Goal: Task Accomplishment & Management: Complete application form

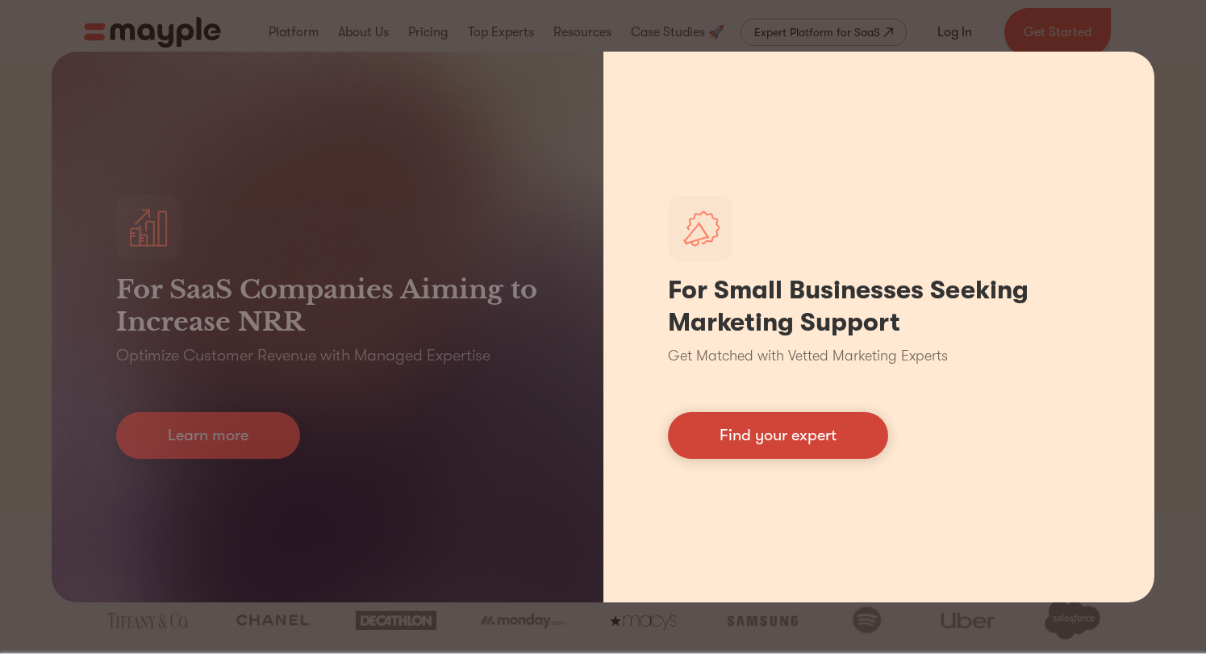
click at [806, 443] on link "Find your expert" at bounding box center [778, 435] width 220 height 47
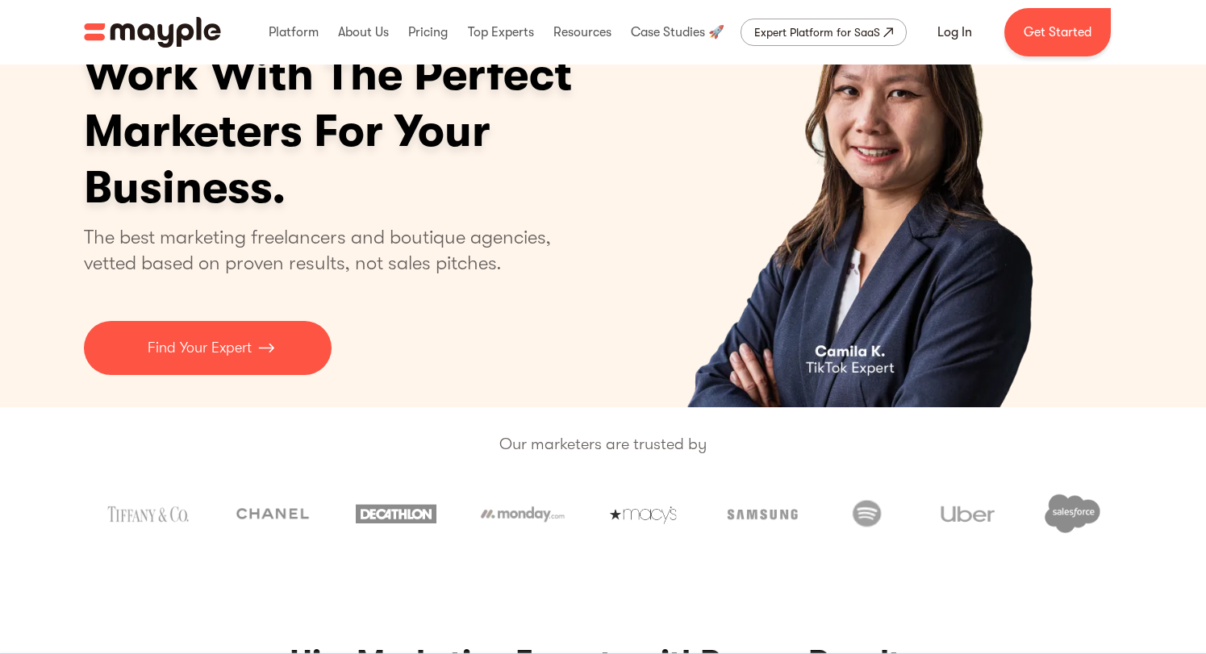
scroll to position [108, 0]
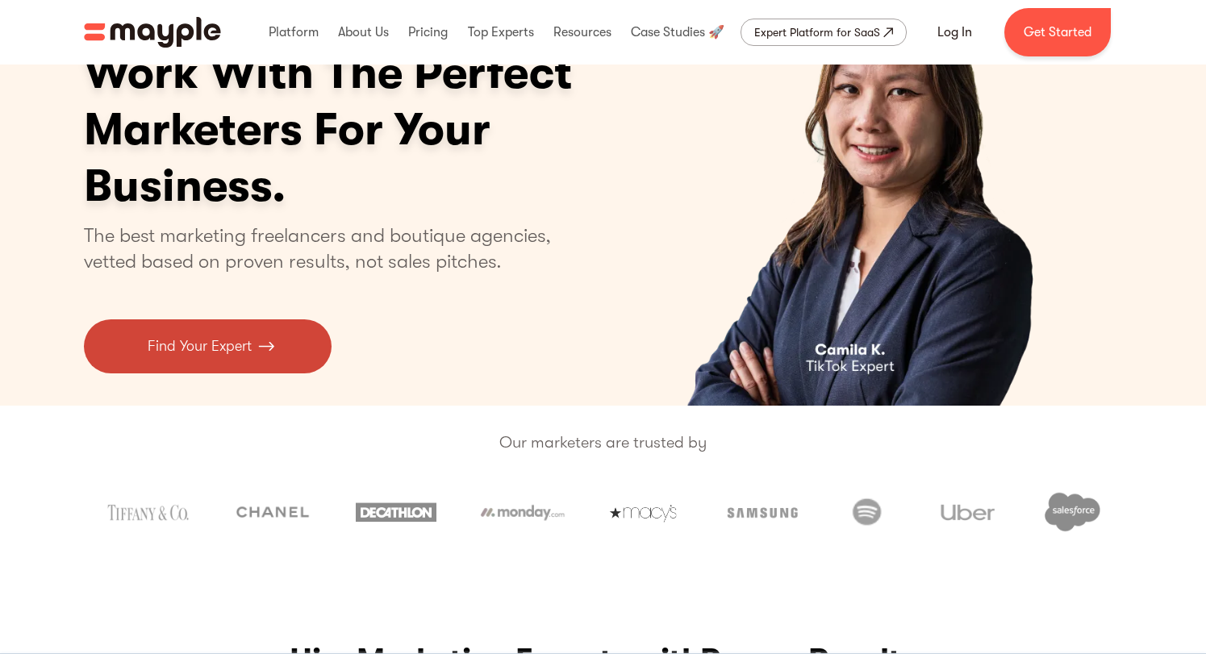
click at [175, 345] on p "Find Your Expert" at bounding box center [200, 347] width 104 height 22
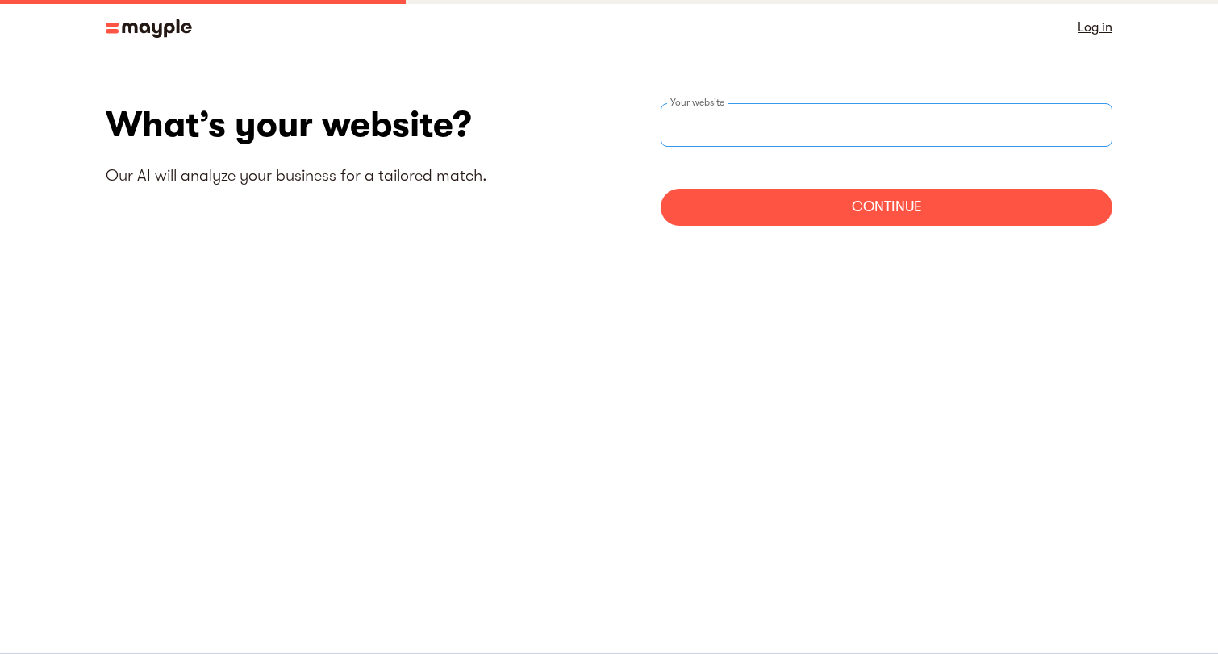
click at [775, 121] on input "websiteStep" at bounding box center [887, 125] width 452 height 44
type input "https://www.tilahn.com"
click at [792, 194] on div "Continue" at bounding box center [887, 207] width 452 height 37
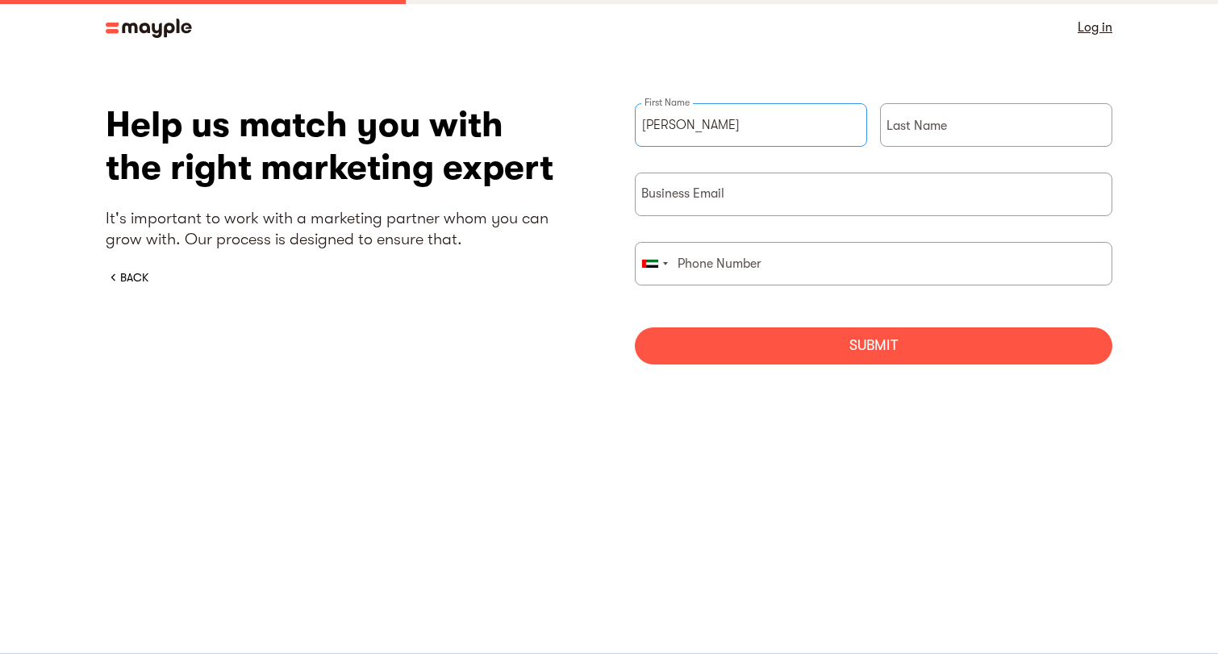
type input "Jithin"
type input "M"
type input "jithin@tilahn.com"
click at [674, 265] on input "briefForm" at bounding box center [874, 264] width 478 height 44
click at [740, 269] on input "briefForm" at bounding box center [874, 264] width 478 height 44
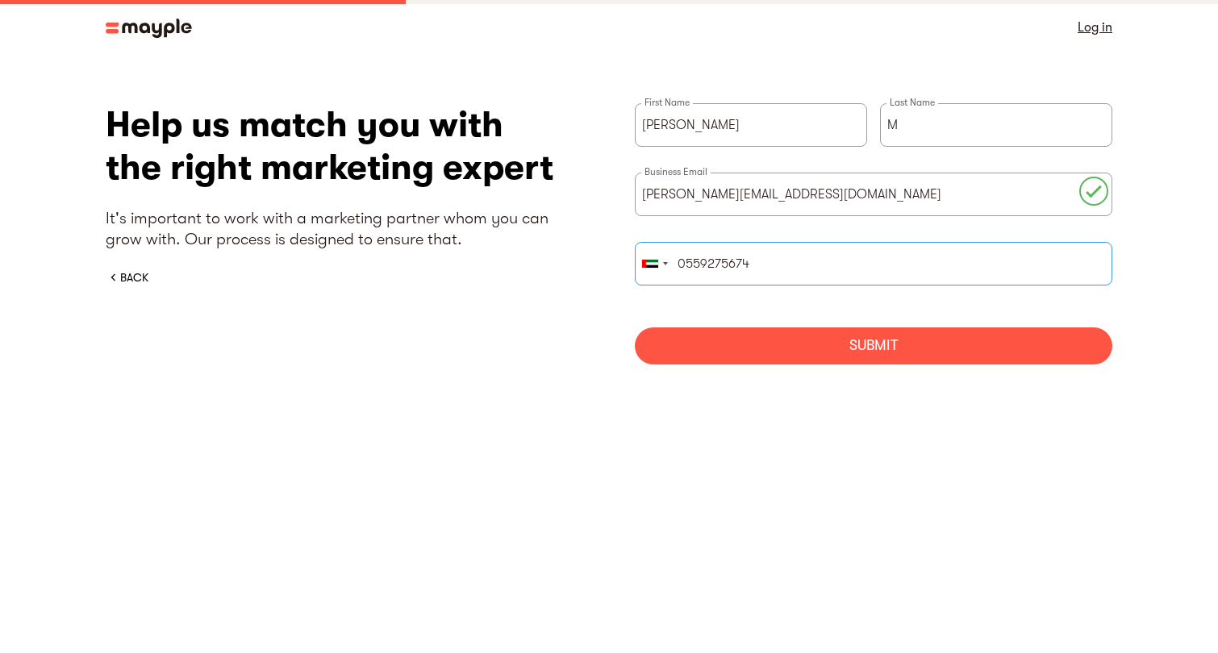
type input "0559275674"
click at [784, 351] on div "Submit" at bounding box center [874, 346] width 478 height 37
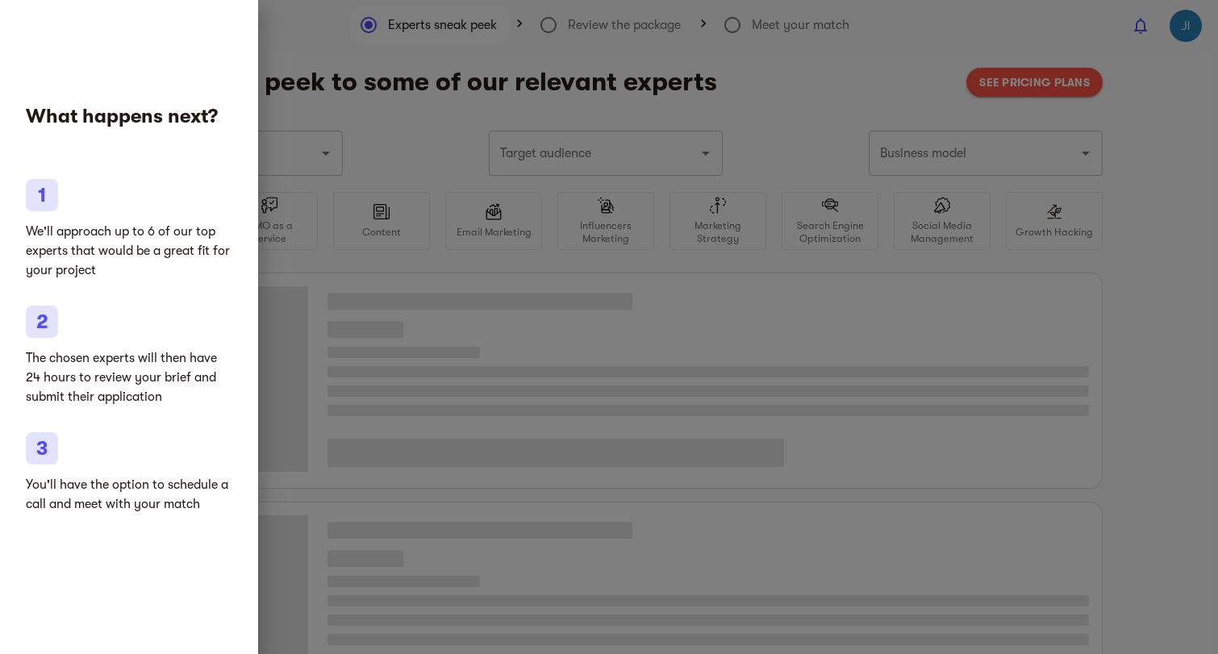
click at [104, 248] on p "We'll approach up to 6 of our top experts that would be a great fit for your pr…" at bounding box center [129, 251] width 207 height 58
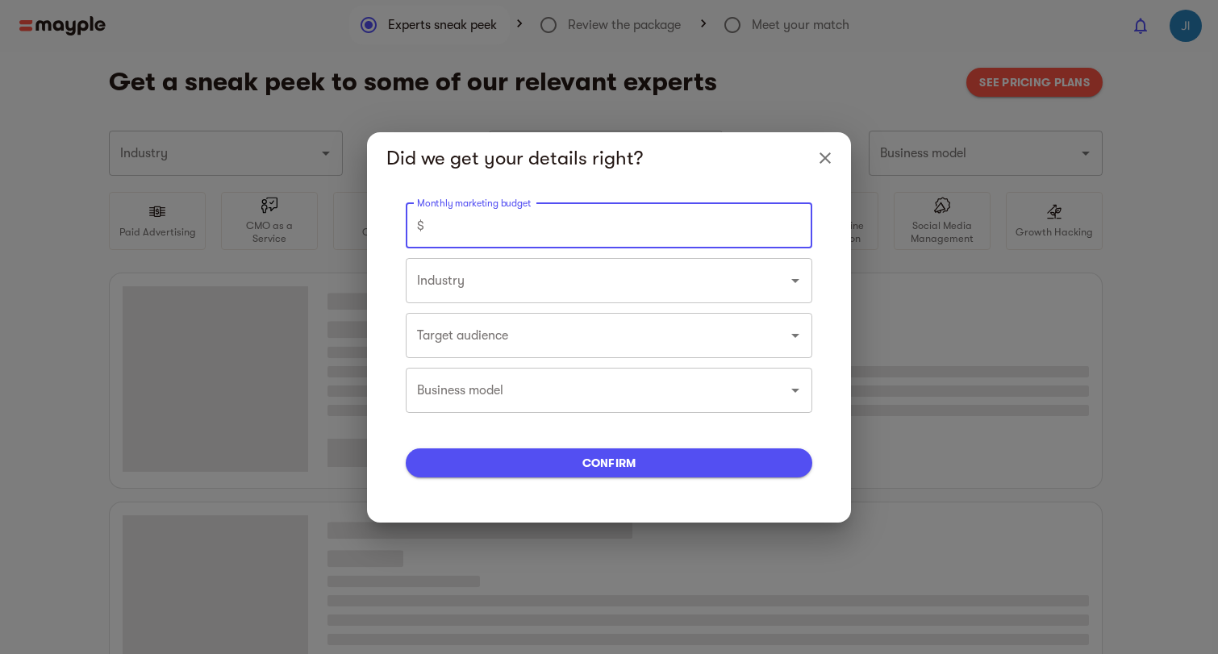
click at [587, 232] on input "number" at bounding box center [622, 225] width 382 height 45
type input "Gifts"
type input "0"
type input "Gifts"
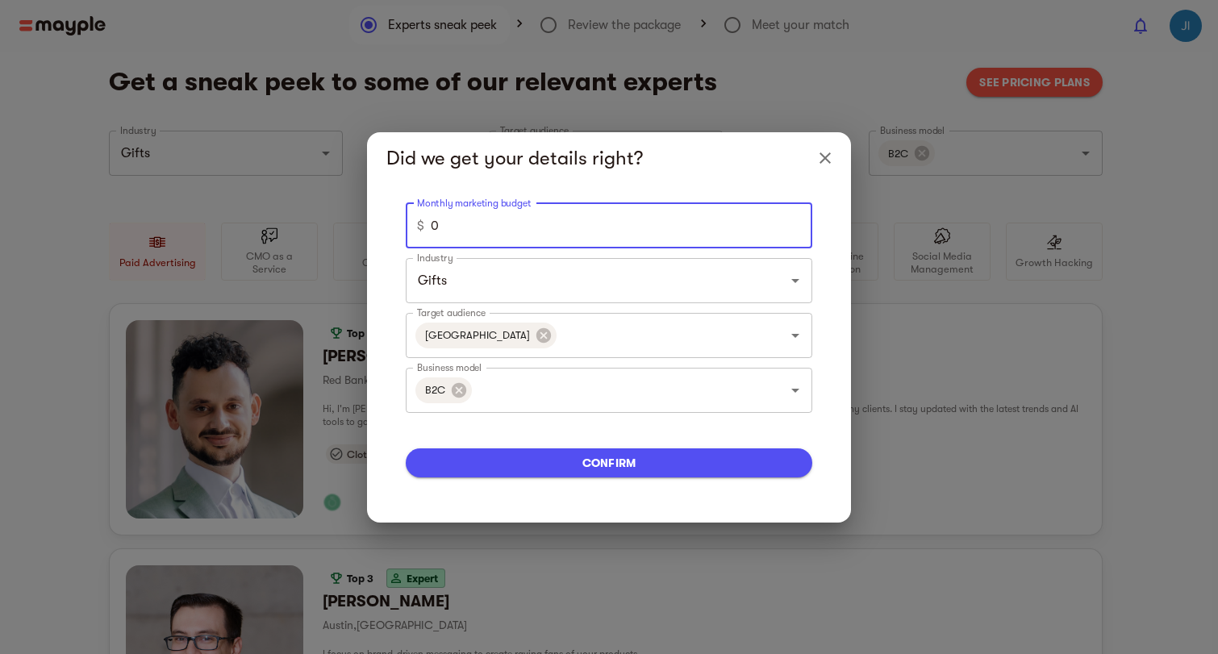
click at [740, 235] on input "0" at bounding box center [622, 225] width 382 height 45
click at [725, 298] on div "Gifts Industry" at bounding box center [609, 280] width 407 height 45
type input "5000"
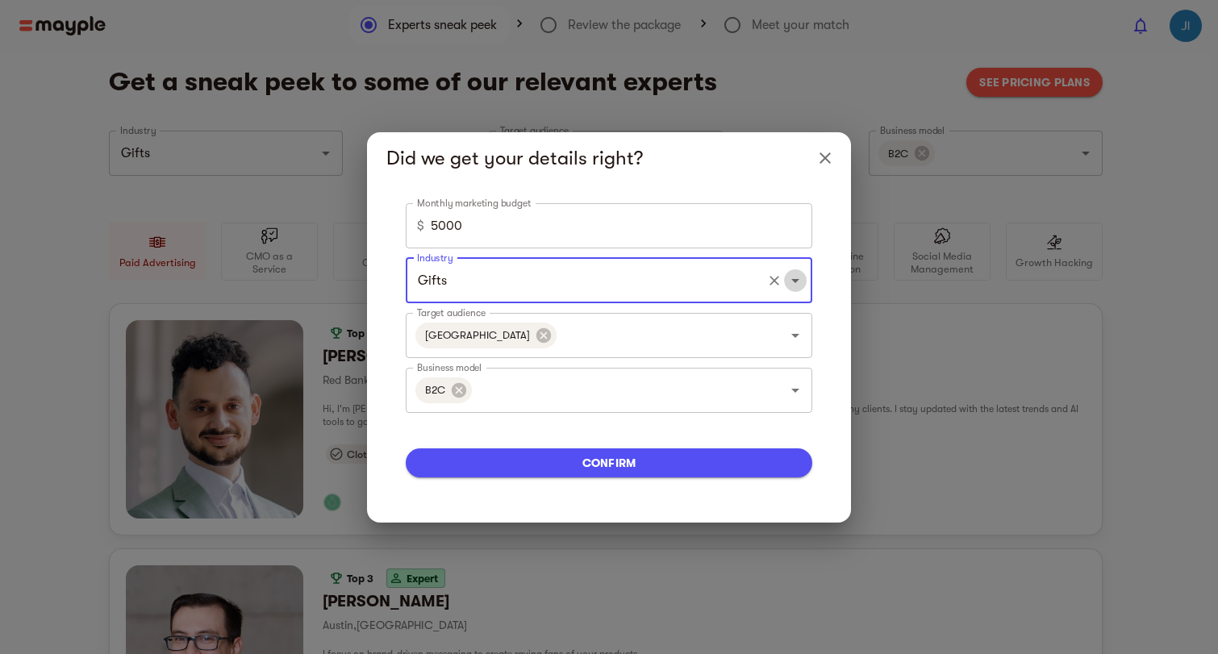
click at [788, 283] on icon "Open" at bounding box center [795, 280] width 19 height 19
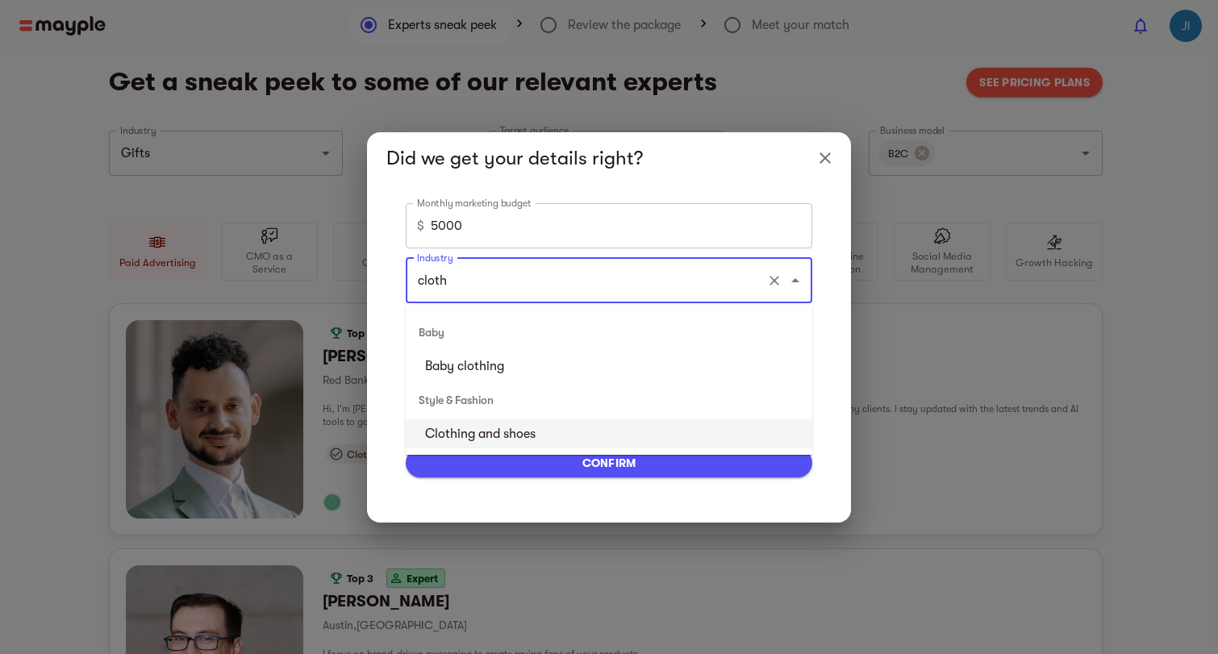
click at [558, 432] on li "Clothing and shoes" at bounding box center [609, 434] width 407 height 29
type input "Clothing and shoes"
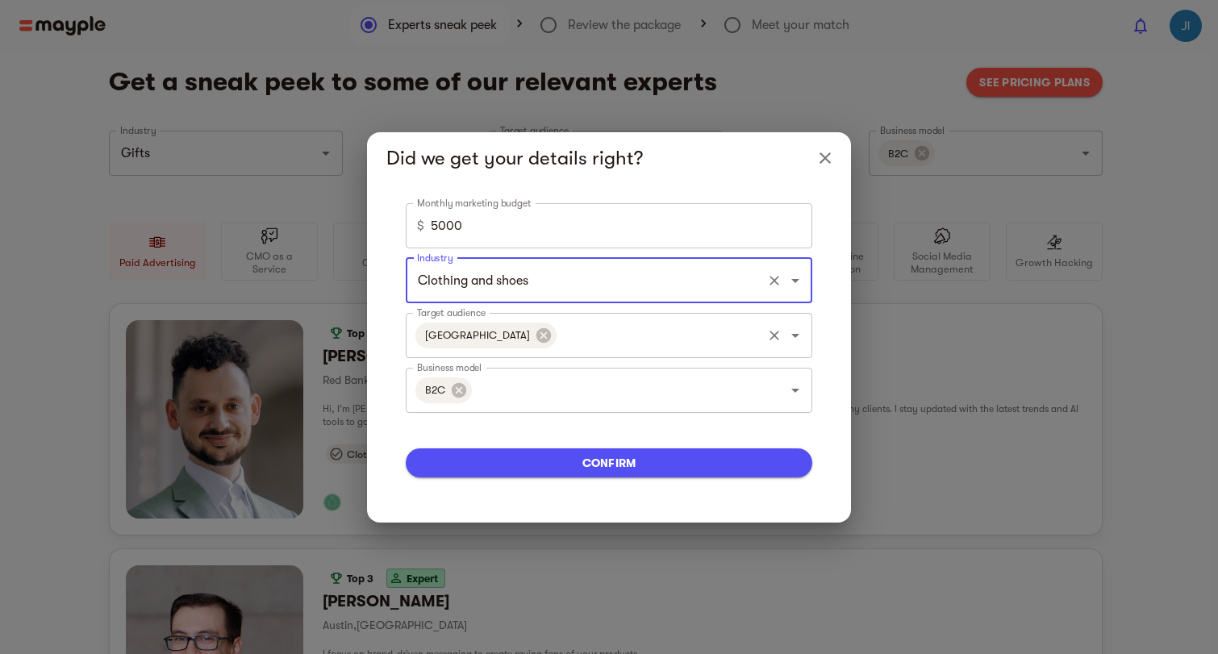
click at [559, 340] on input "Target audience" at bounding box center [659, 335] width 201 height 31
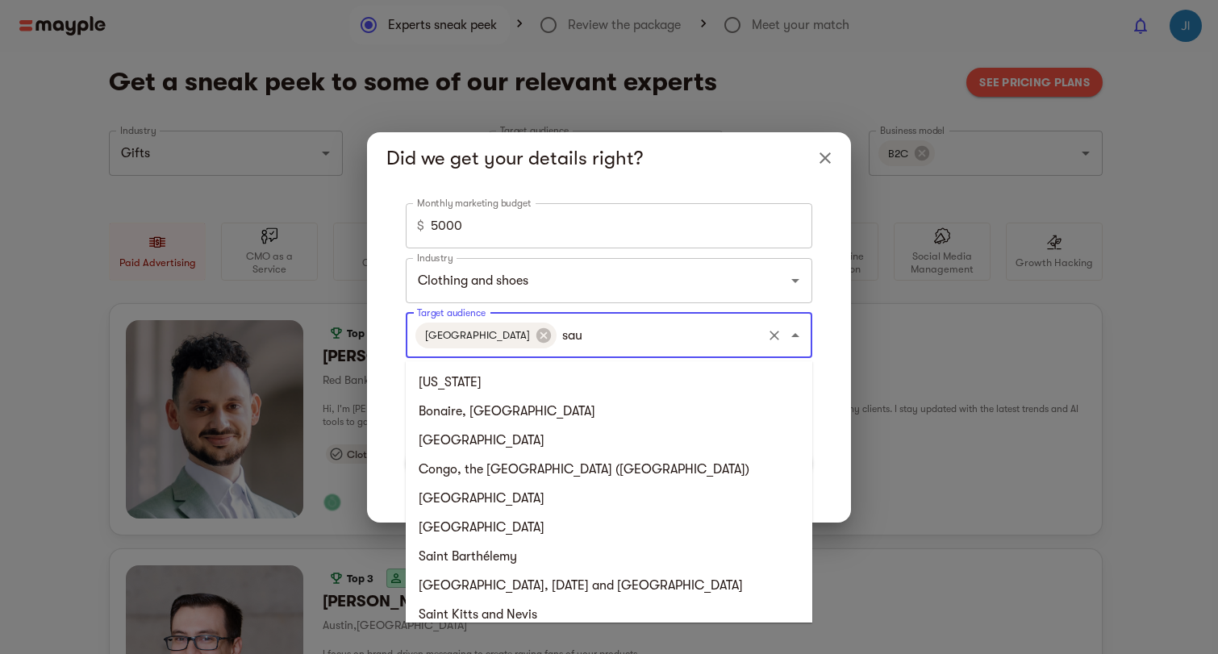
type input "saud"
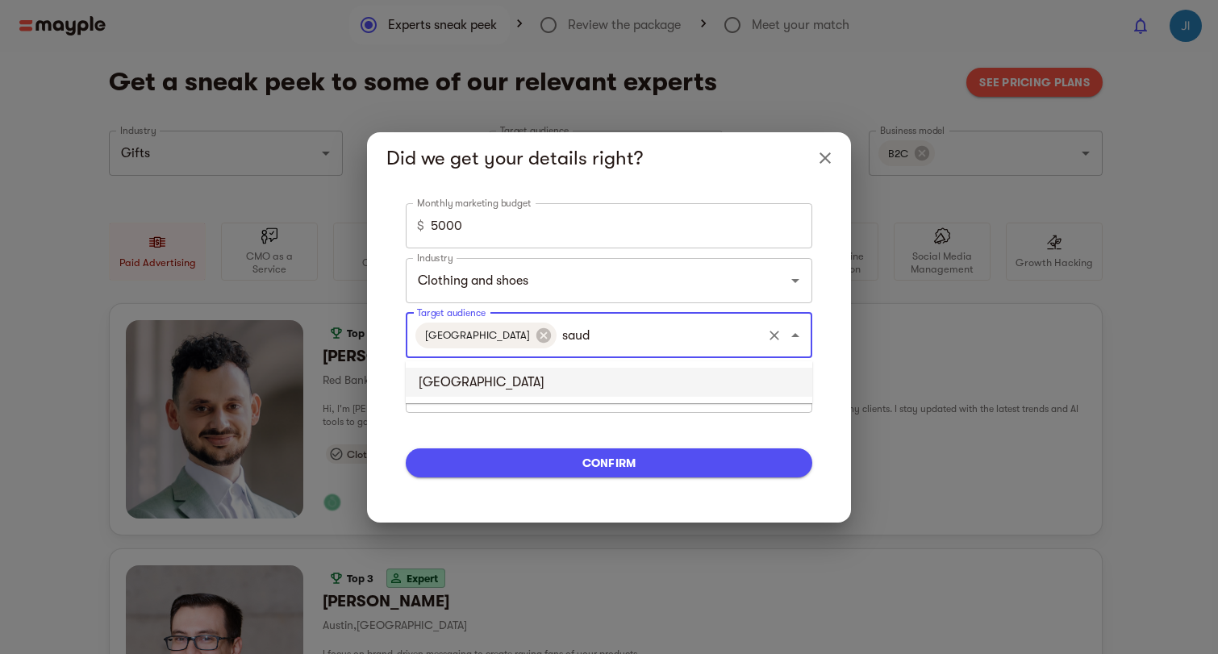
click at [516, 378] on li "[GEOGRAPHIC_DATA]" at bounding box center [609, 382] width 407 height 29
type input "qata"
click at [665, 379] on li "[GEOGRAPHIC_DATA]" at bounding box center [609, 382] width 407 height 29
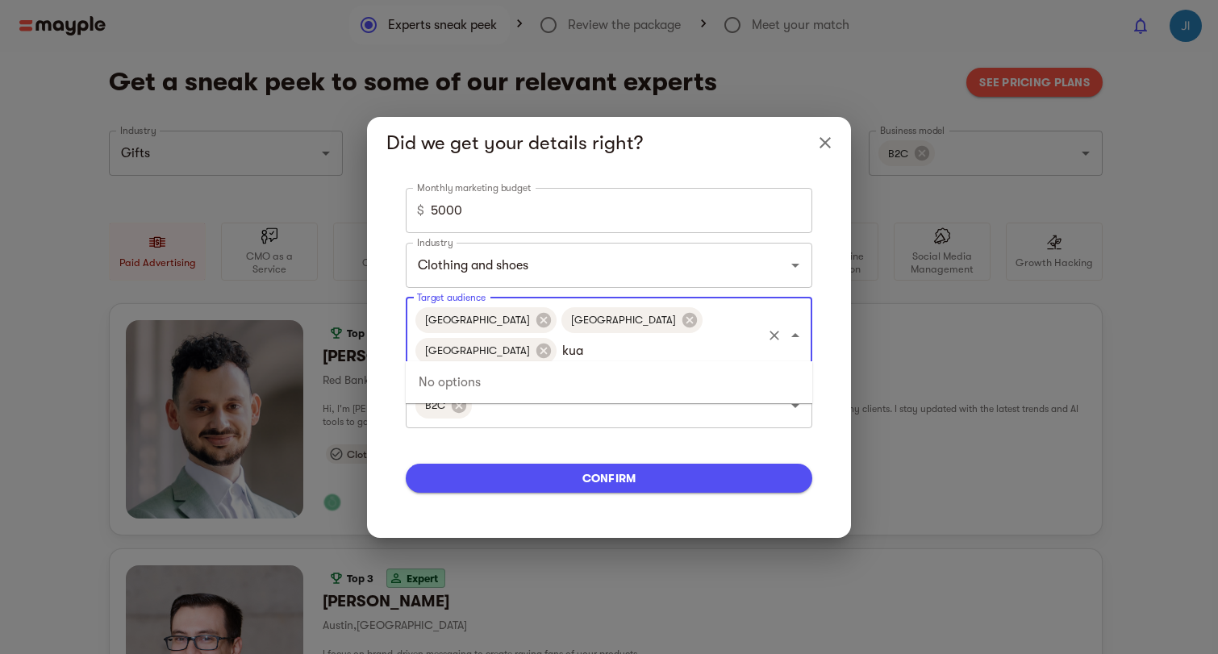
type input "ku"
click at [579, 369] on li "[GEOGRAPHIC_DATA]" at bounding box center [609, 382] width 407 height 29
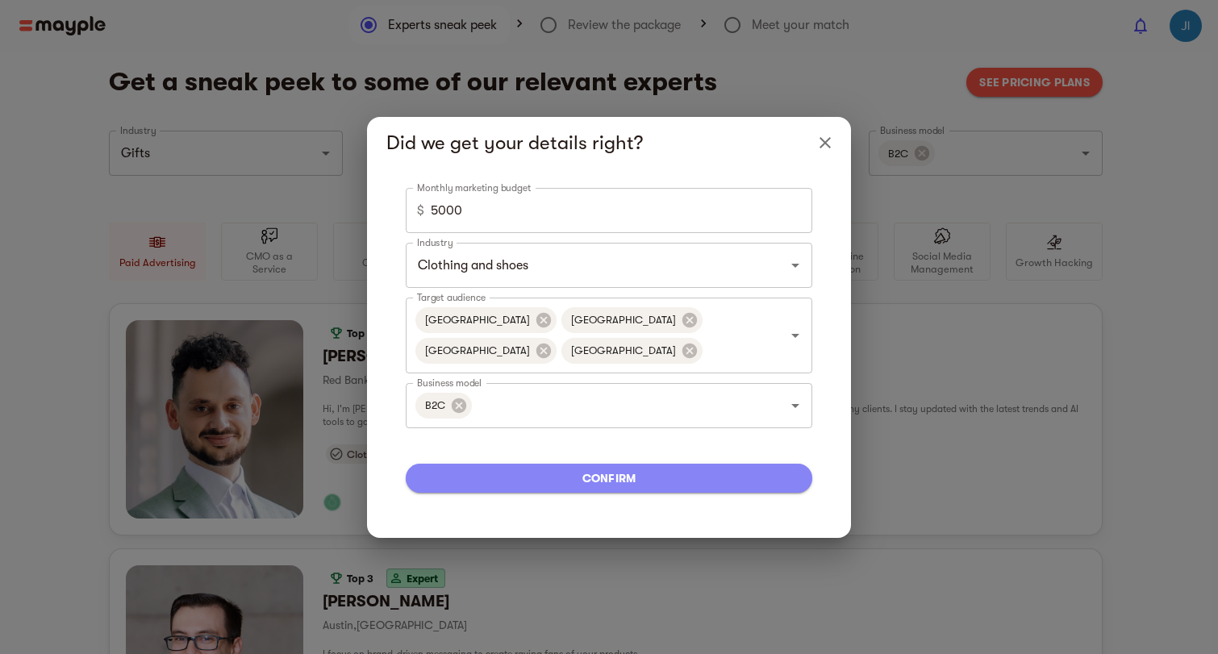
click at [547, 475] on span "confirm" at bounding box center [609, 478] width 381 height 19
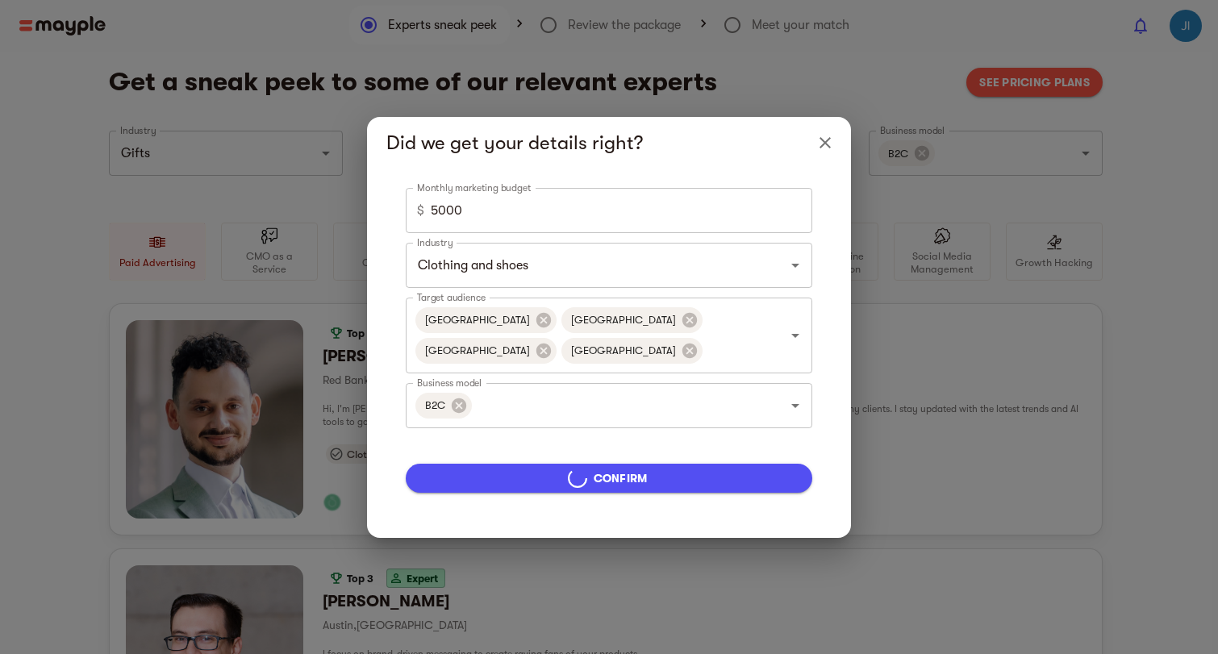
type input "Gifts"
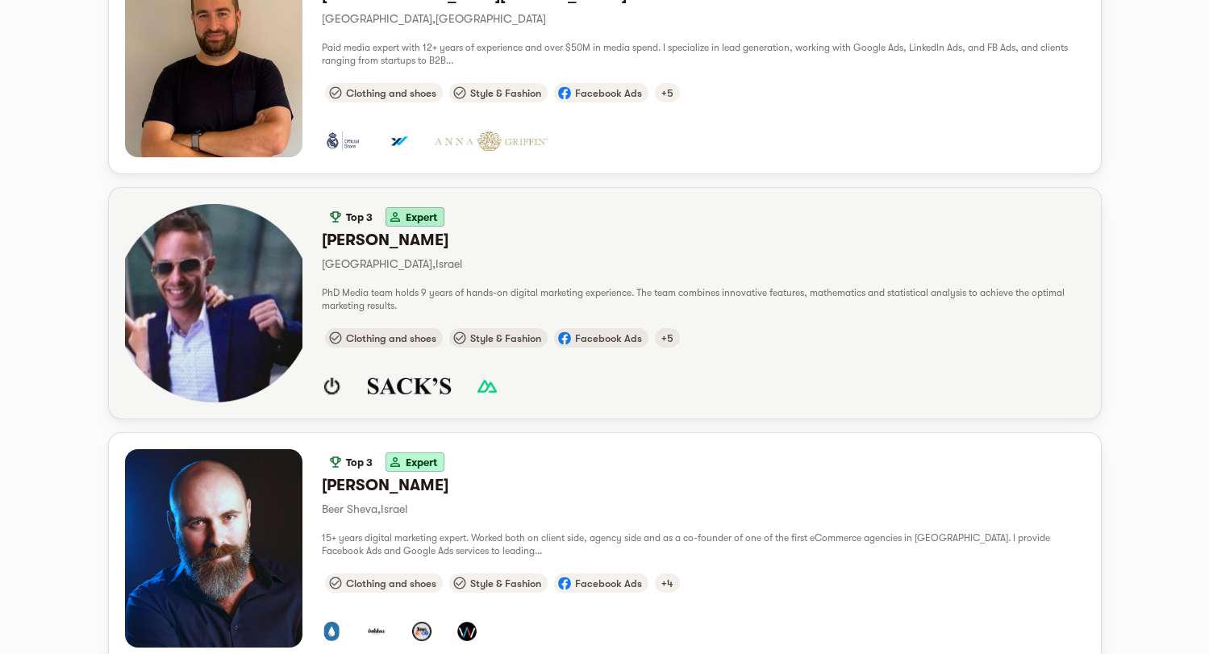
scroll to position [381, 0]
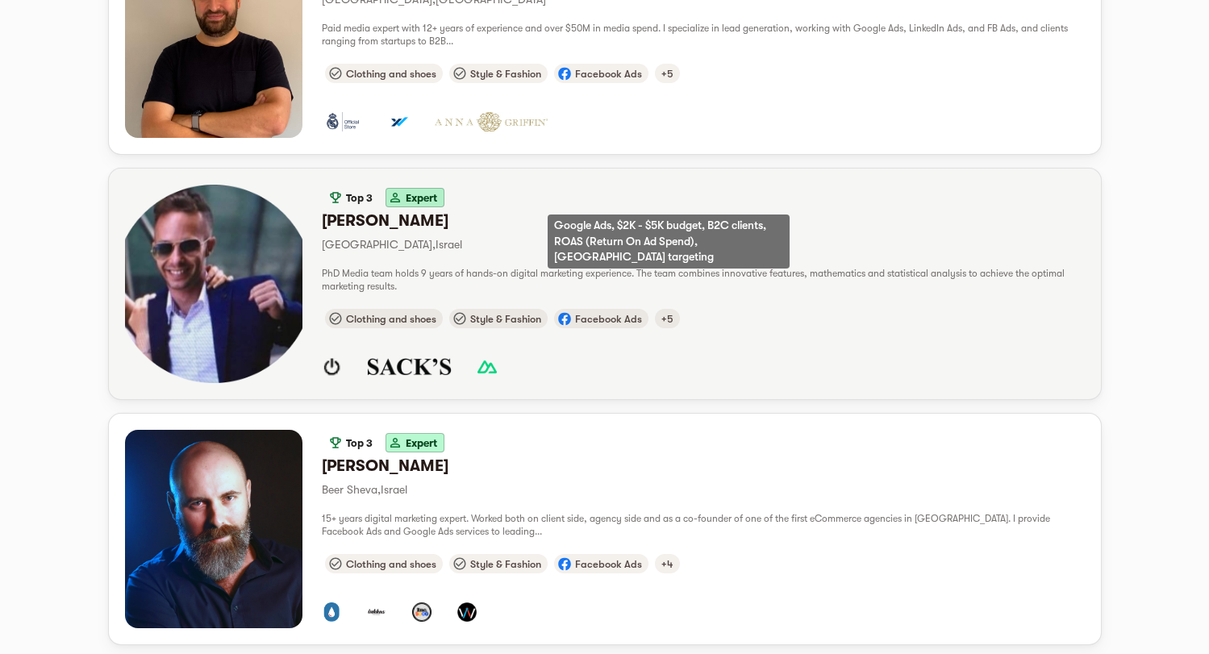
click at [665, 313] on span "+5" at bounding box center [667, 319] width 25 height 12
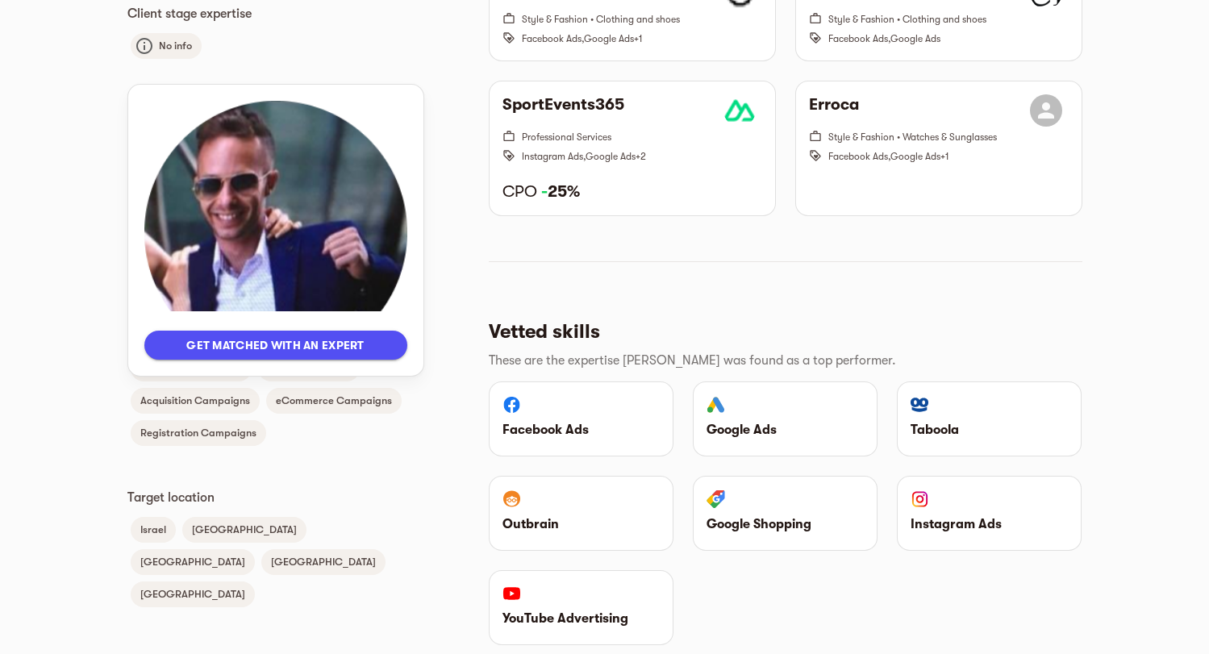
scroll to position [894, 0]
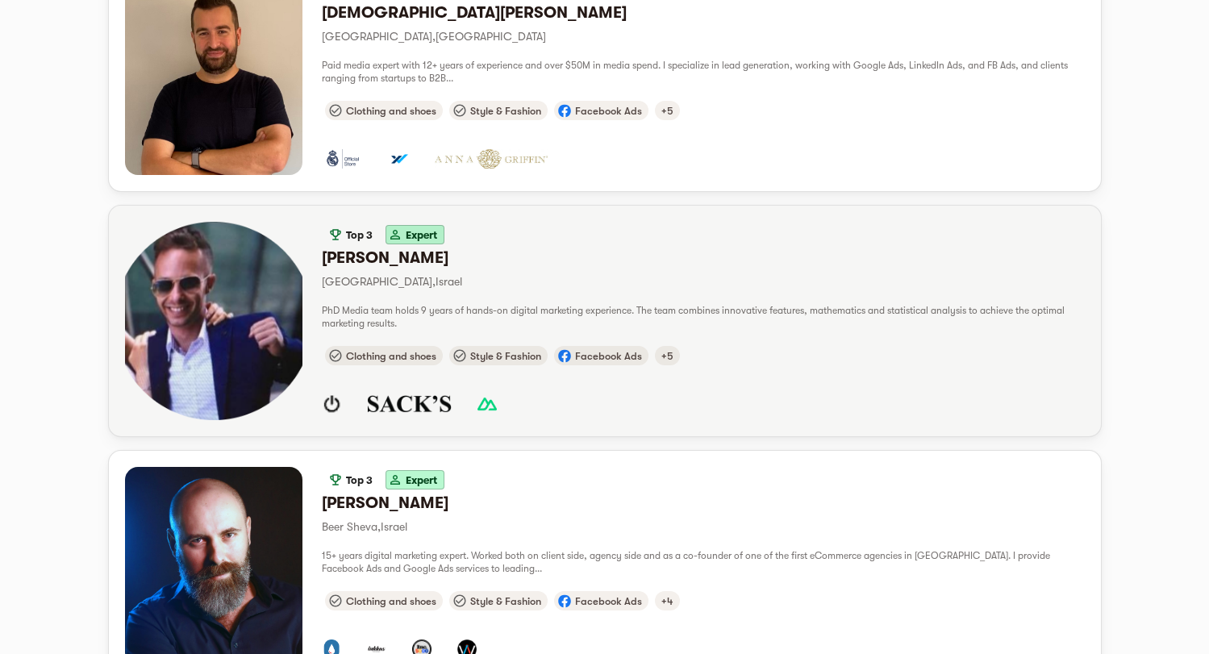
scroll to position [525, 0]
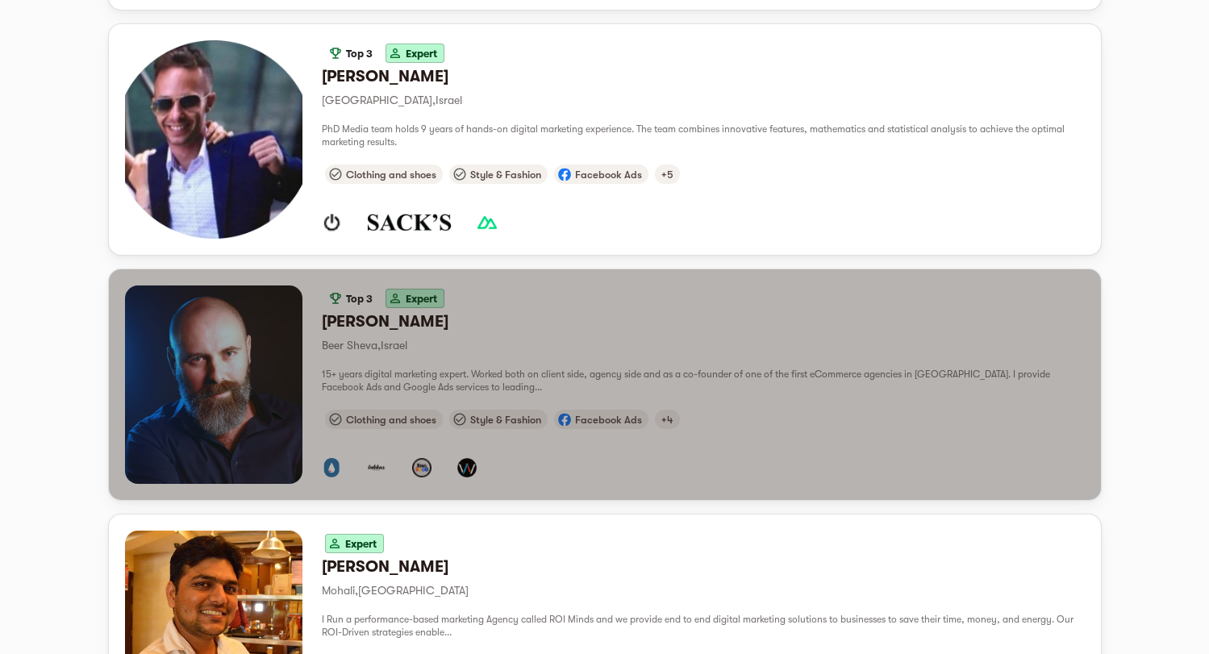
click at [503, 311] on div "Igor Z. Beer Sheva , Israel" at bounding box center [703, 333] width 763 height 44
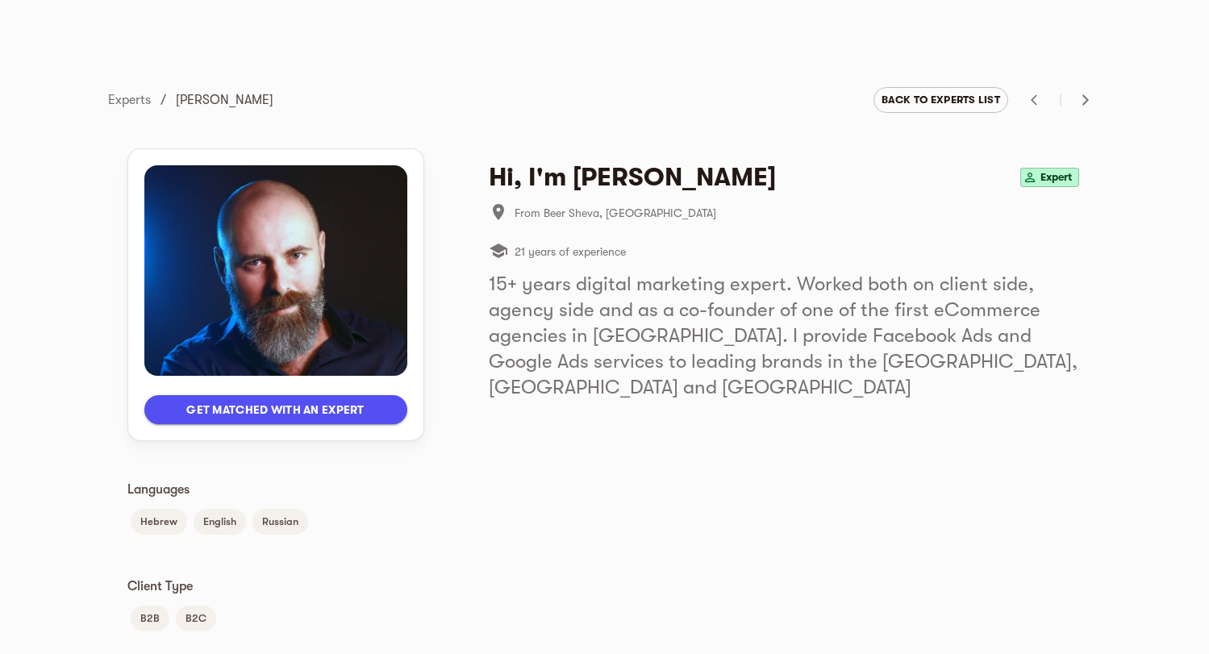
click at [566, 323] on h5 "15+ years digital marketing expert. Worked both on client side, agency side and…" at bounding box center [786, 335] width 594 height 129
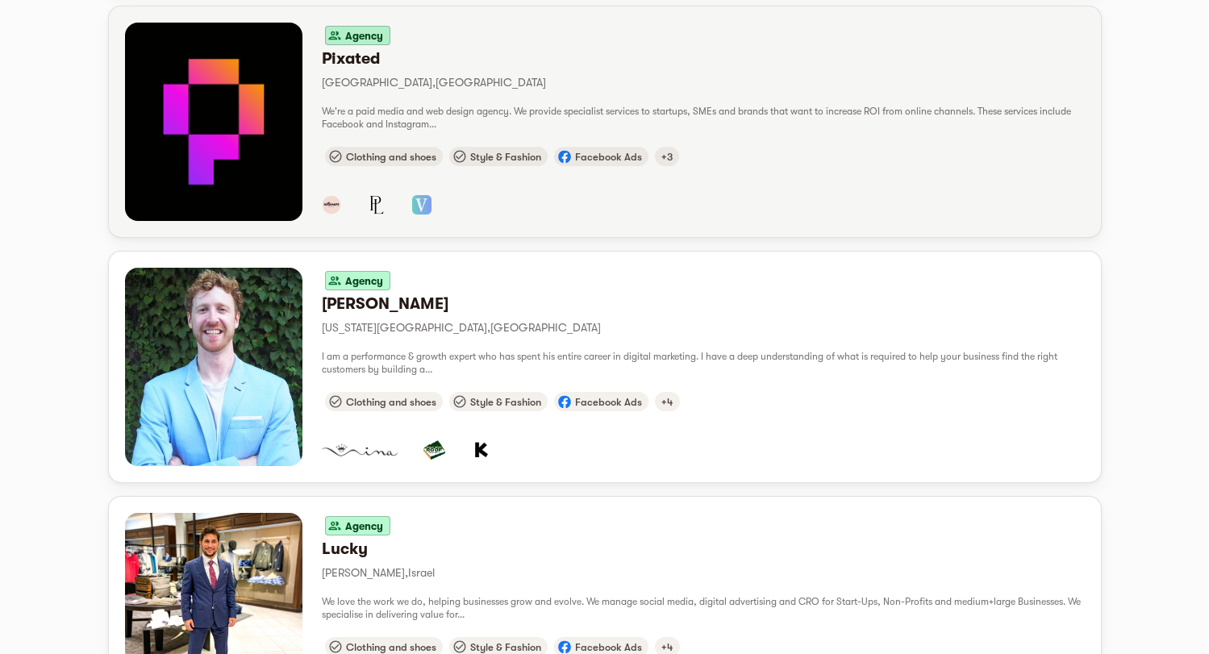
scroll to position [1372, 0]
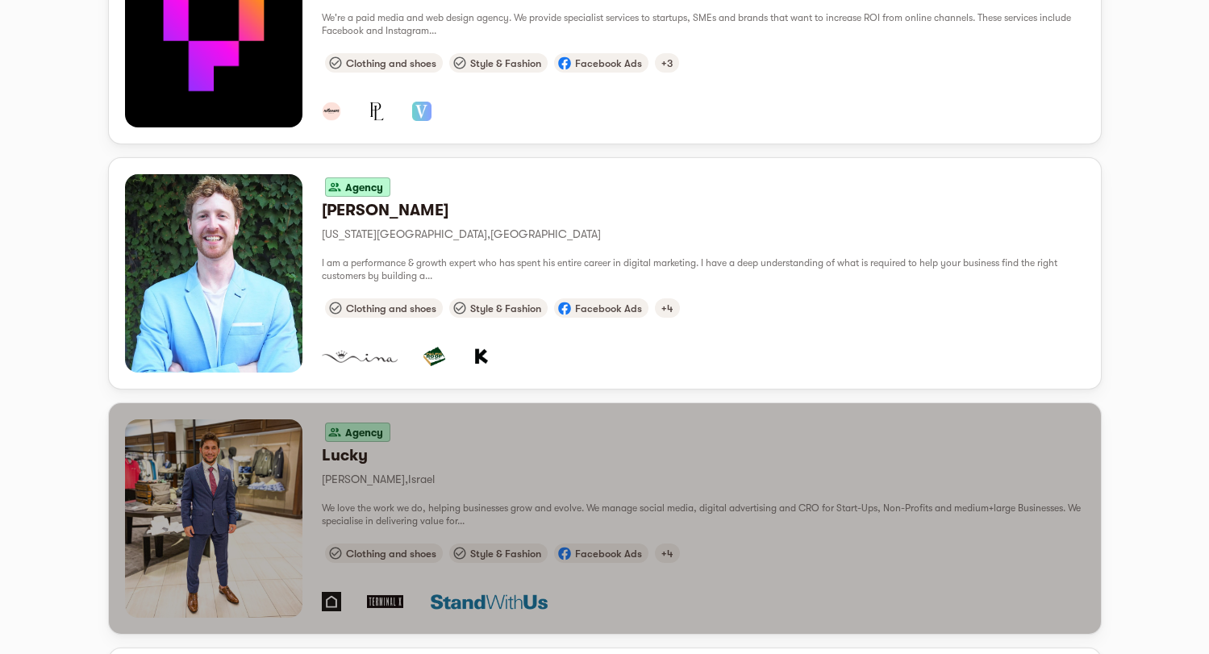
click at [429, 503] on span "We love the work we do, helping businesses grow and evolve. We manage social me…" at bounding box center [701, 515] width 759 height 24
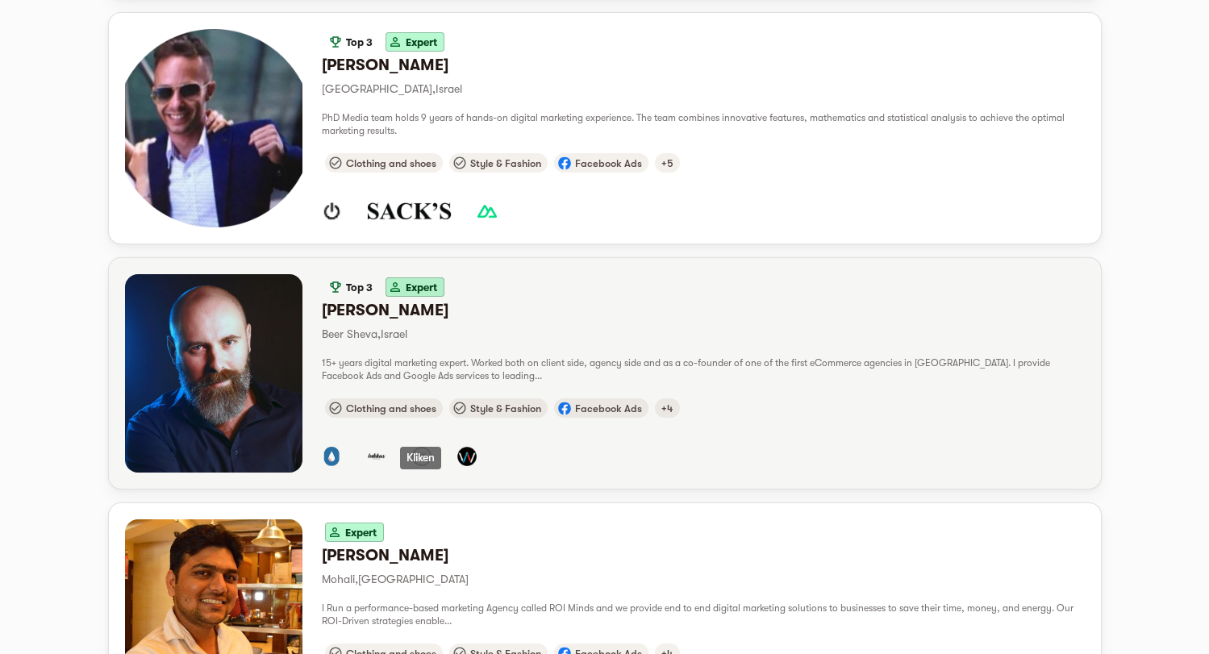
scroll to position [519, 0]
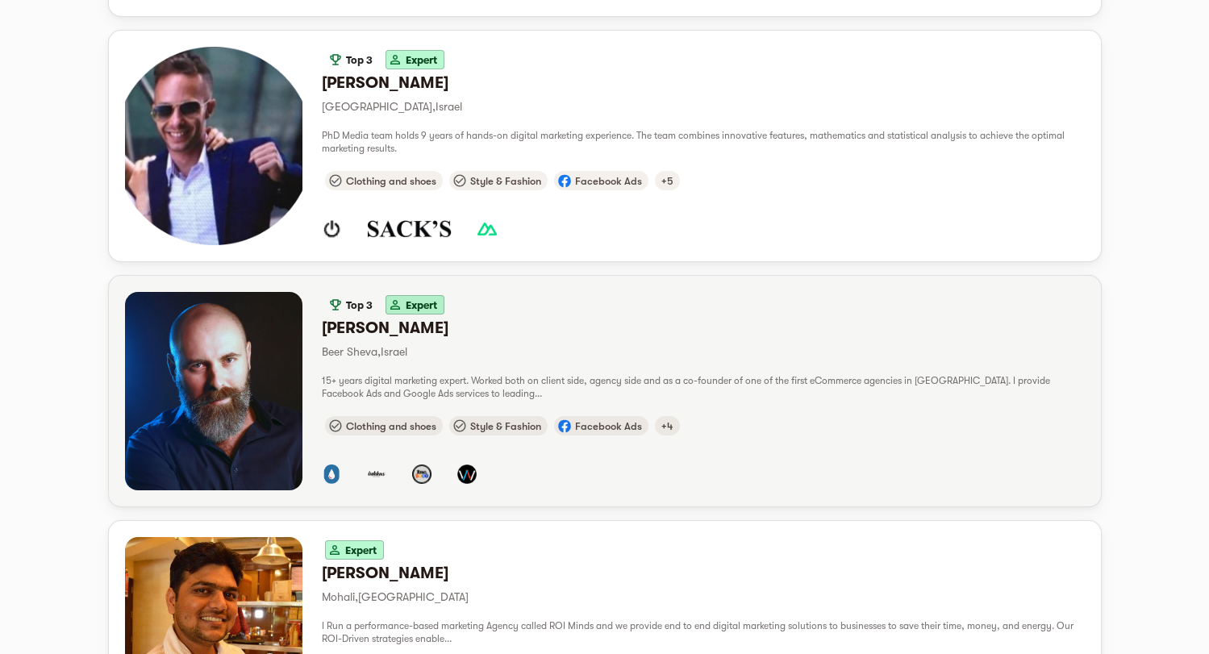
click at [424, 374] on div "15+ years digital marketing expert. Worked both on client side, agency side and…" at bounding box center [703, 387] width 763 height 26
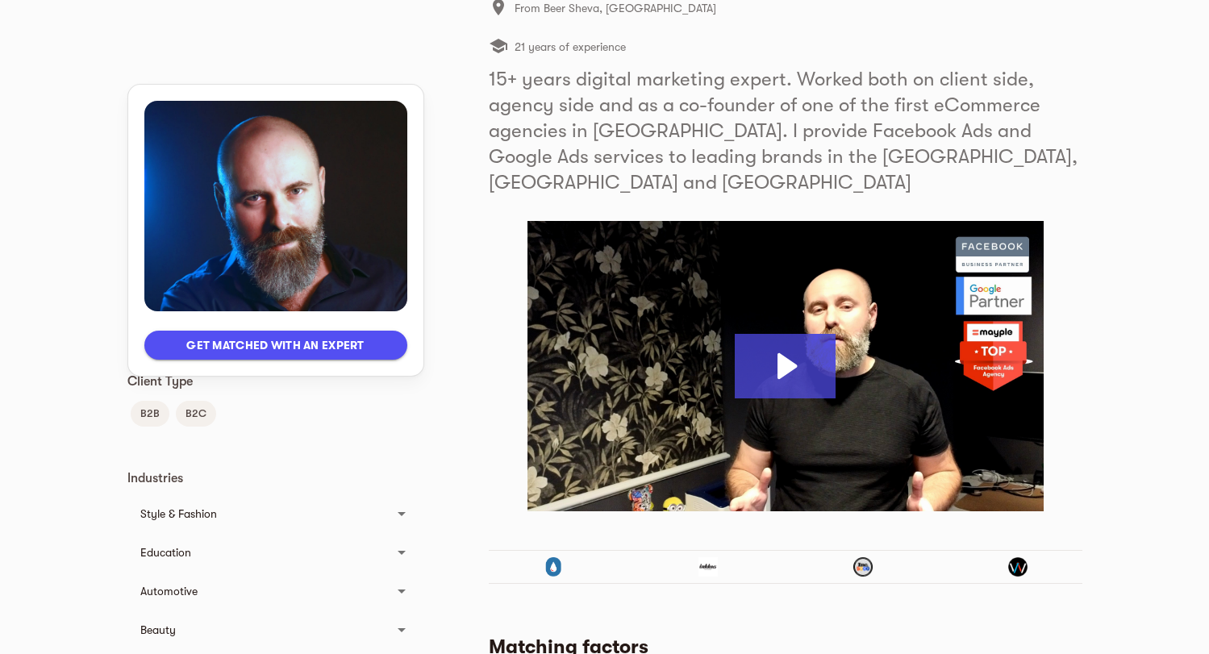
scroll to position [276, 0]
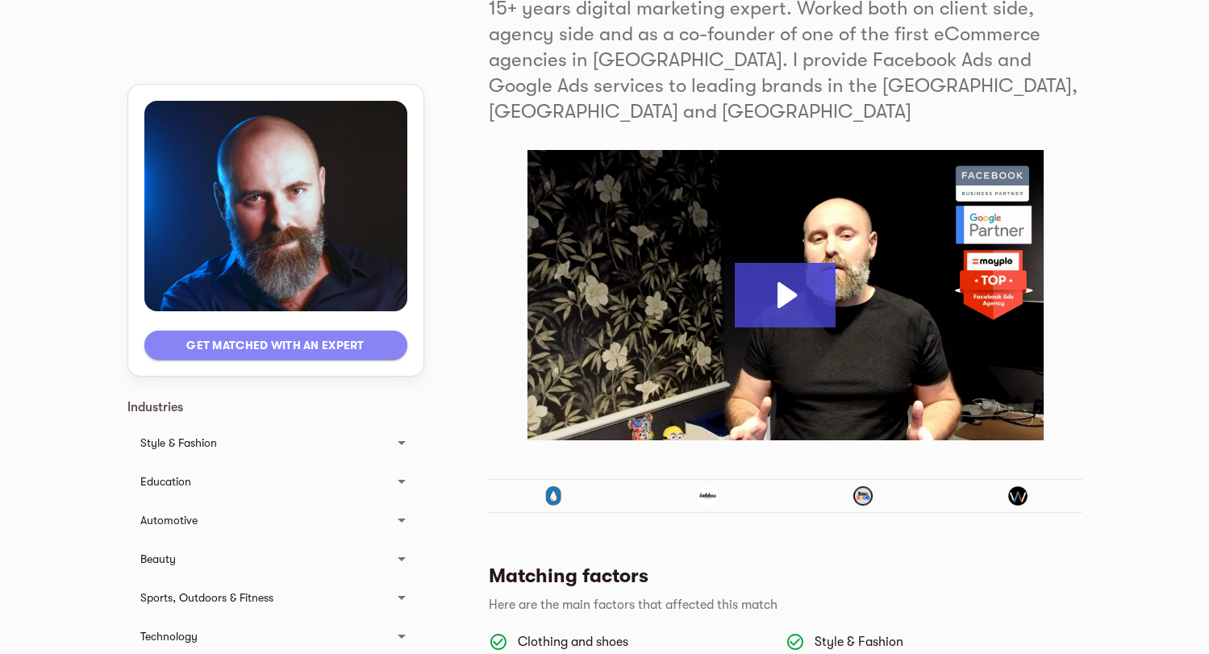
click at [363, 353] on span "Get matched with an expert" at bounding box center [275, 345] width 237 height 19
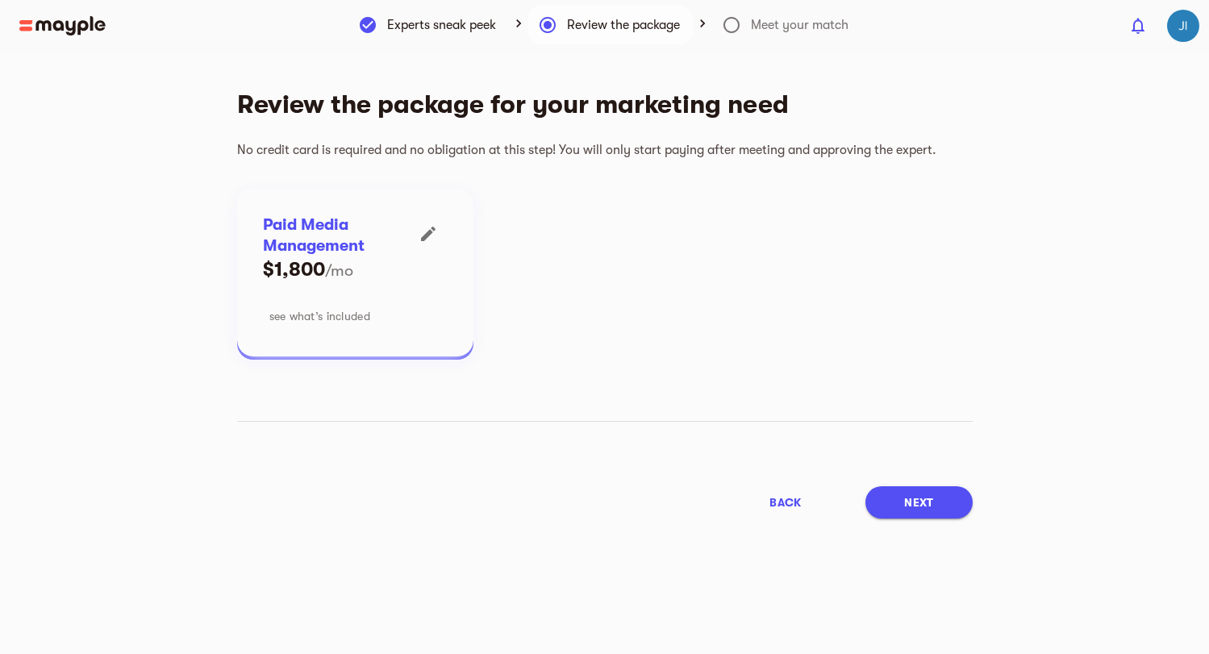
click at [353, 321] on span "see what’s included" at bounding box center [319, 316] width 101 height 19
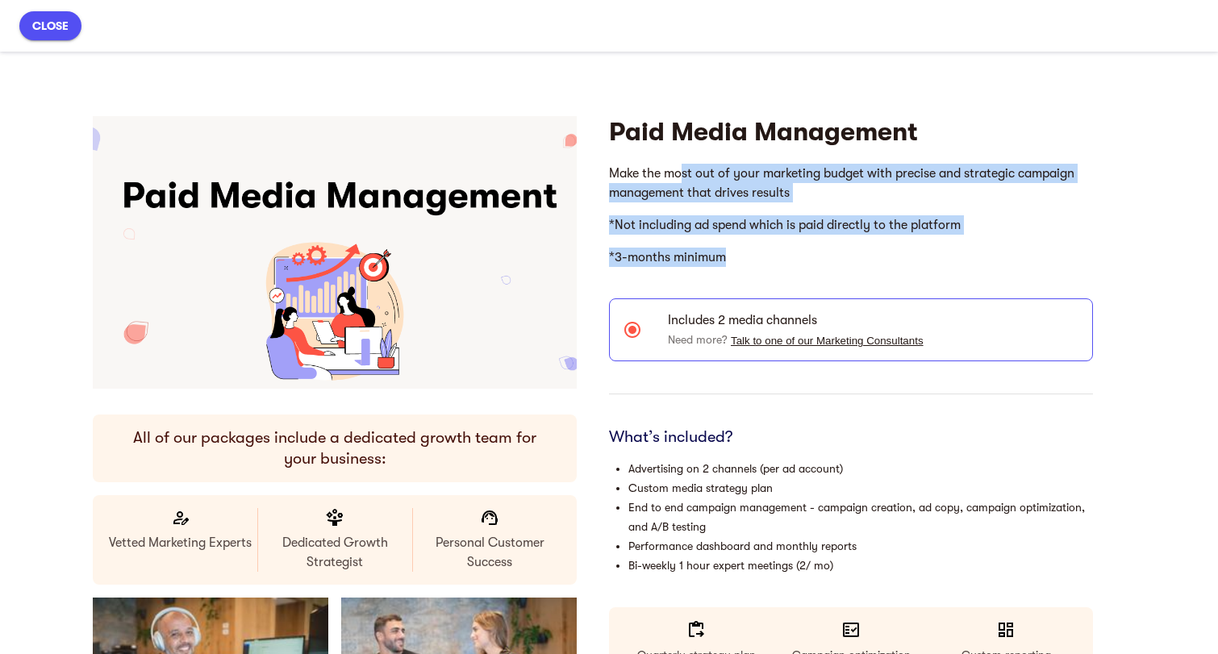
drag, startPoint x: 752, startPoint y: 250, endPoint x: 685, endPoint y: 178, distance: 98.2
click at [685, 178] on body "Make the most out of your marketing budget with precise and strategic campaign …" at bounding box center [851, 215] width 484 height 116
click at [685, 178] on p "Make the most out of your marketing budget with precise and strategic campaign …" at bounding box center [851, 183] width 484 height 52
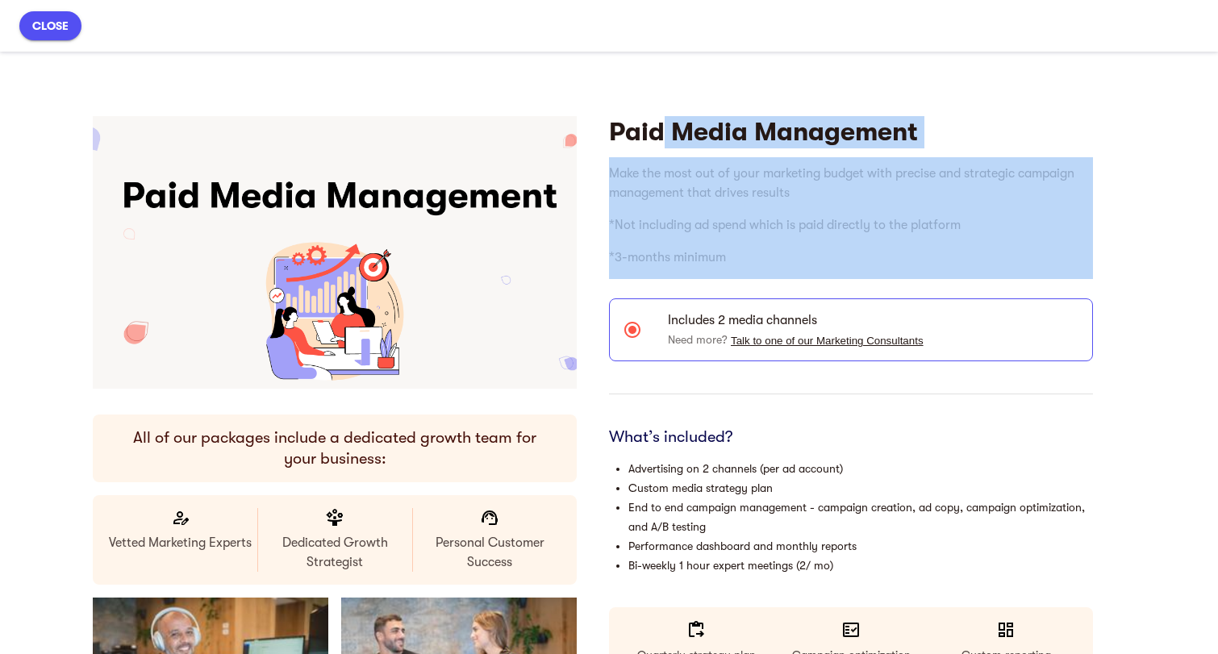
drag, startPoint x: 1270, startPoint y: 291, endPoint x: 754, endPoint y: 259, distance: 517.4
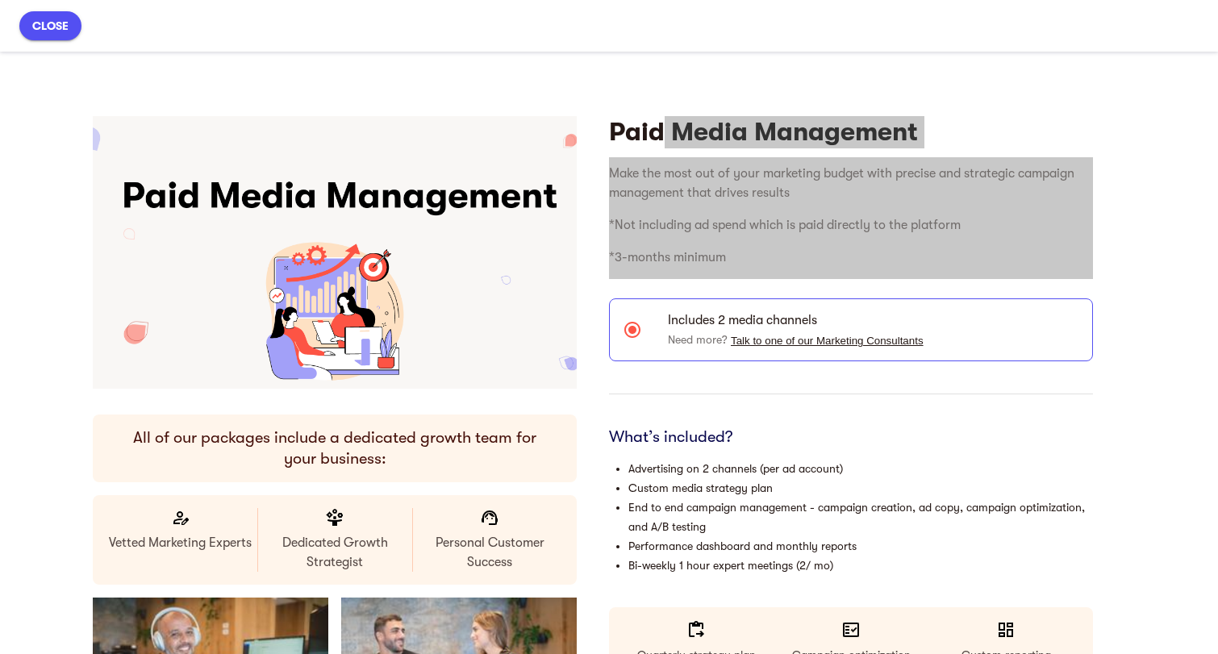
click at [754, 259] on p "*3-months minimum" at bounding box center [851, 257] width 484 height 32
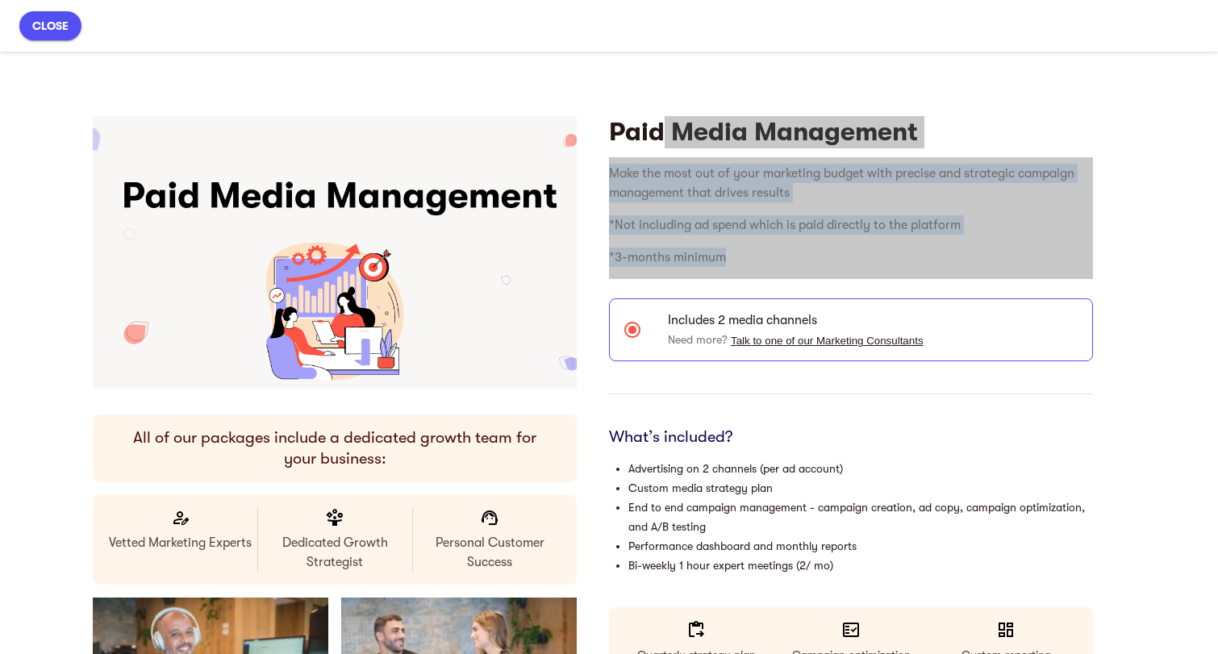
drag, startPoint x: 754, startPoint y: 259, endPoint x: 659, endPoint y: 144, distance: 149.1
click at [659, 157] on html "Make the most out of your marketing budget with precise and strategic campaign …" at bounding box center [851, 215] width 484 height 116
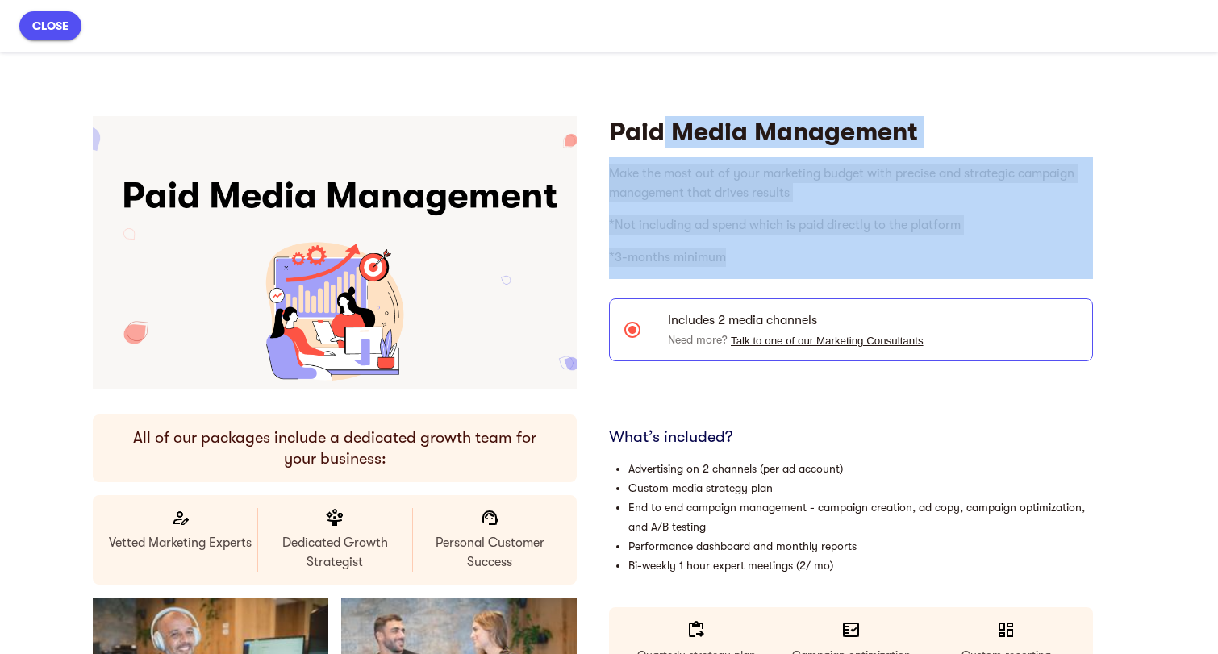
click at [656, 144] on h4 "Paid Media Management" at bounding box center [851, 132] width 484 height 32
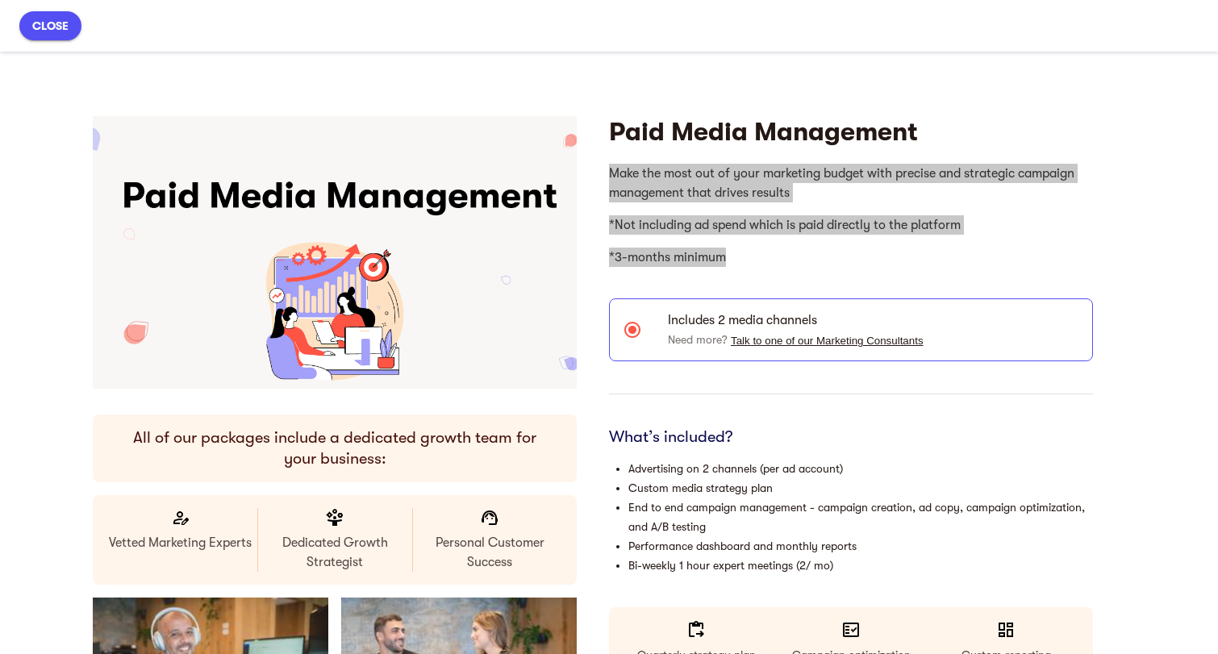
click at [682, 132] on h4 "Paid Media Management" at bounding box center [851, 132] width 484 height 32
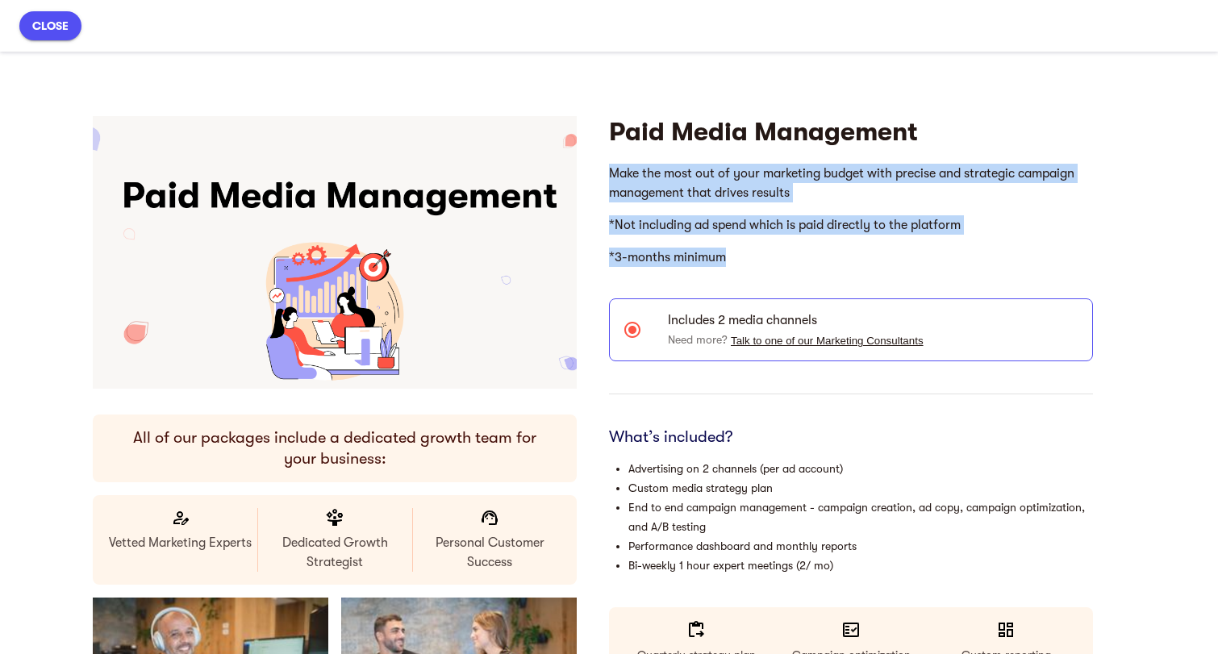
click at [821, 247] on p "*3-months minimum" at bounding box center [851, 257] width 484 height 32
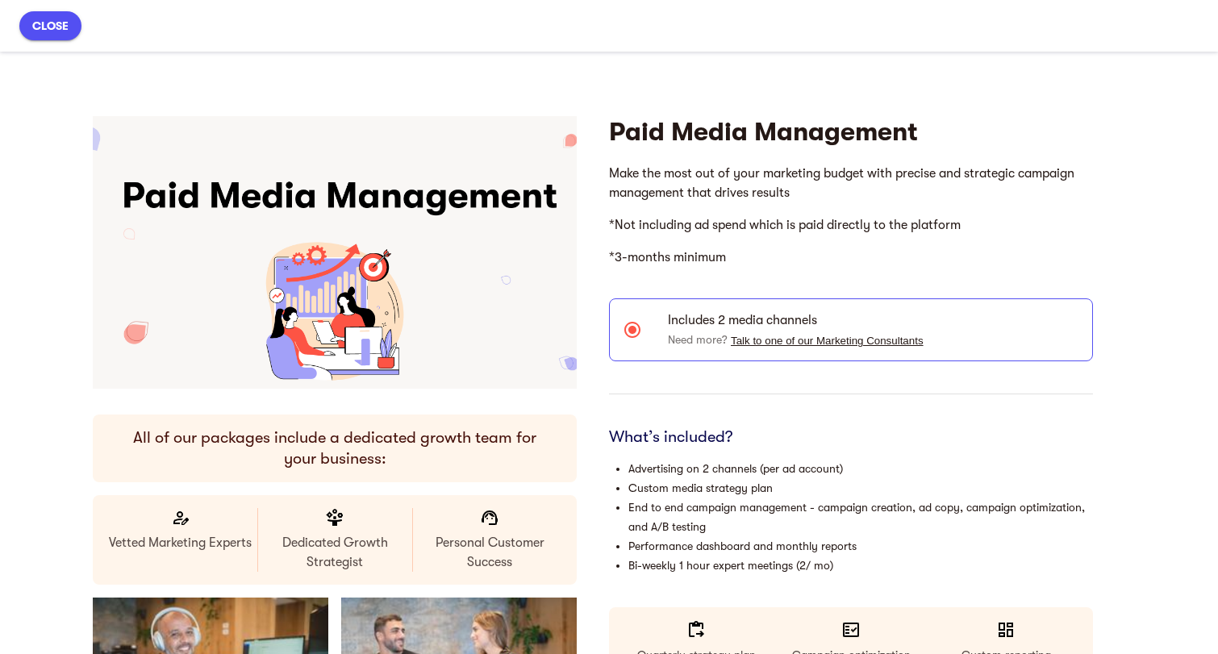
scroll to position [29, 0]
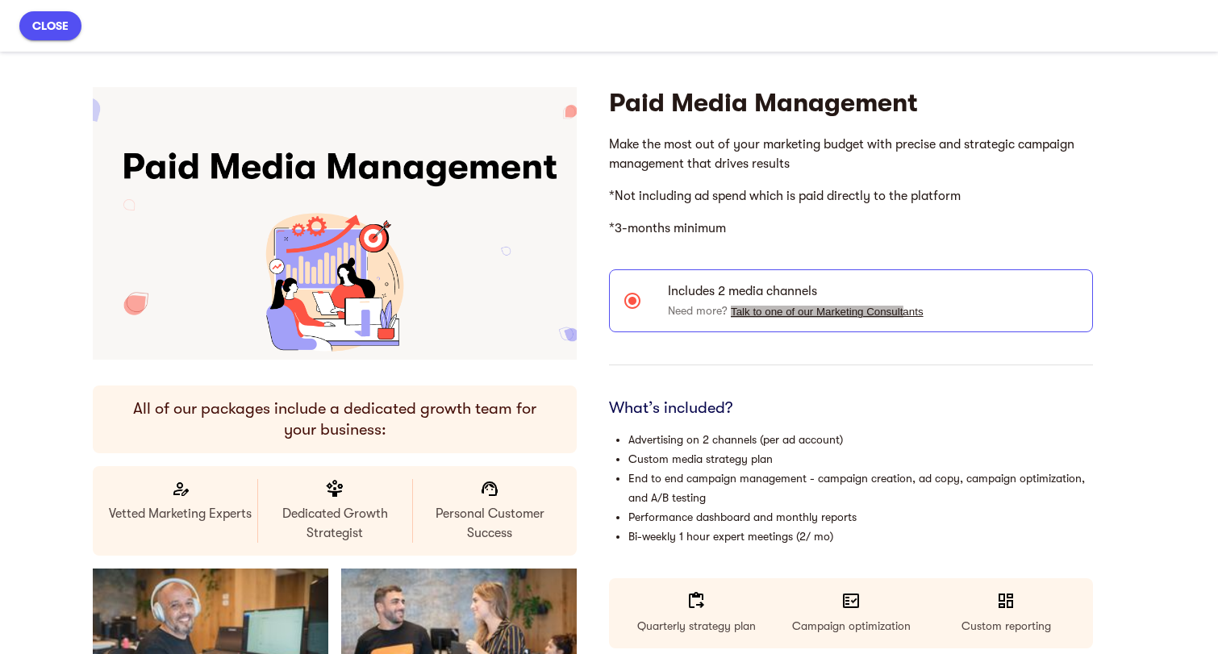
click at [781, 312] on button "Talk to one of our Marketing Consultants" at bounding box center [827, 312] width 193 height 12
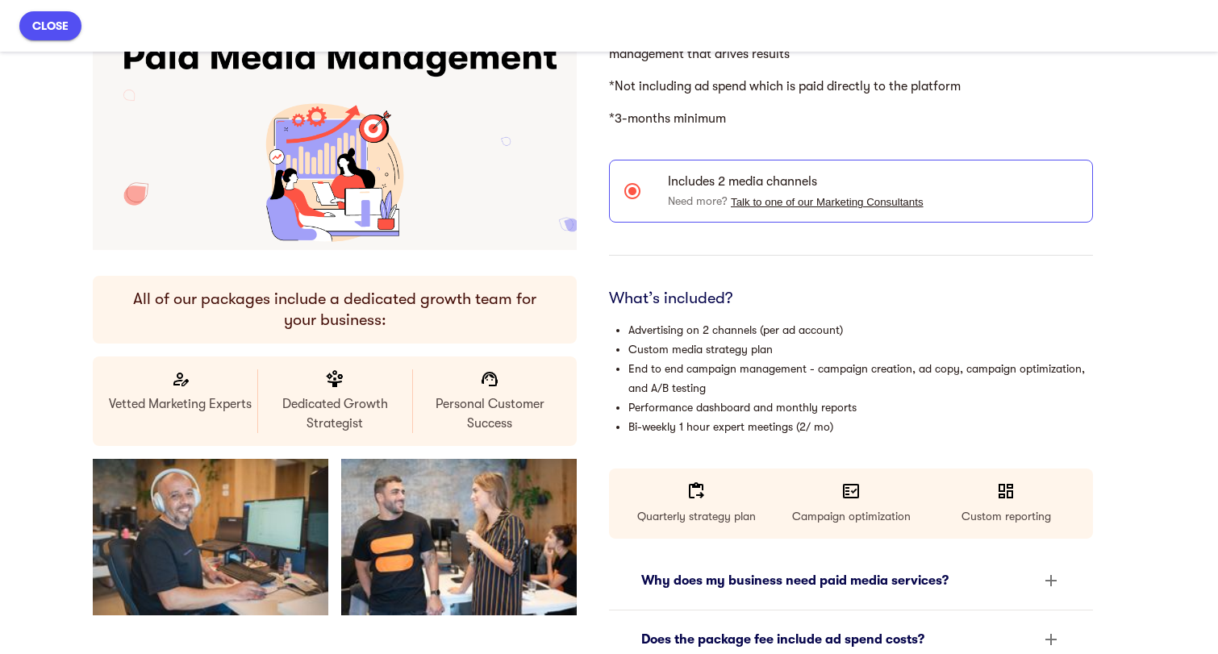
scroll to position [165, 0]
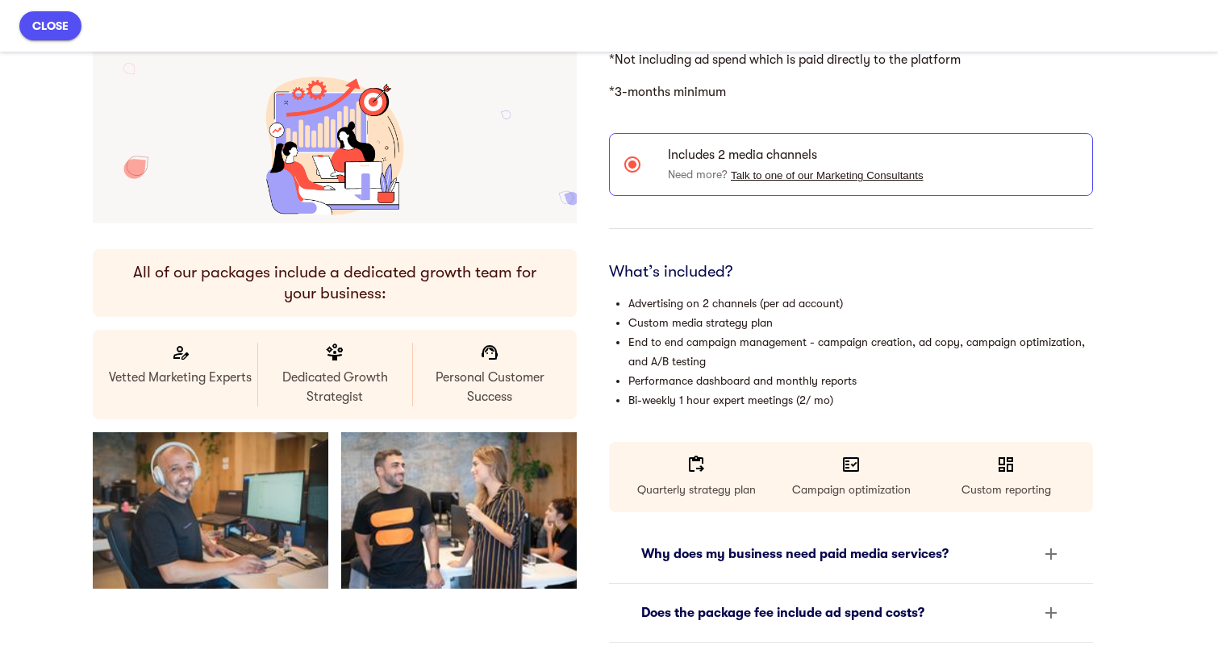
click at [928, 385] on li "Performance dashboard and monthly reports" at bounding box center [861, 380] width 465 height 19
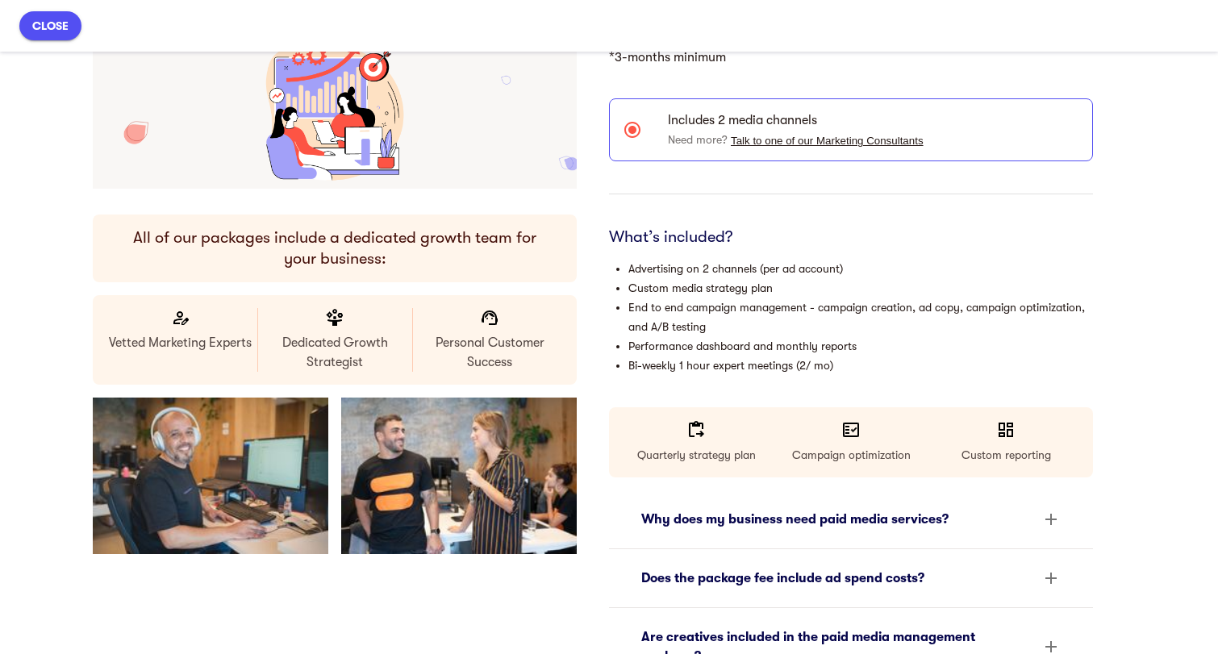
scroll to position [203, 0]
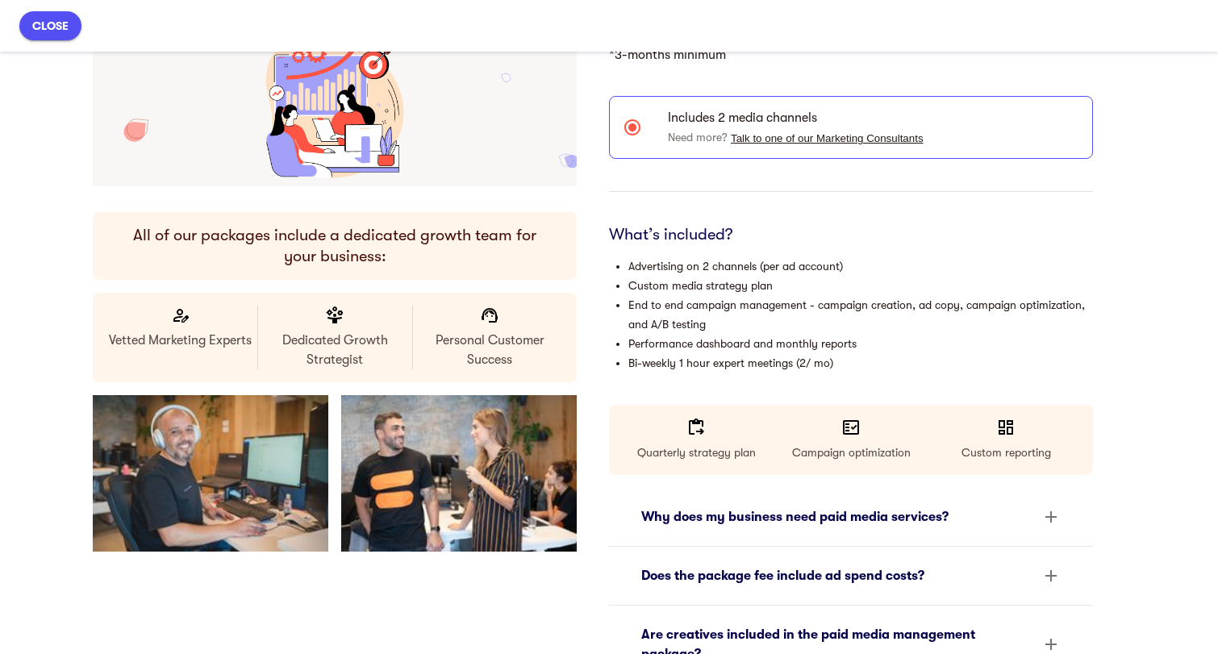
click at [966, 352] on li "Performance dashboard and monthly reports" at bounding box center [861, 343] width 465 height 19
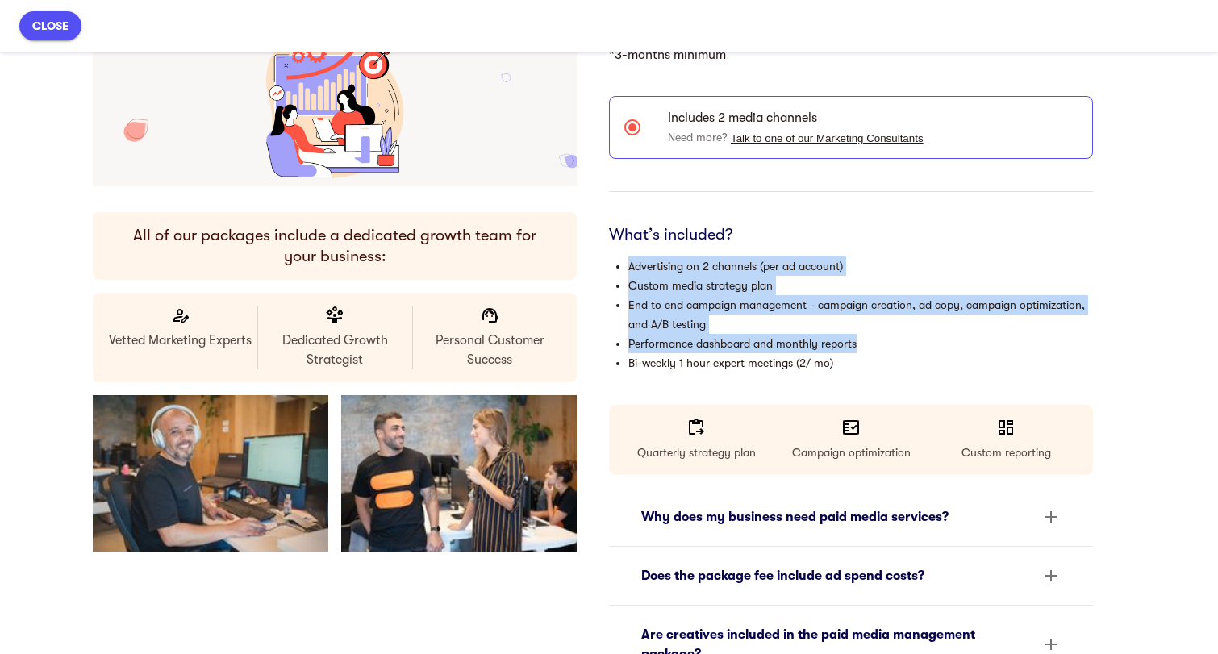
drag, startPoint x: 966, startPoint y: 352, endPoint x: 900, endPoint y: 249, distance: 121.5
click at [900, 249] on div "What’s included? Advertising on 2 channels (per ad account) Custom media strate…" at bounding box center [851, 298] width 484 height 148
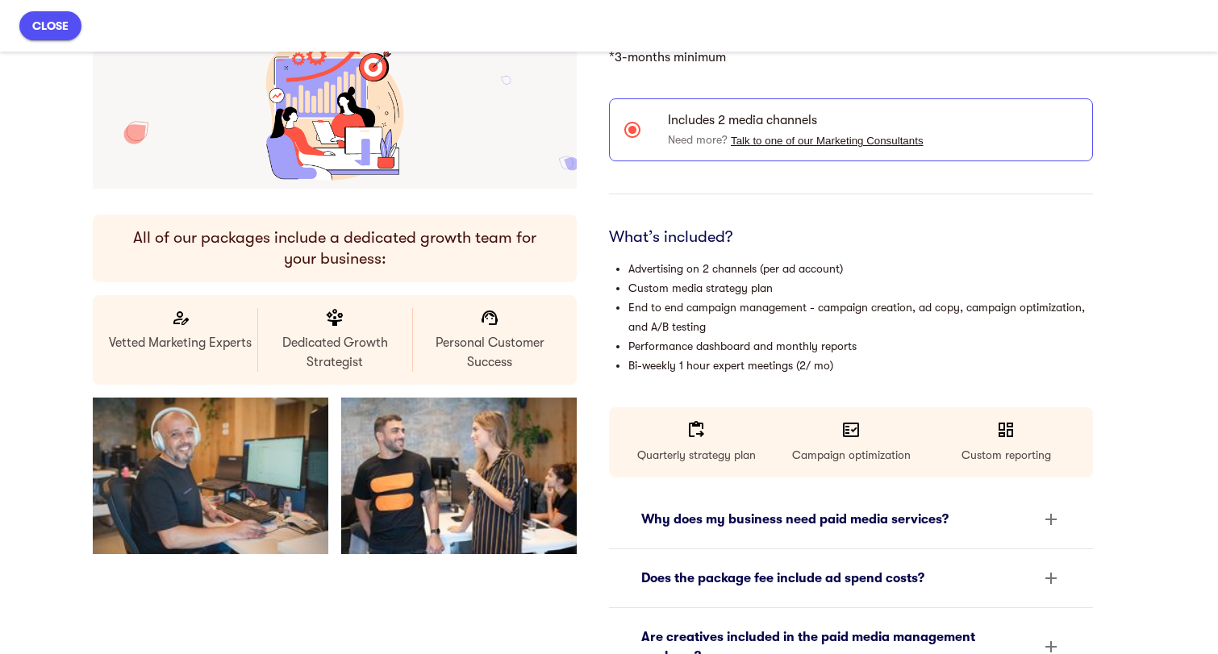
scroll to position [170, 0]
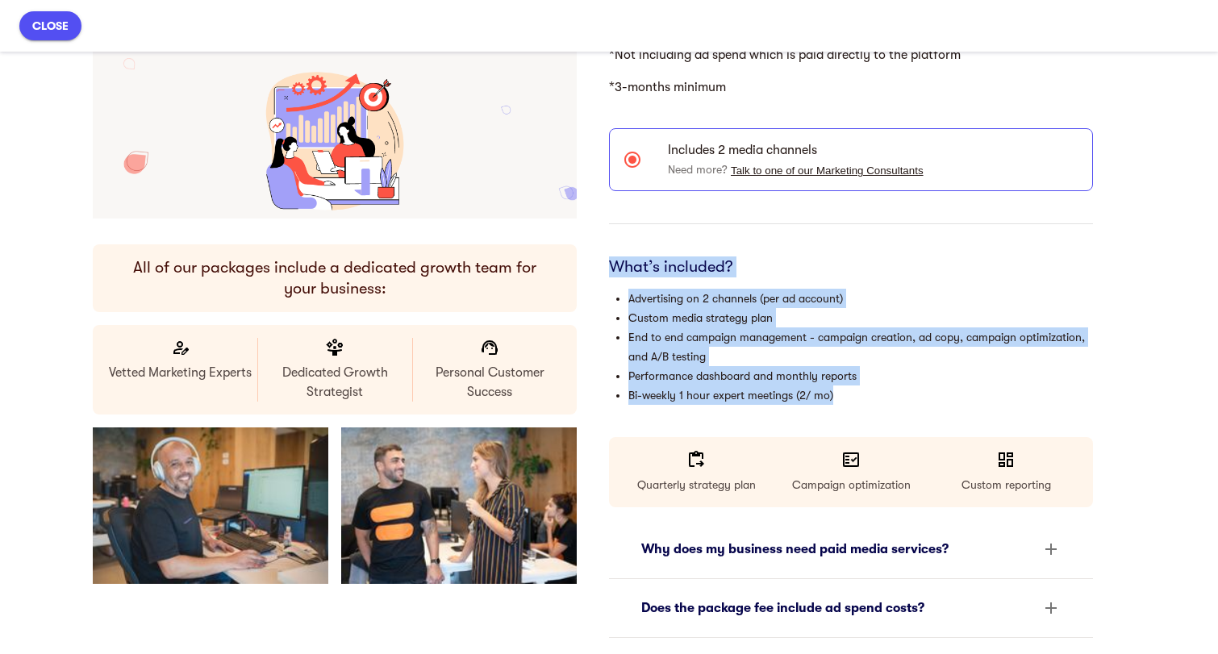
drag, startPoint x: 900, startPoint y: 249, endPoint x: 967, endPoint y: 403, distance: 167.0
click at [967, 403] on div "Paid Media Management Includes 2 media channels Need more? Talk to one of our M…" at bounding box center [851, 596] width 484 height 1301
click at [967, 403] on li "Bi-weekly 1 hour expert meetings (2/ mo)" at bounding box center [861, 395] width 465 height 19
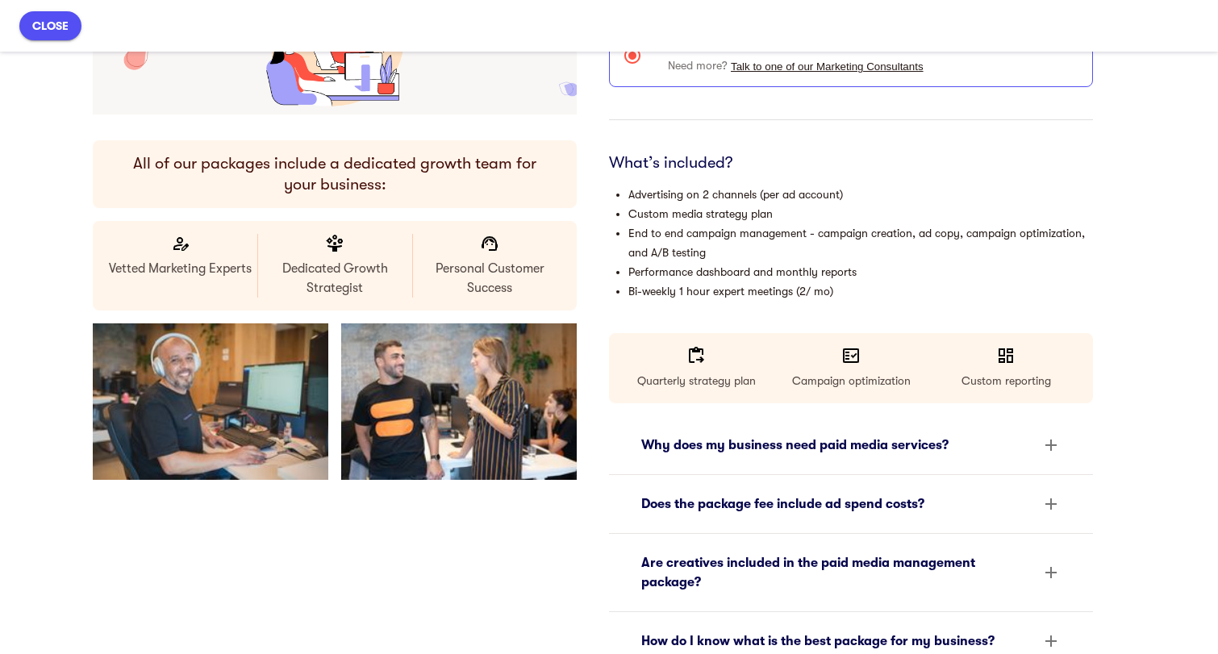
scroll to position [357, 0]
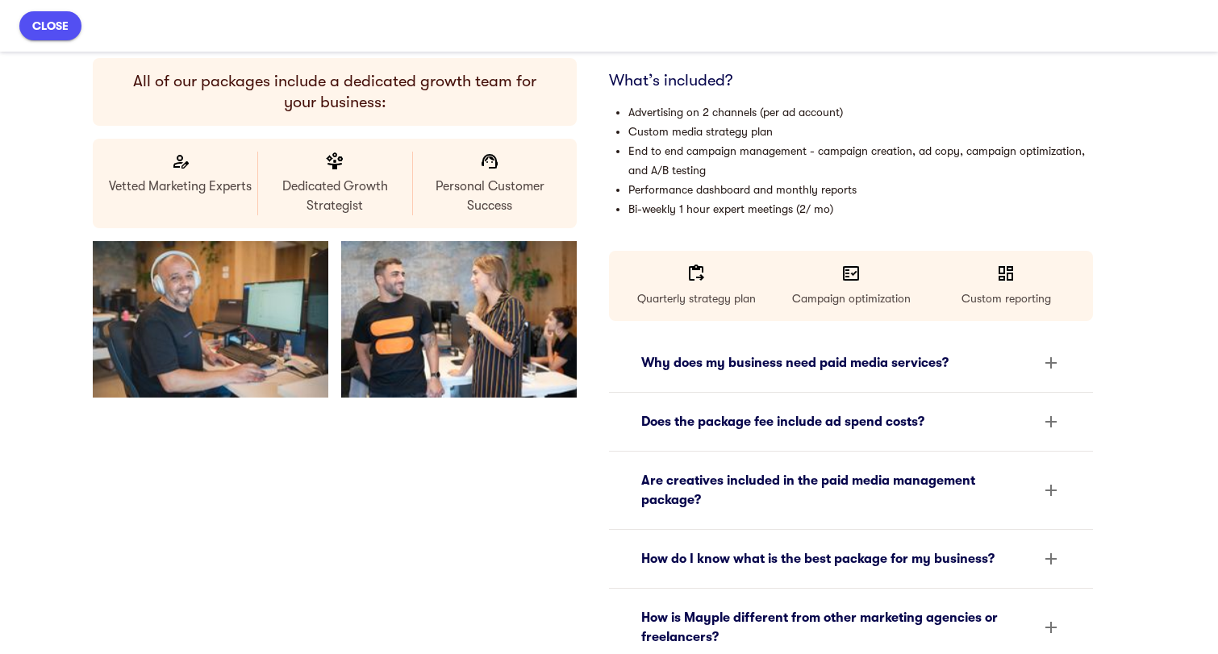
click at [981, 375] on div "Why does my business need paid media services?" at bounding box center [851, 363] width 445 height 39
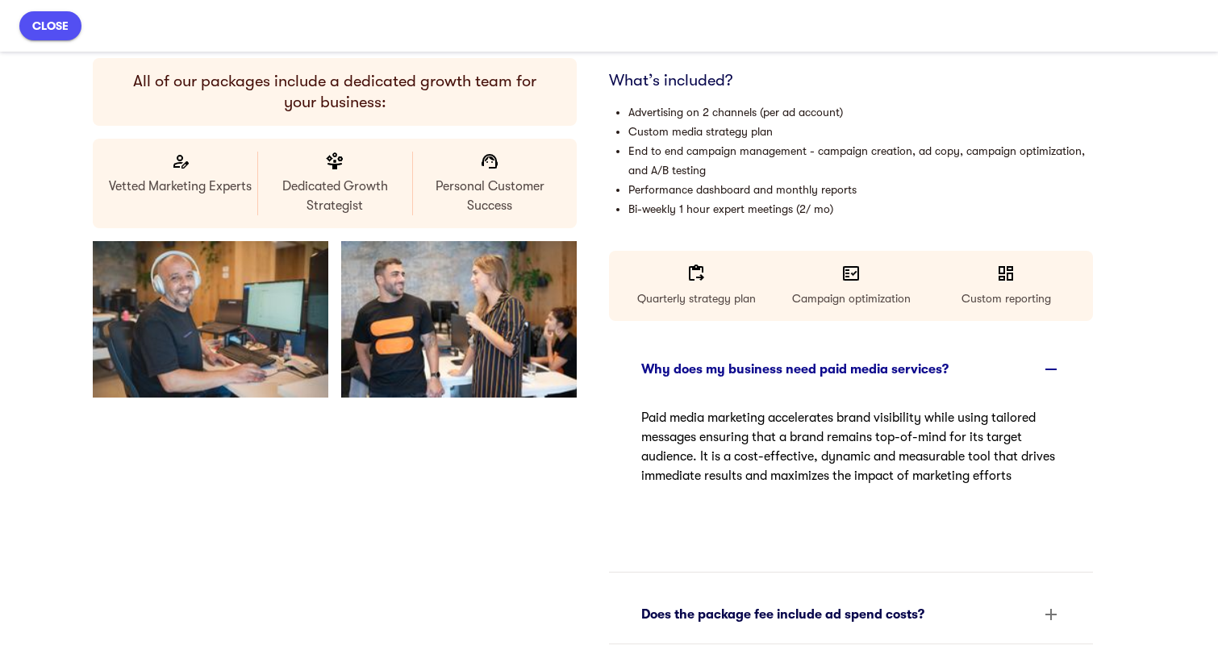
click at [981, 375] on div "Why does my business need paid media services?" at bounding box center [836, 369] width 391 height 19
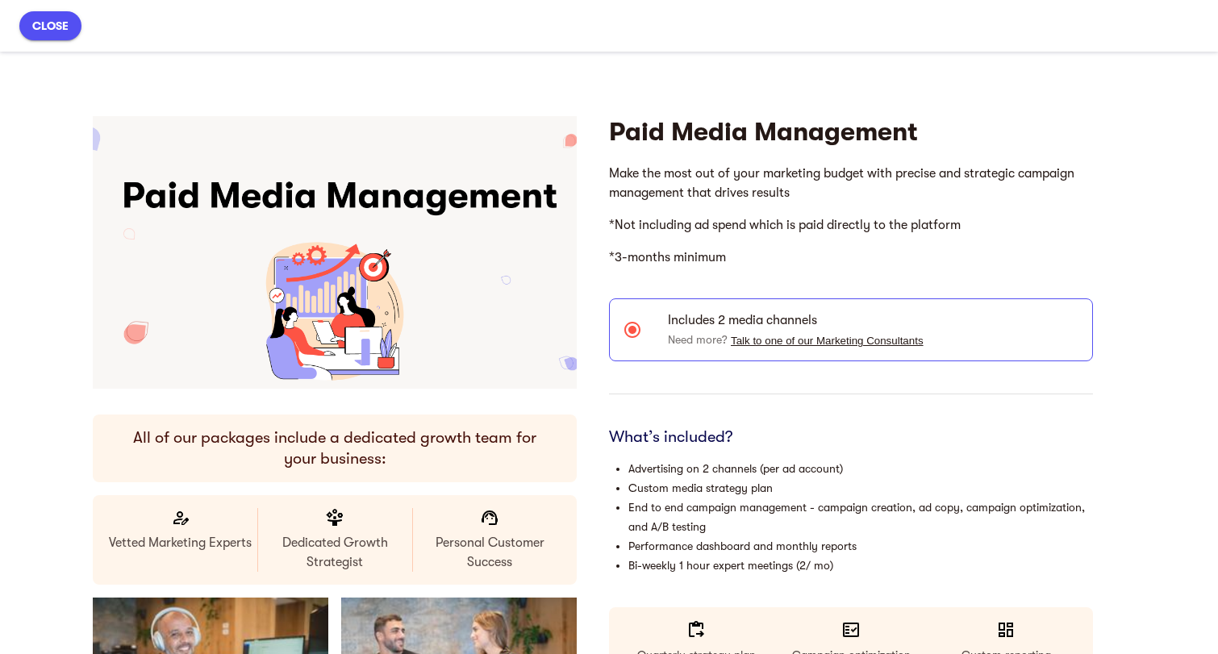
scroll to position [0, 0]
click at [701, 190] on p "Make the most out of your marketing budget with precise and strategic campaign …" at bounding box center [851, 183] width 484 height 52
click at [817, 325] on span "Includes 2 media channels" at bounding box center [873, 320] width 411 height 19
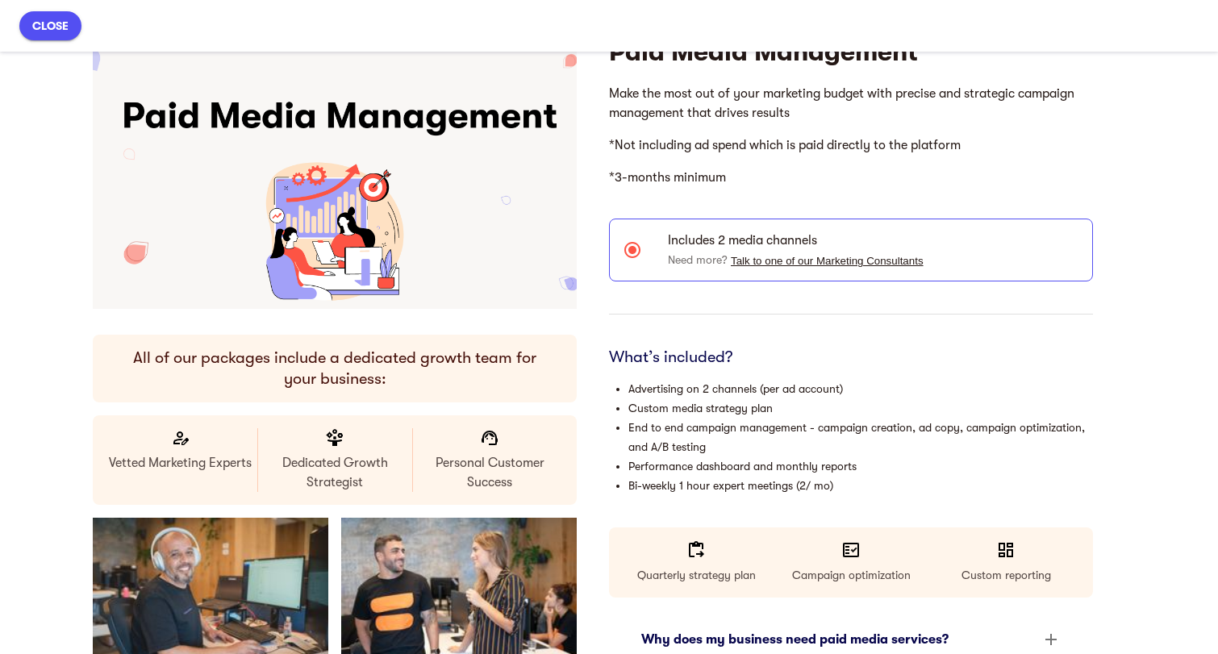
scroll to position [88, 0]
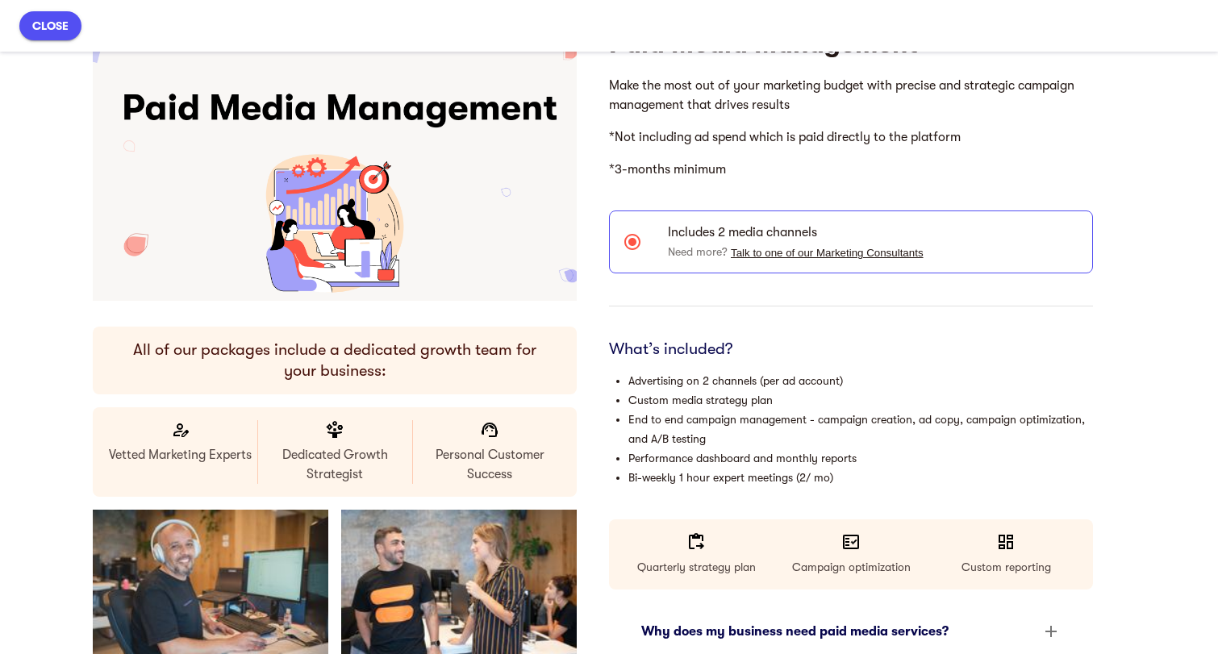
click at [678, 549] on div "Quarterly strategy plan" at bounding box center [696, 555] width 148 height 44
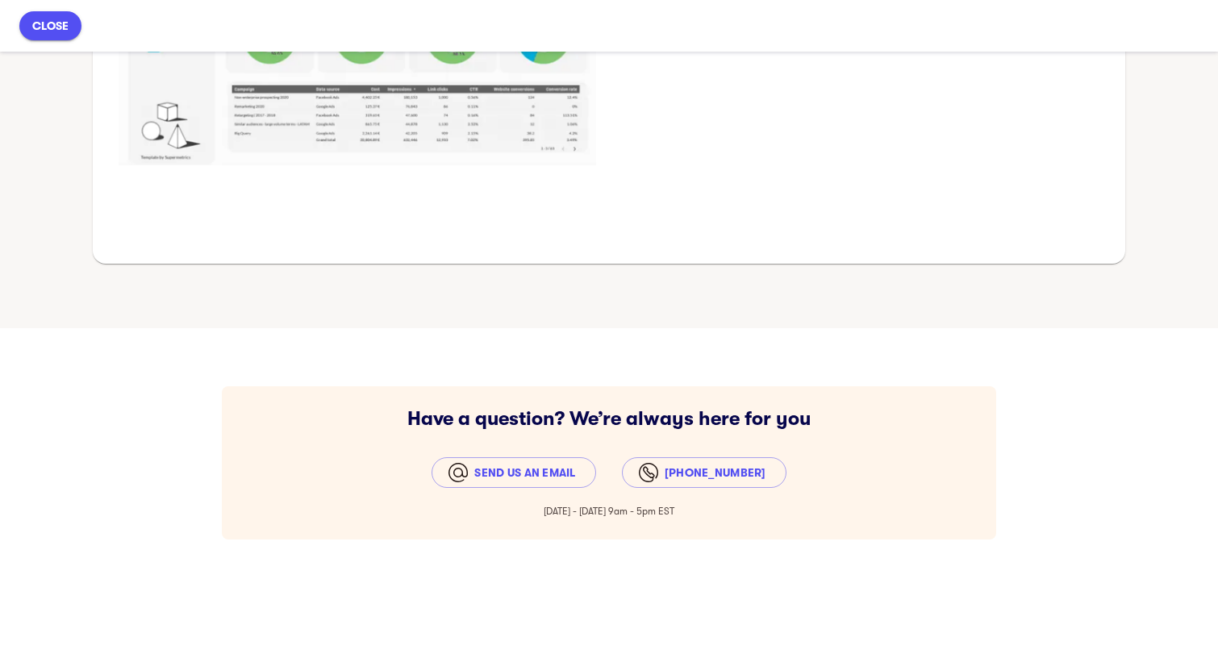
scroll to position [2658, 0]
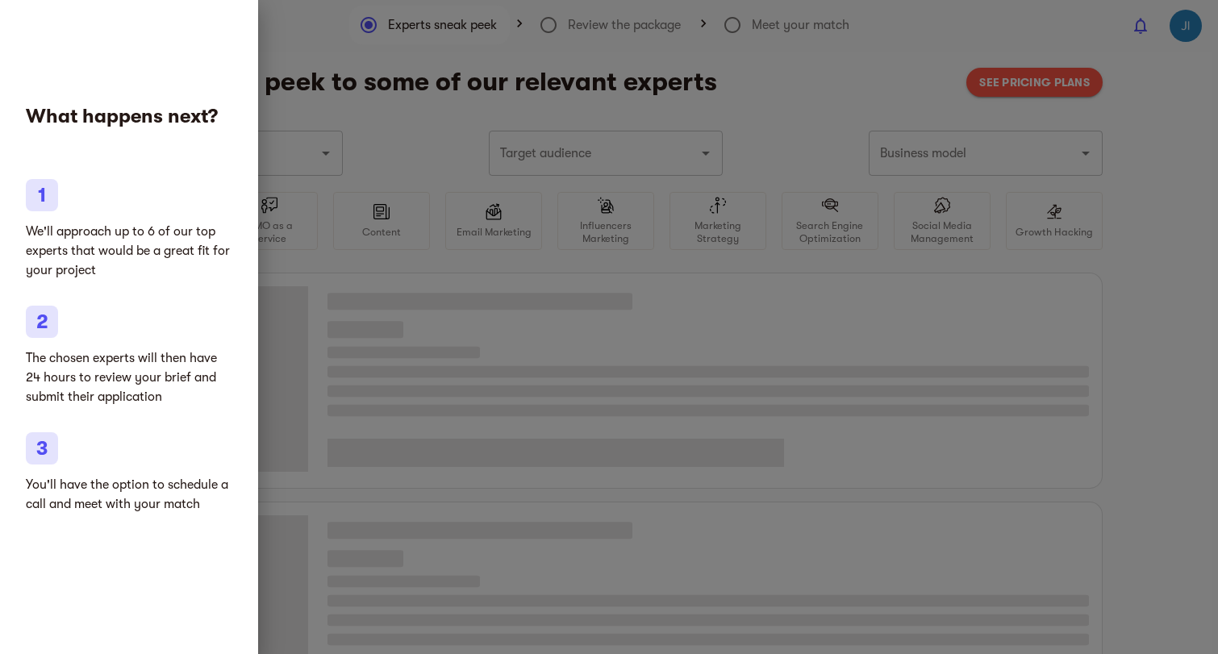
type input "Gifts"
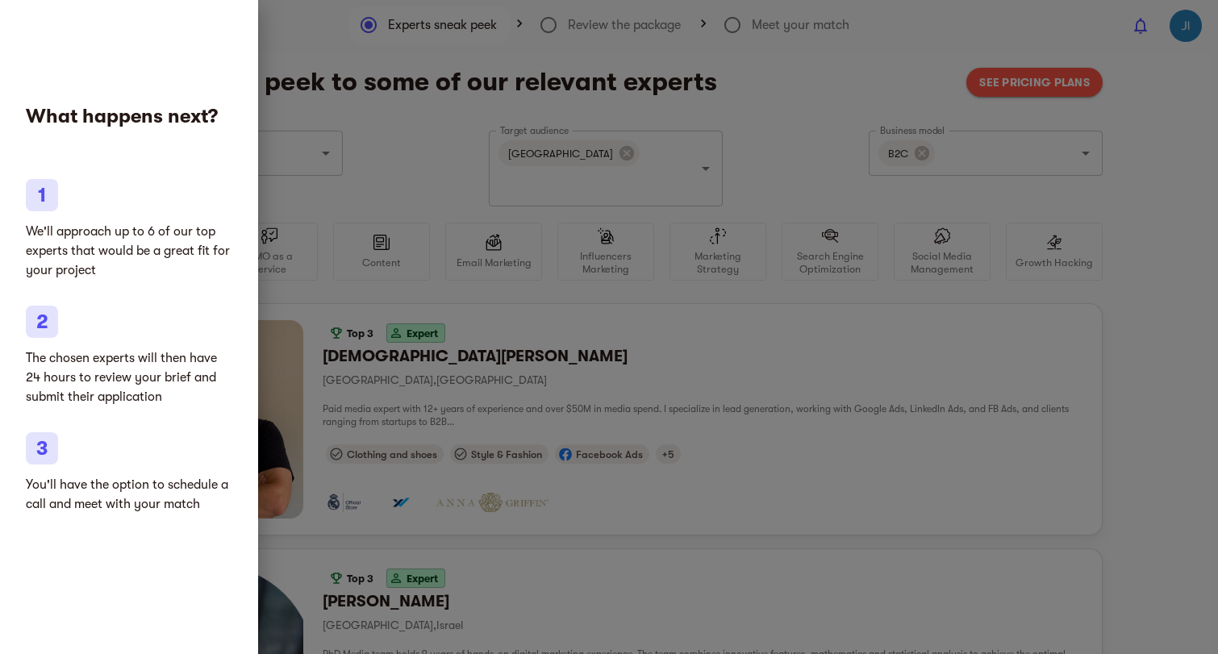
click at [114, 386] on p "The chosen experts will then have 24 hours to review your brief and submit thei…" at bounding box center [129, 378] width 207 height 58
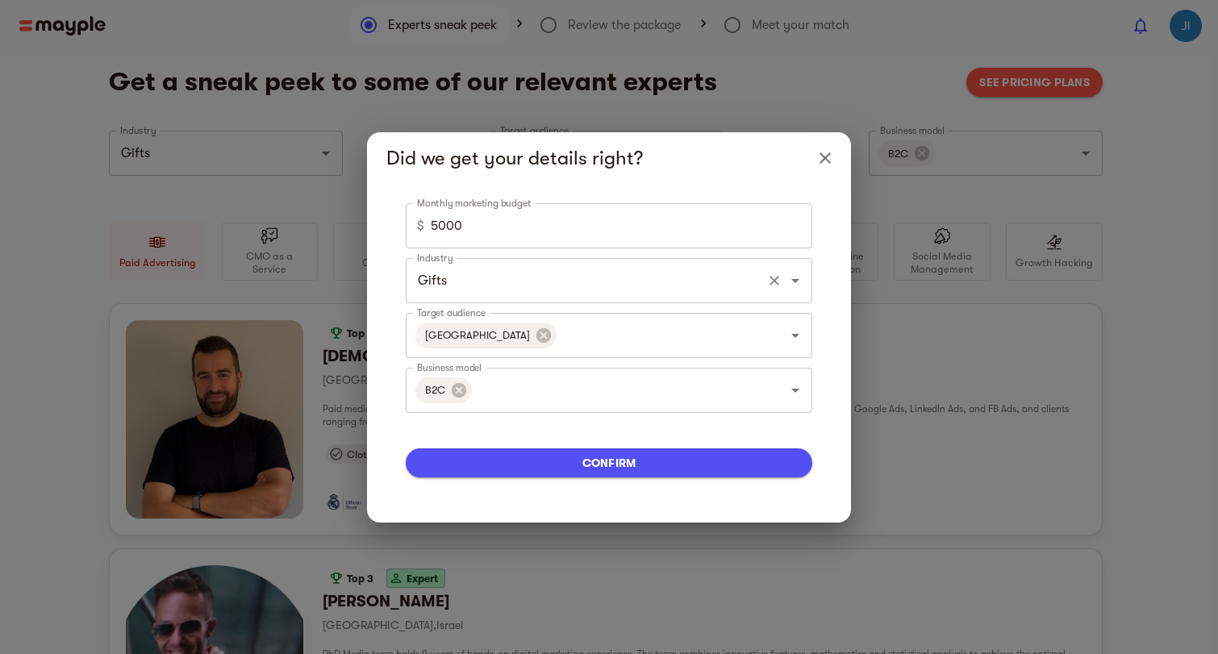
click at [531, 293] on input "Gifts" at bounding box center [586, 280] width 347 height 31
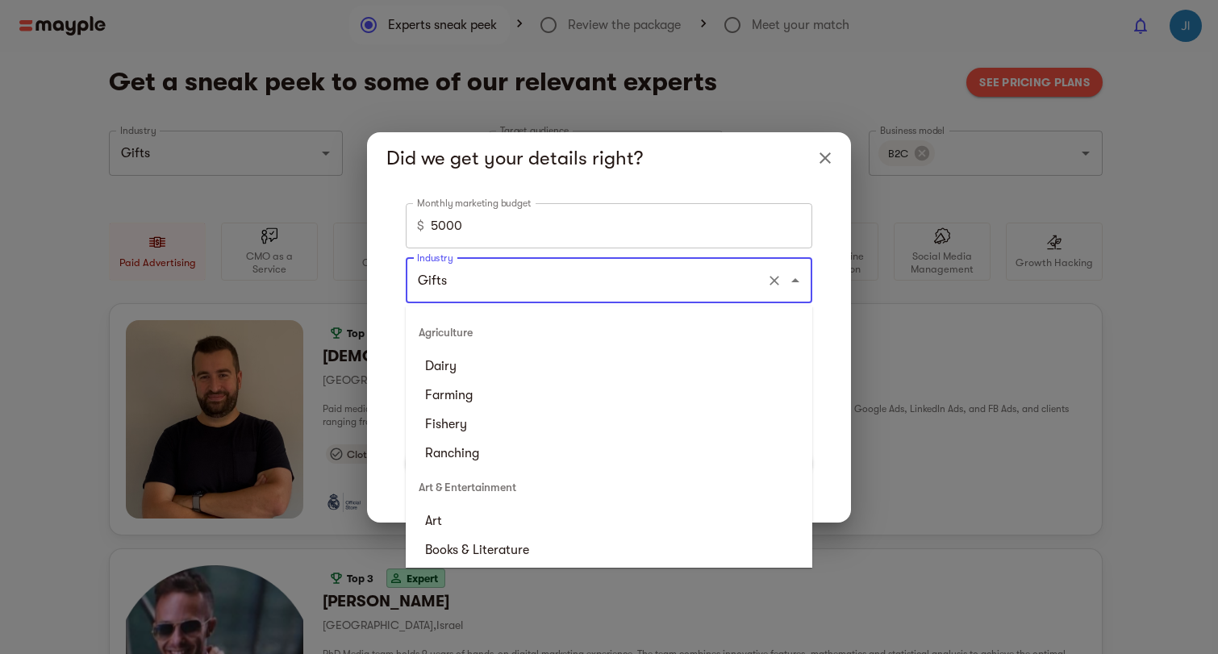
click at [531, 293] on input "Gifts" at bounding box center [586, 280] width 347 height 31
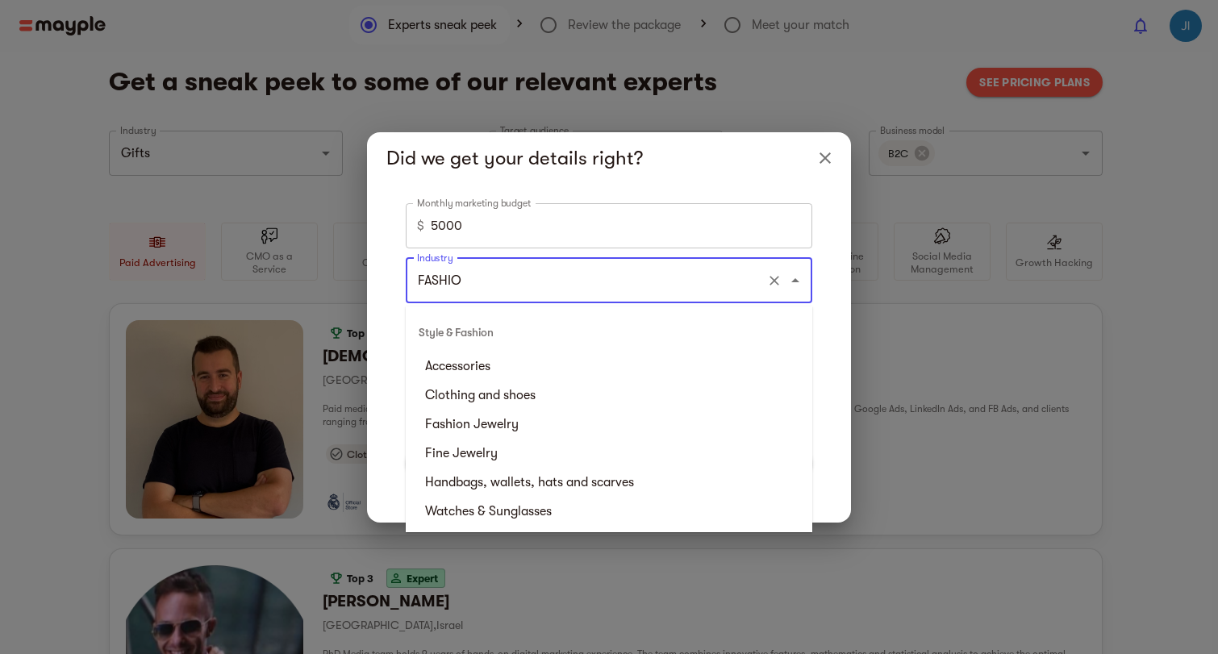
type input "FASHION"
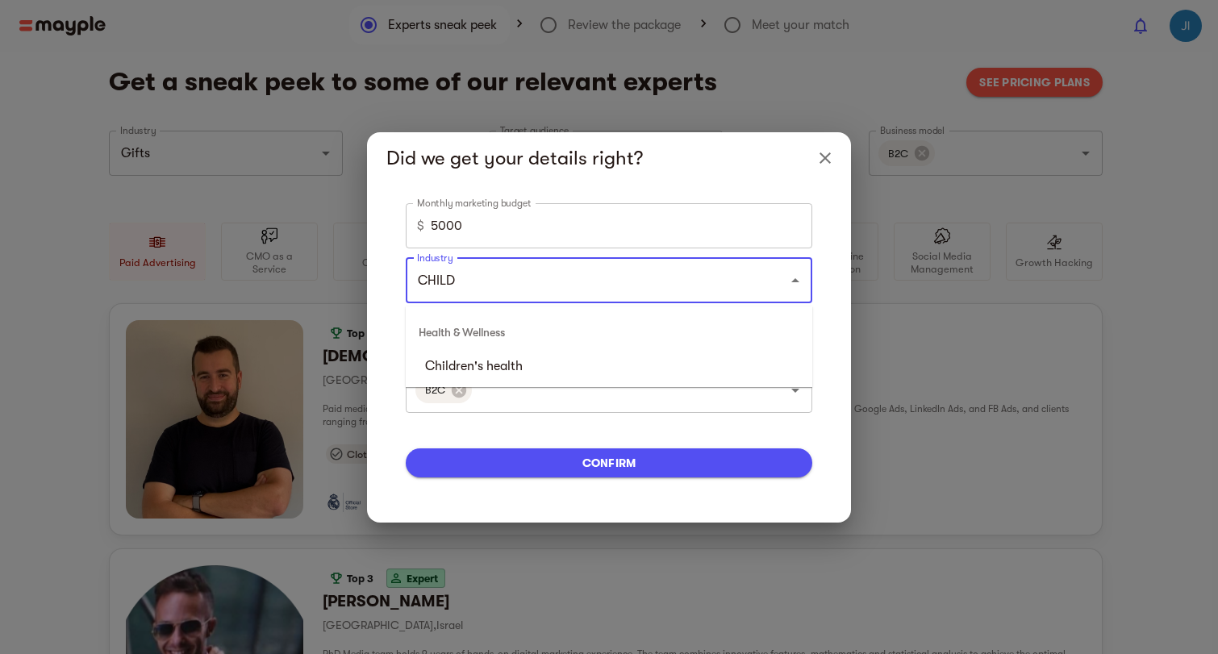
type input "C"
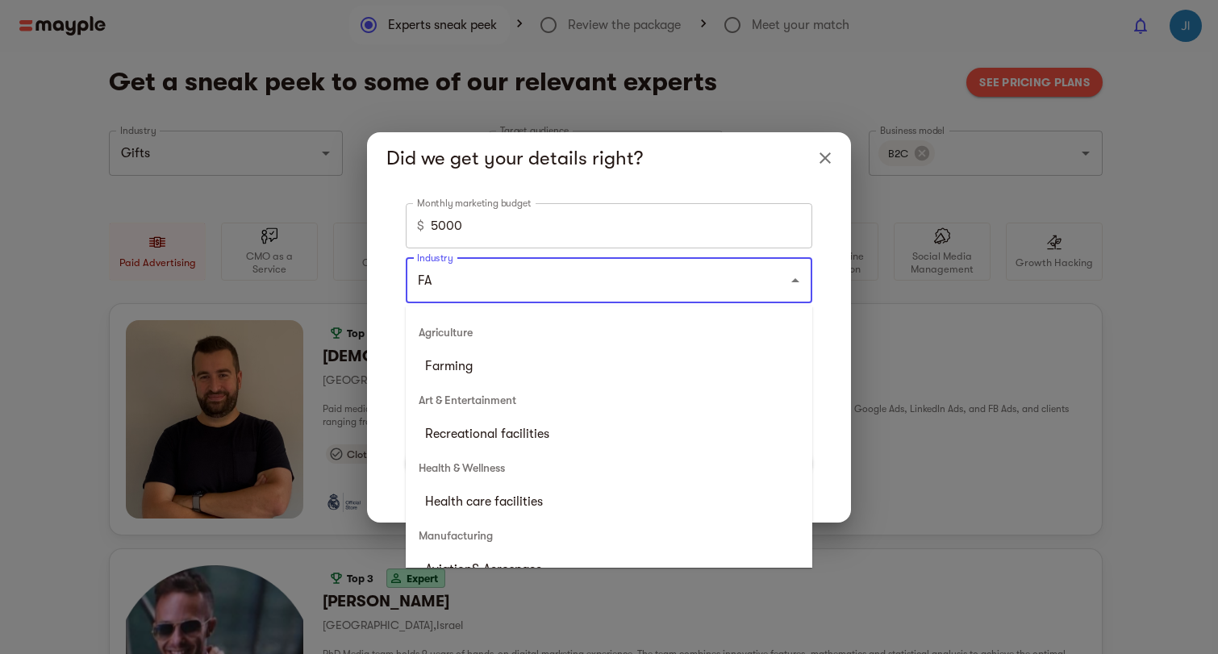
type input "F"
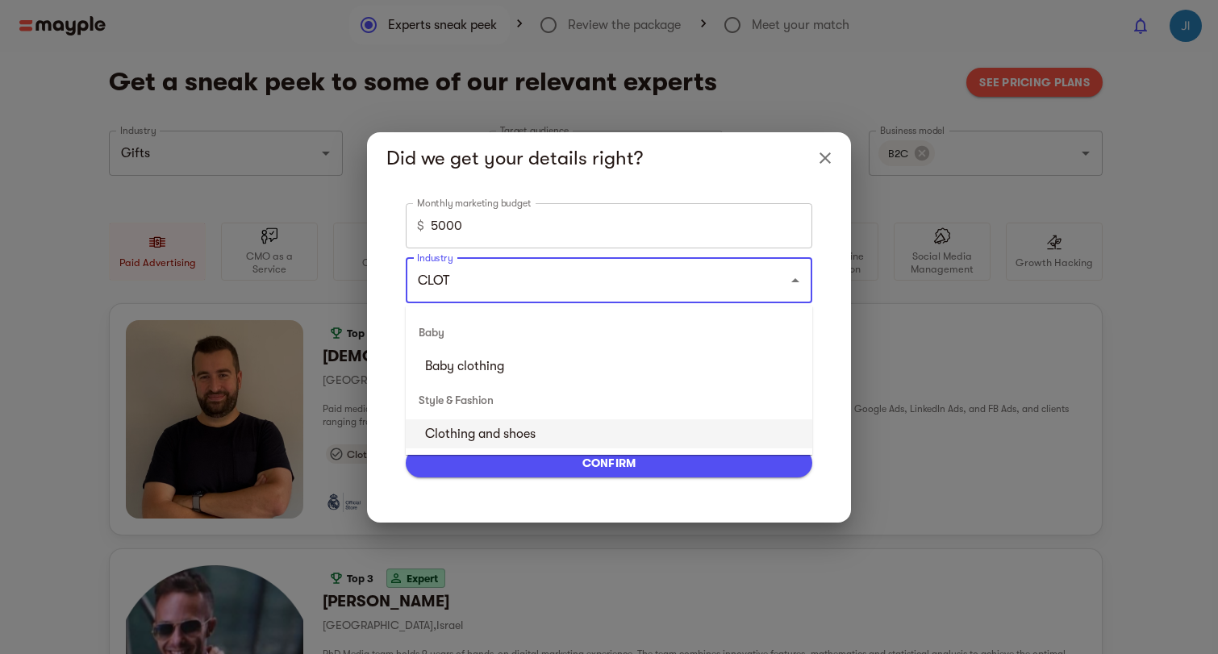
click at [497, 436] on li "Clothing and shoes" at bounding box center [609, 434] width 407 height 29
type input "Clothing and shoes"
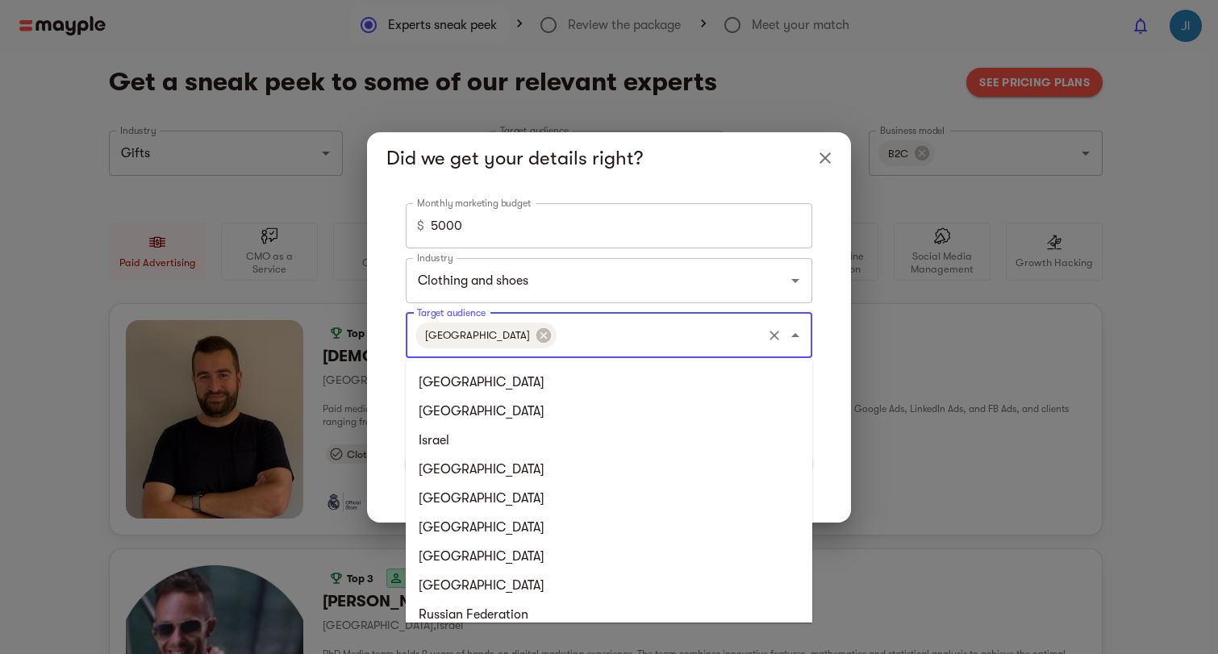
click at [577, 347] on input "Target audience" at bounding box center [659, 335] width 201 height 31
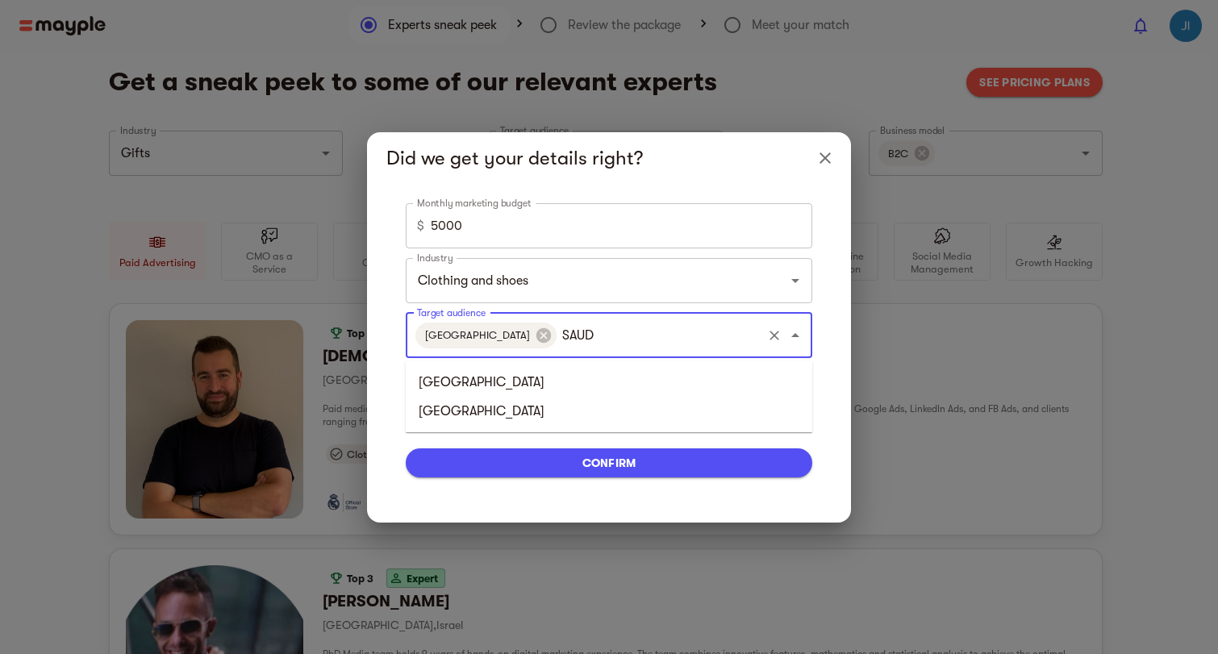
type input "SAUDI"
click at [537, 371] on li "[GEOGRAPHIC_DATA]" at bounding box center [609, 382] width 407 height 29
type input "KUWA"
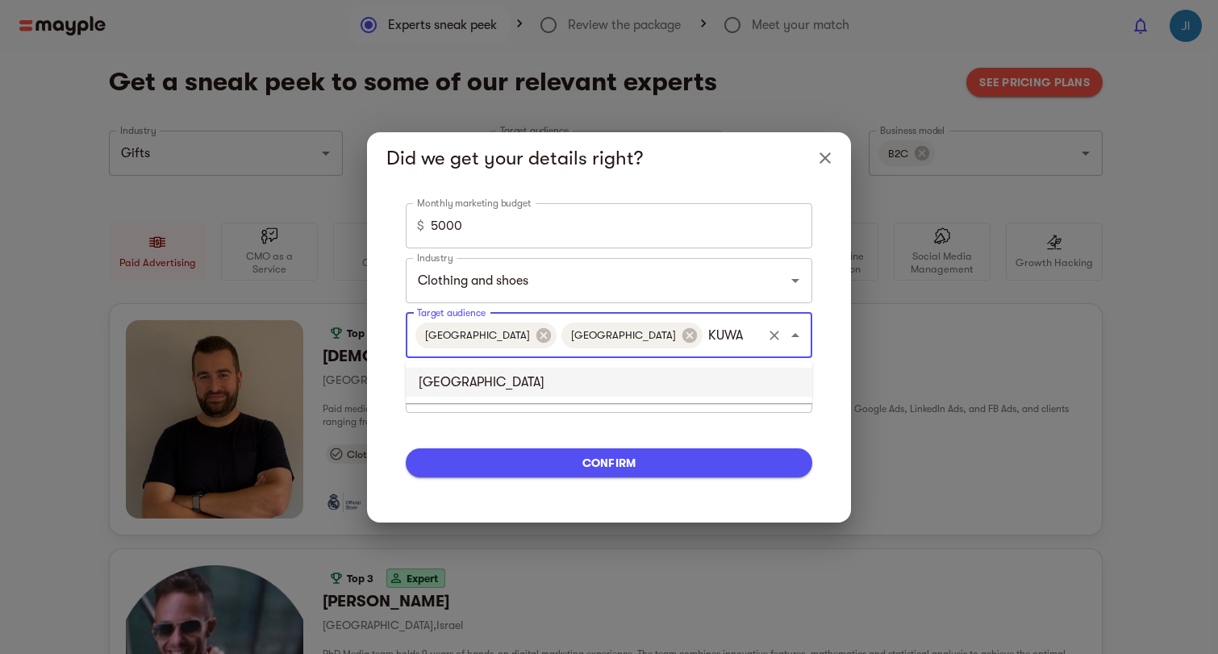
click at [466, 374] on li "[GEOGRAPHIC_DATA]" at bounding box center [609, 382] width 407 height 29
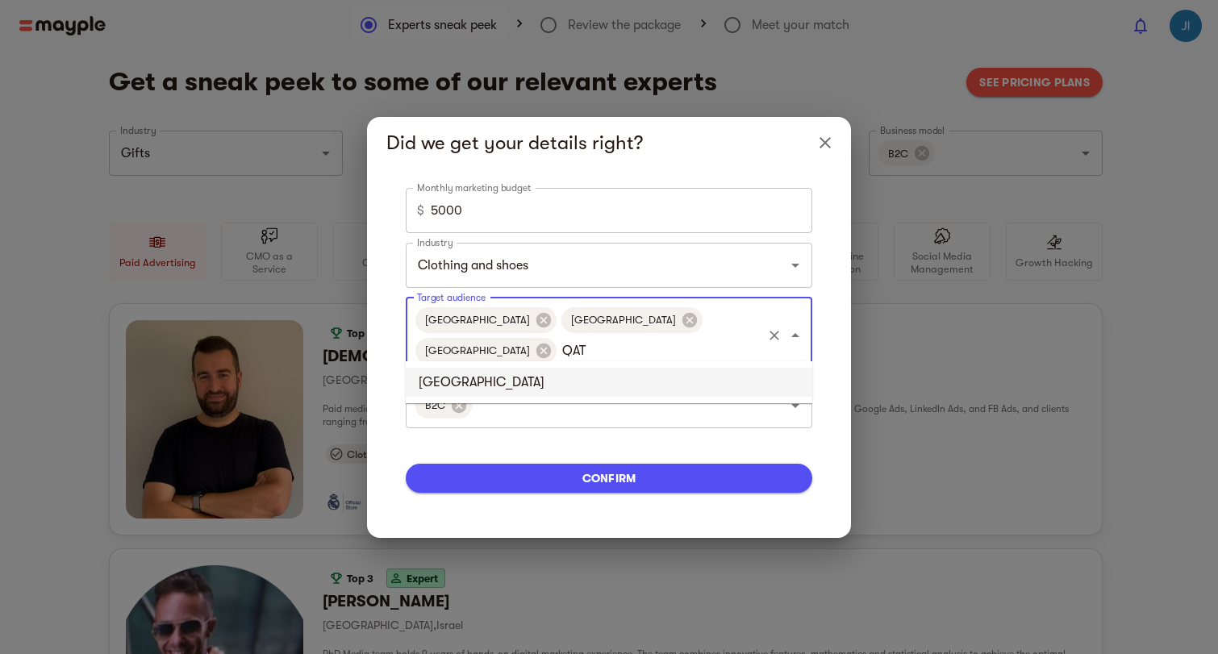
type input "QATA"
click at [452, 388] on li "[GEOGRAPHIC_DATA]" at bounding box center [609, 382] width 407 height 29
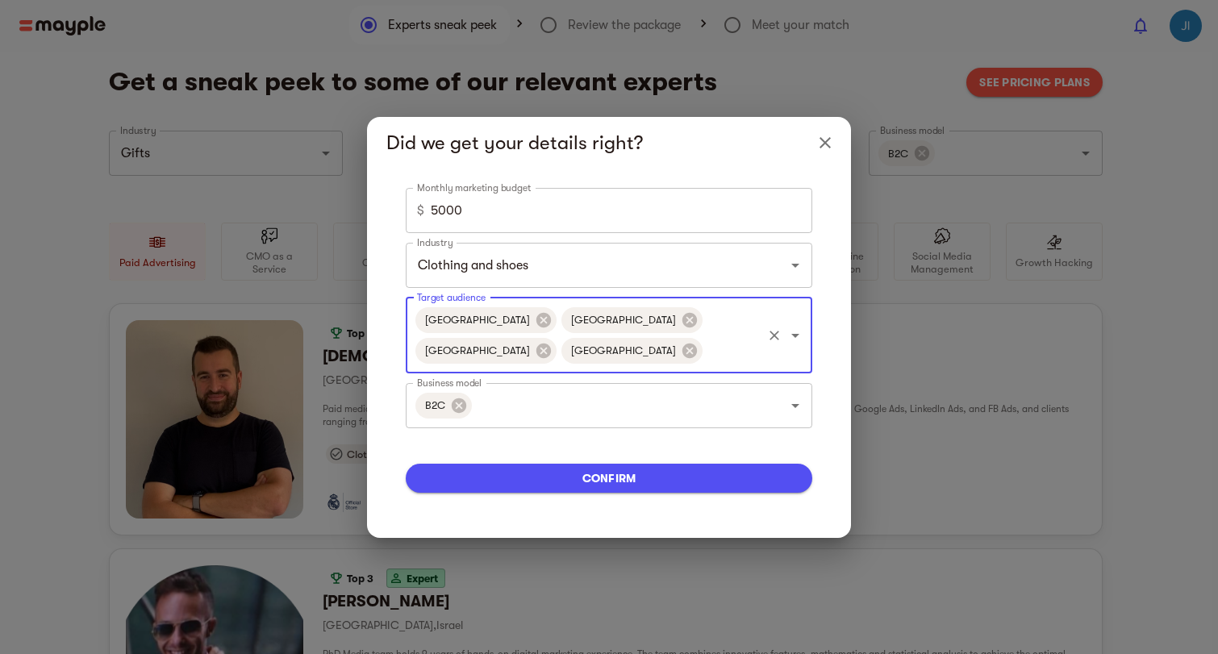
click at [520, 470] on span "confirm" at bounding box center [609, 478] width 381 height 19
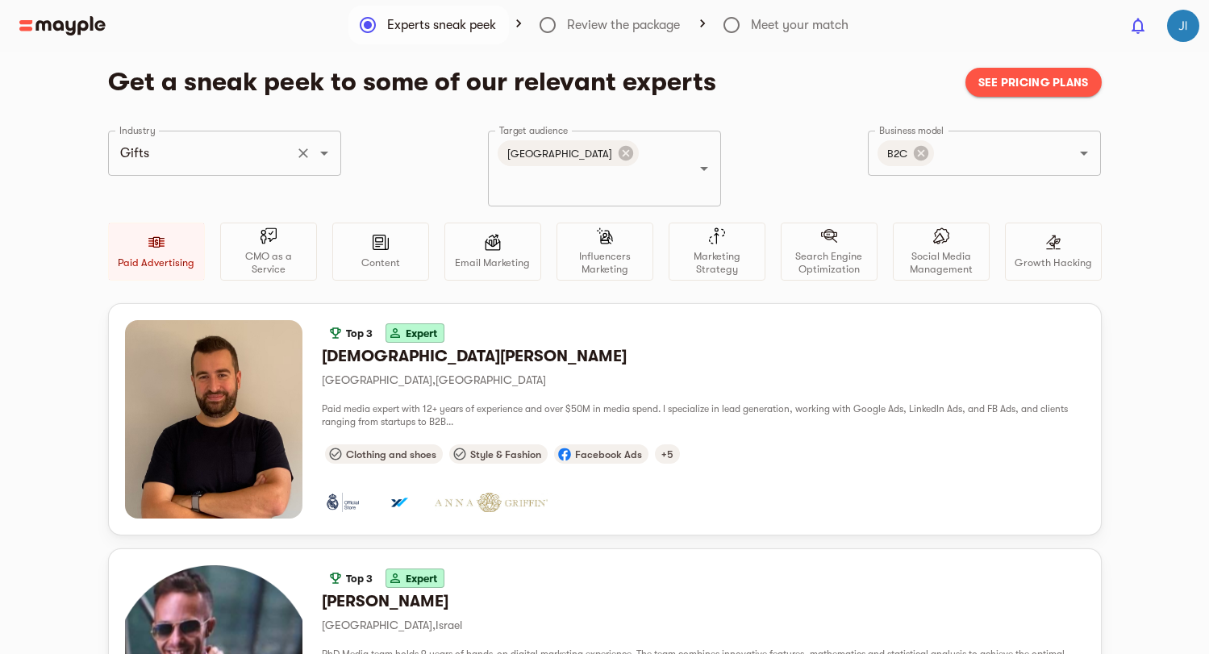
click at [319, 155] on icon "Open" at bounding box center [324, 153] width 19 height 19
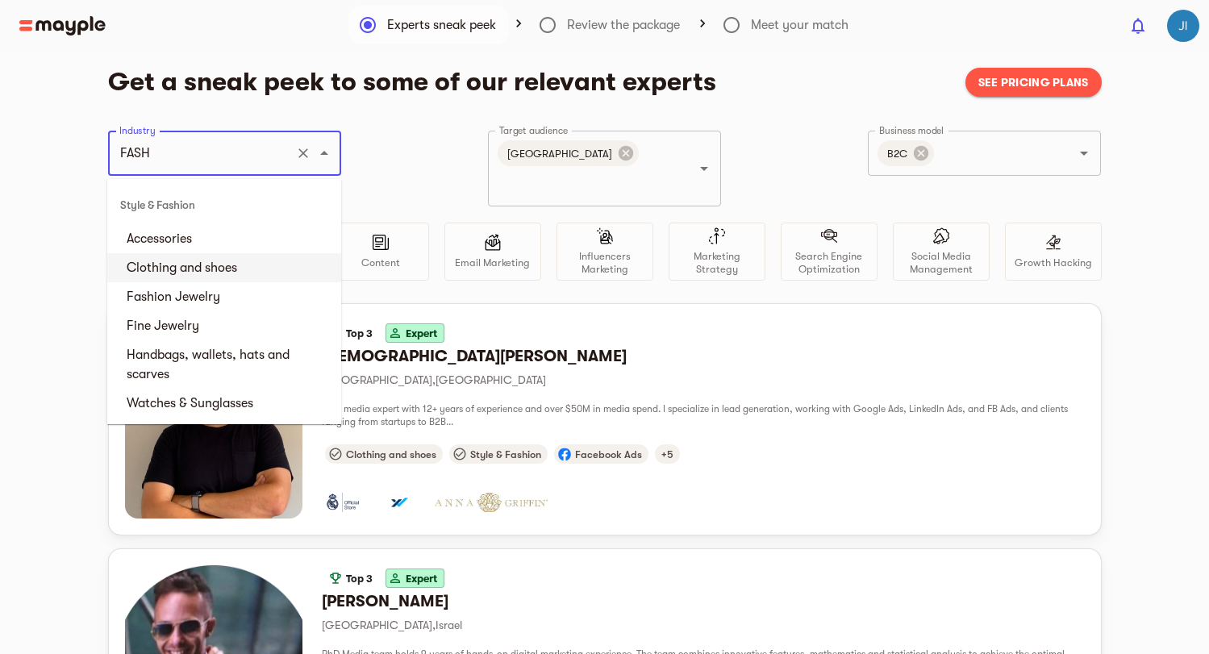
click at [190, 275] on li "Clothing and shoes" at bounding box center [224, 267] width 234 height 29
type input "Clothing and shoes"
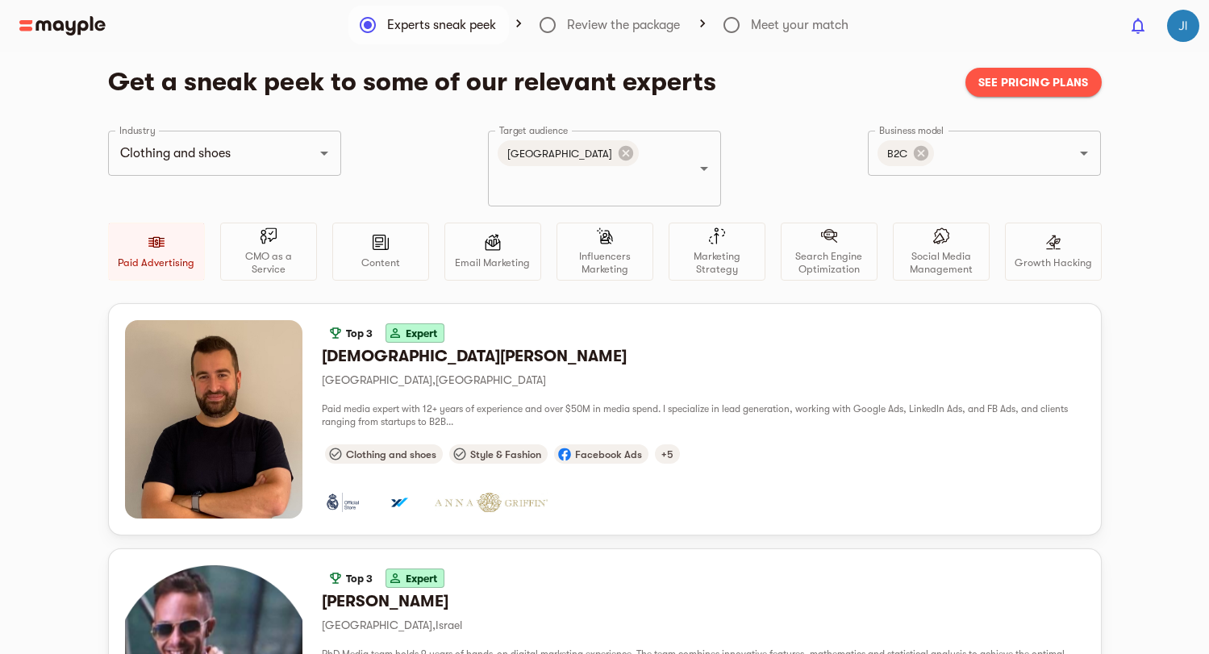
click at [387, 177] on div "Industry Clothing and shoes Industry Target audience [GEOGRAPHIC_DATA] Target a…" at bounding box center [605, 217] width 994 height 173
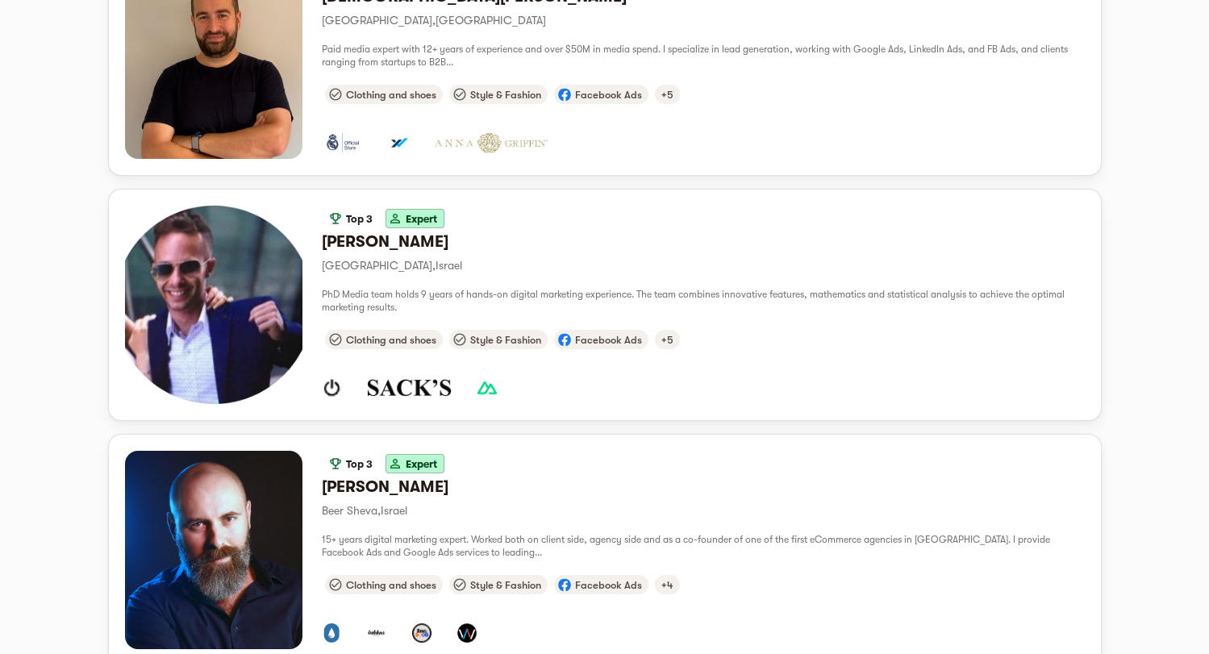
scroll to position [395, 0]
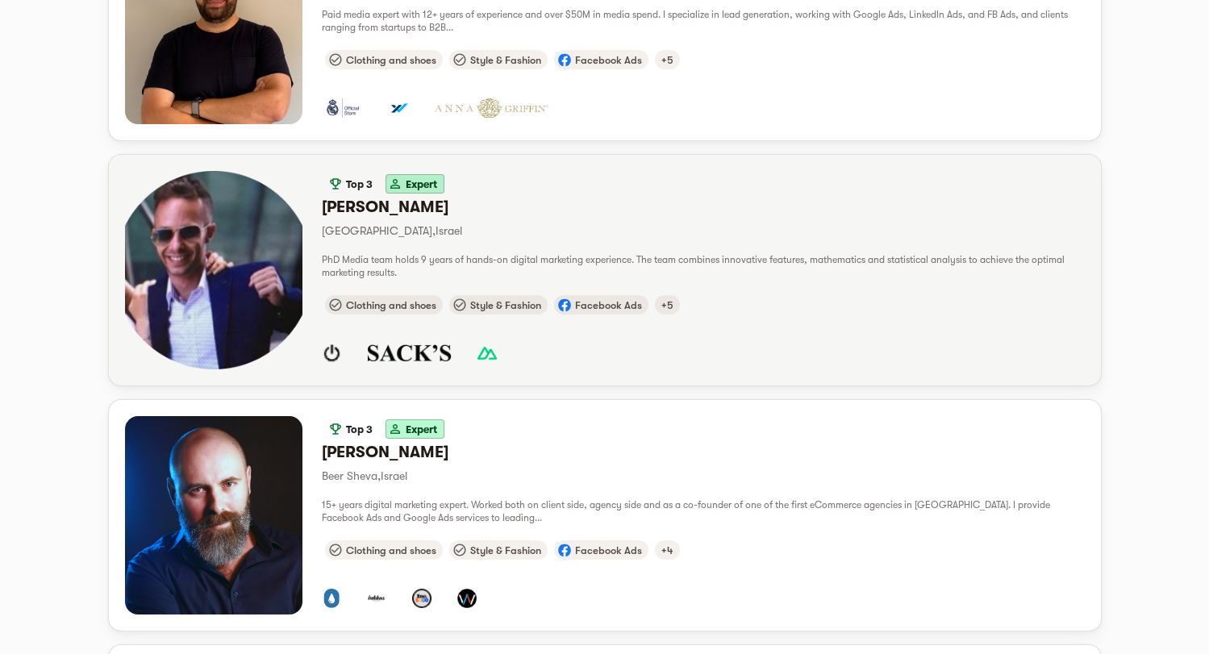
click at [788, 318] on div "button" at bounding box center [703, 344] width 763 height 52
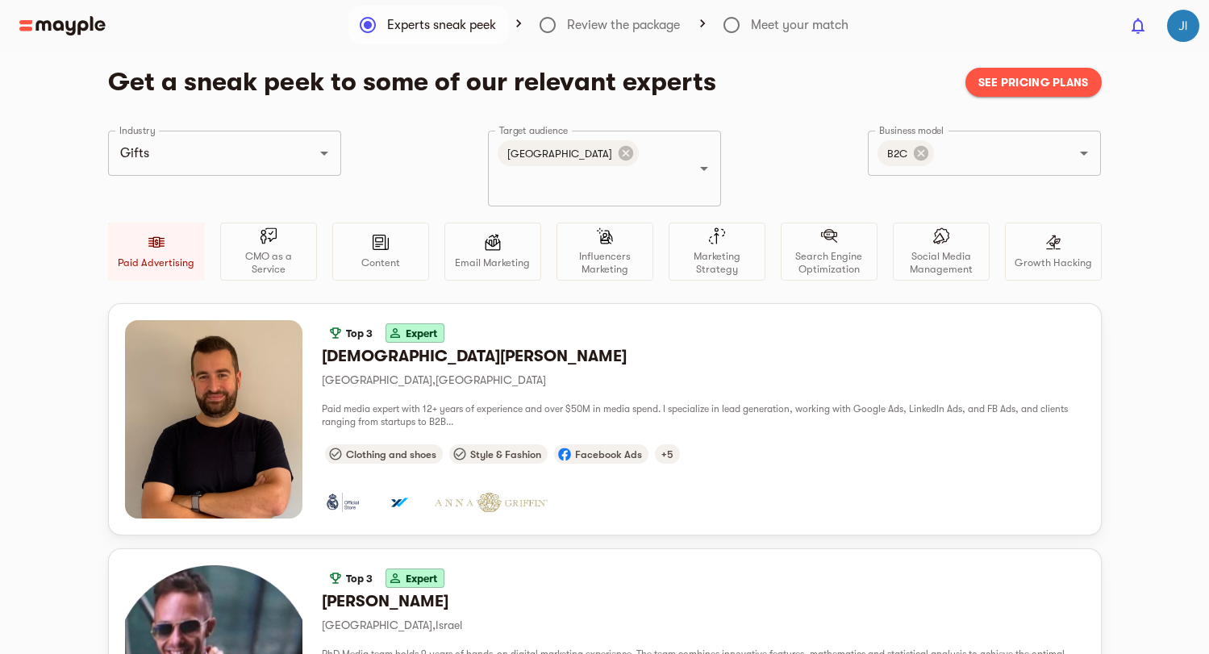
scroll to position [395, 0]
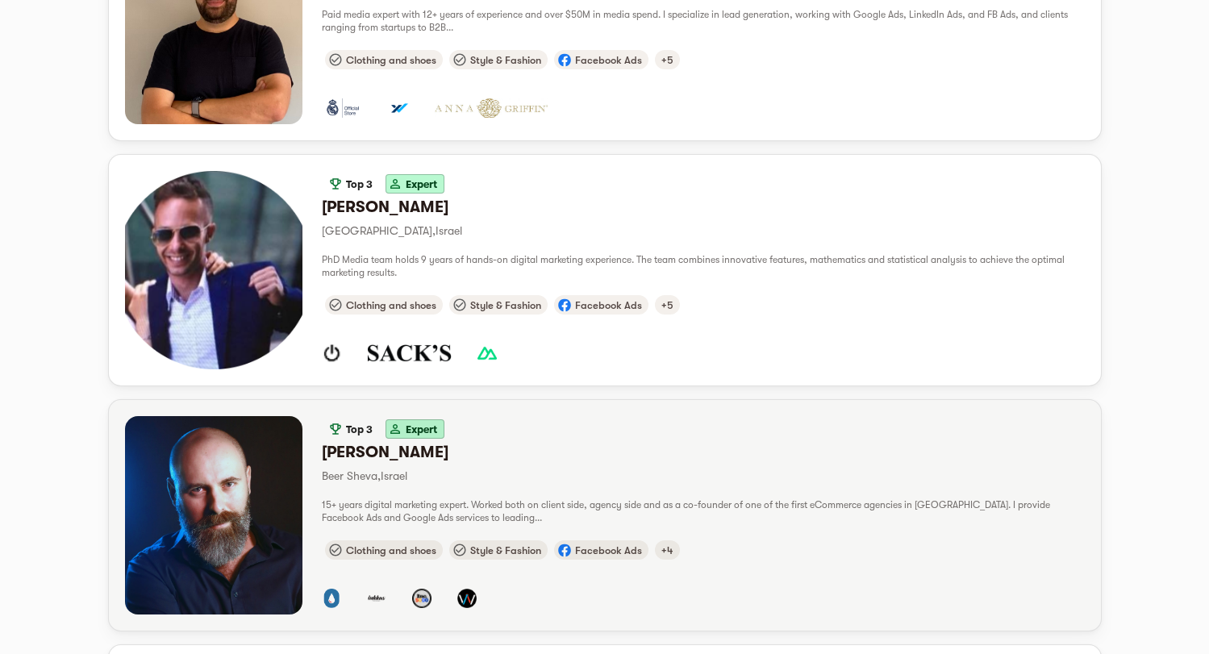
click at [261, 457] on div "button" at bounding box center [214, 515] width 178 height 198
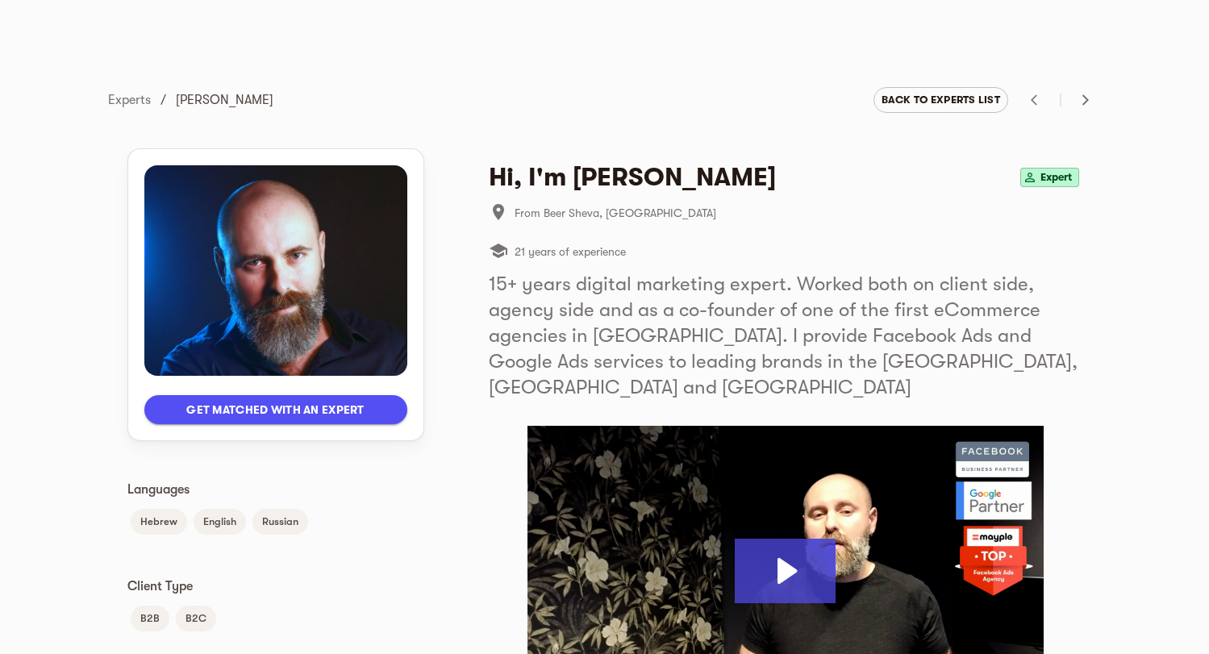
click at [354, 412] on span "Get matched with an expert" at bounding box center [275, 409] width 237 height 19
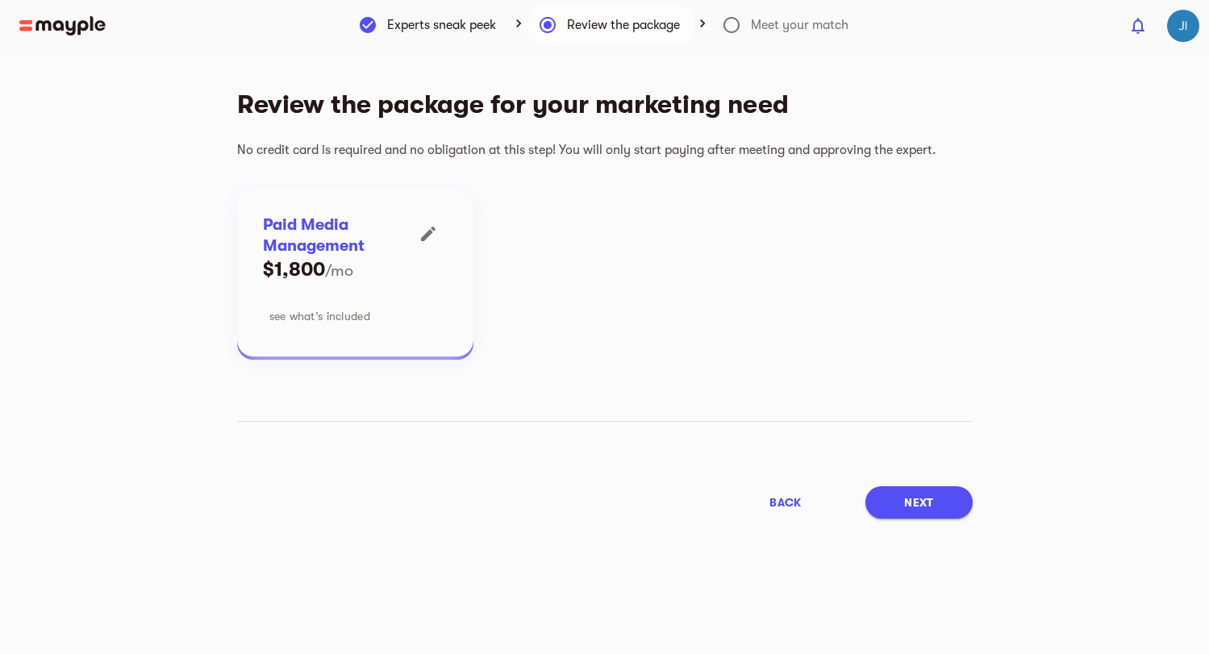
click at [349, 320] on span "see what’s included" at bounding box center [319, 316] width 101 height 19
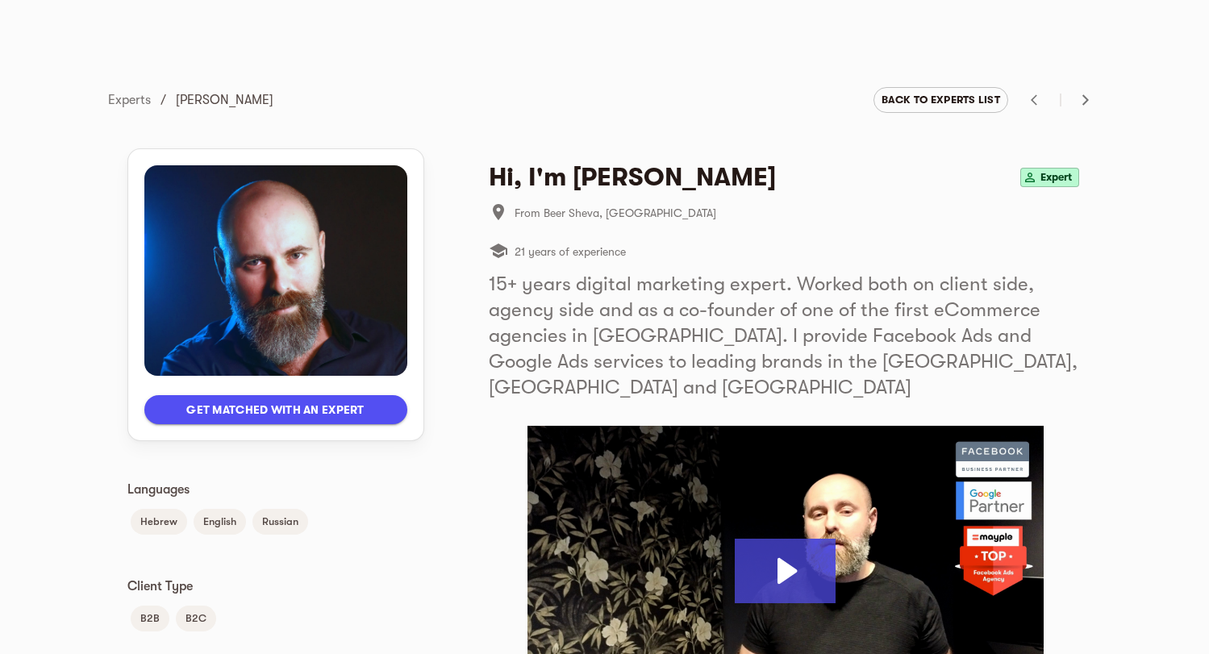
click at [249, 411] on span "Get matched with an expert" at bounding box center [275, 409] width 237 height 19
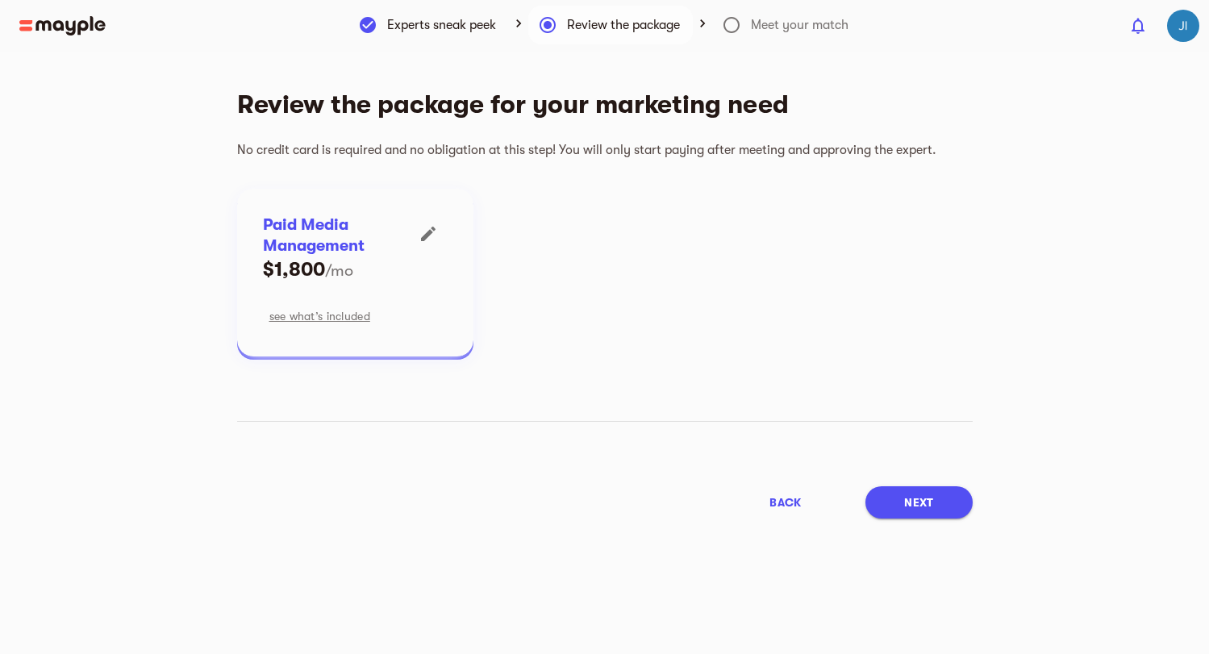
click at [923, 495] on span "Next" at bounding box center [918, 502] width 29 height 19
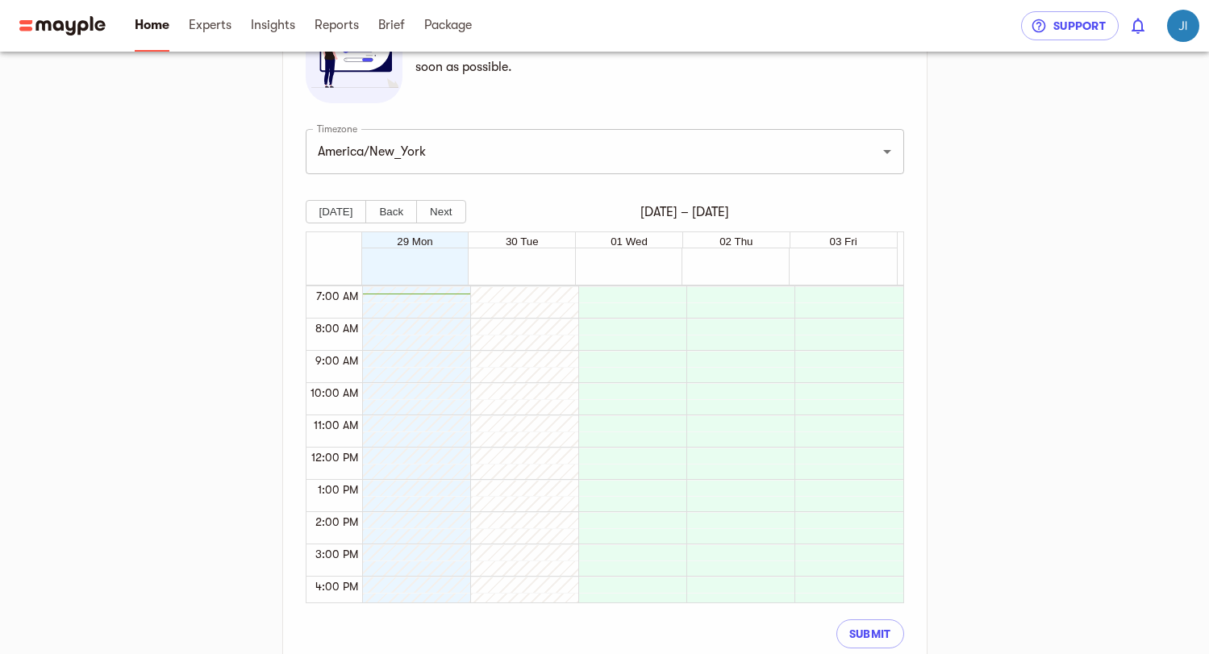
scroll to position [359, 0]
click at [341, 209] on button "[DATE]" at bounding box center [336, 210] width 61 height 23
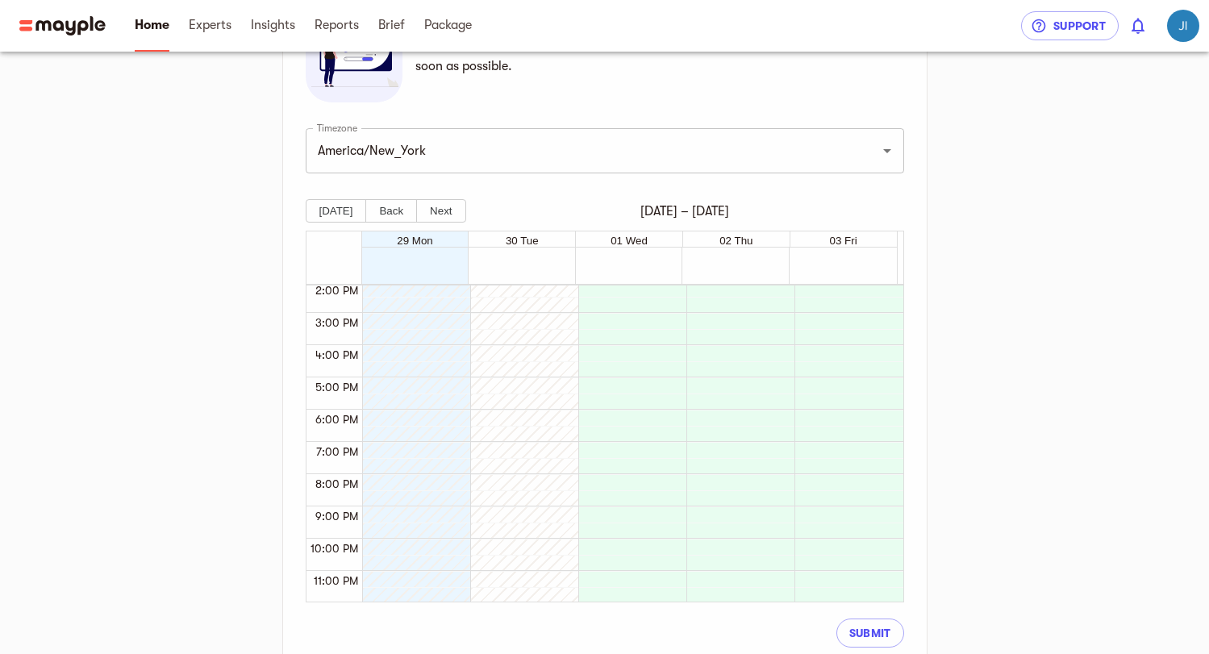
click at [611, 407] on div at bounding box center [628, 216] width 100 height 775
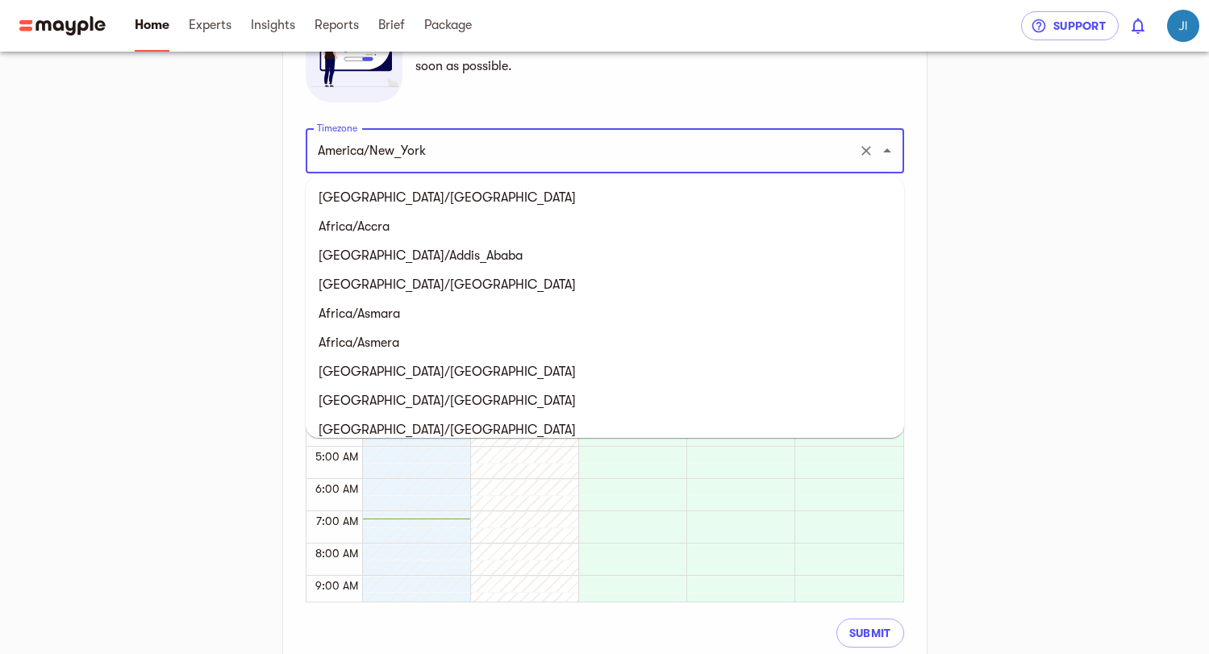
click at [515, 157] on input "America/New_York" at bounding box center [582, 151] width 539 height 31
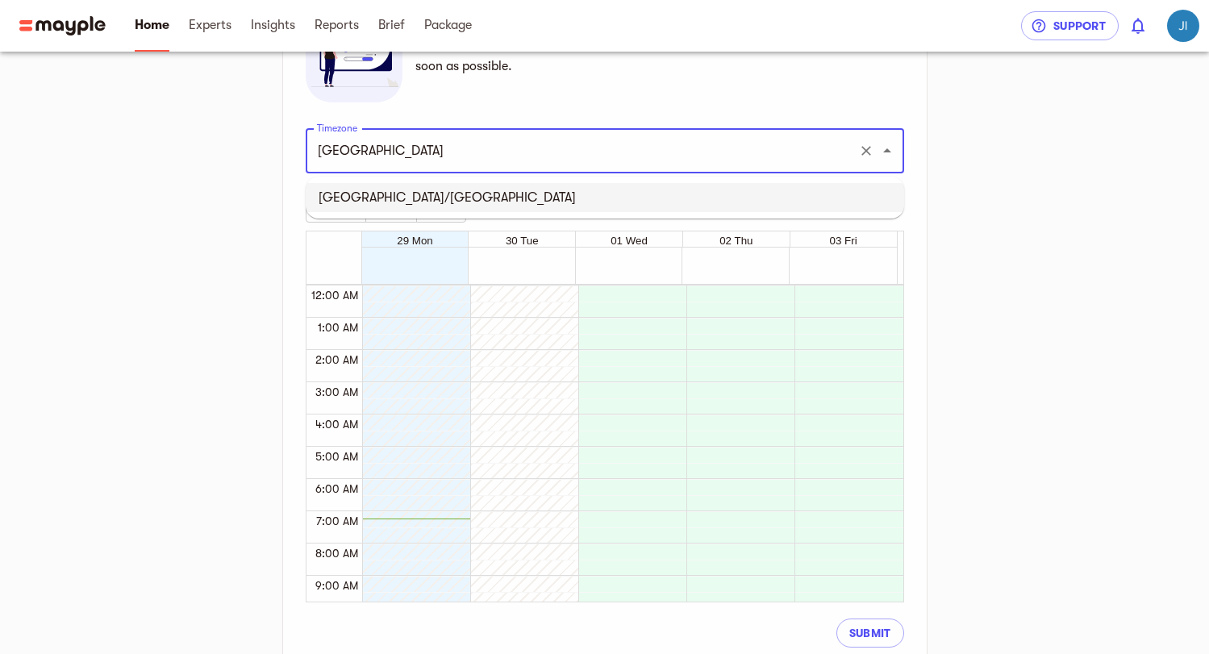
click at [453, 194] on li "[GEOGRAPHIC_DATA]/[GEOGRAPHIC_DATA]" at bounding box center [605, 197] width 599 height 29
type input "[GEOGRAPHIC_DATA]/[GEOGRAPHIC_DATA]"
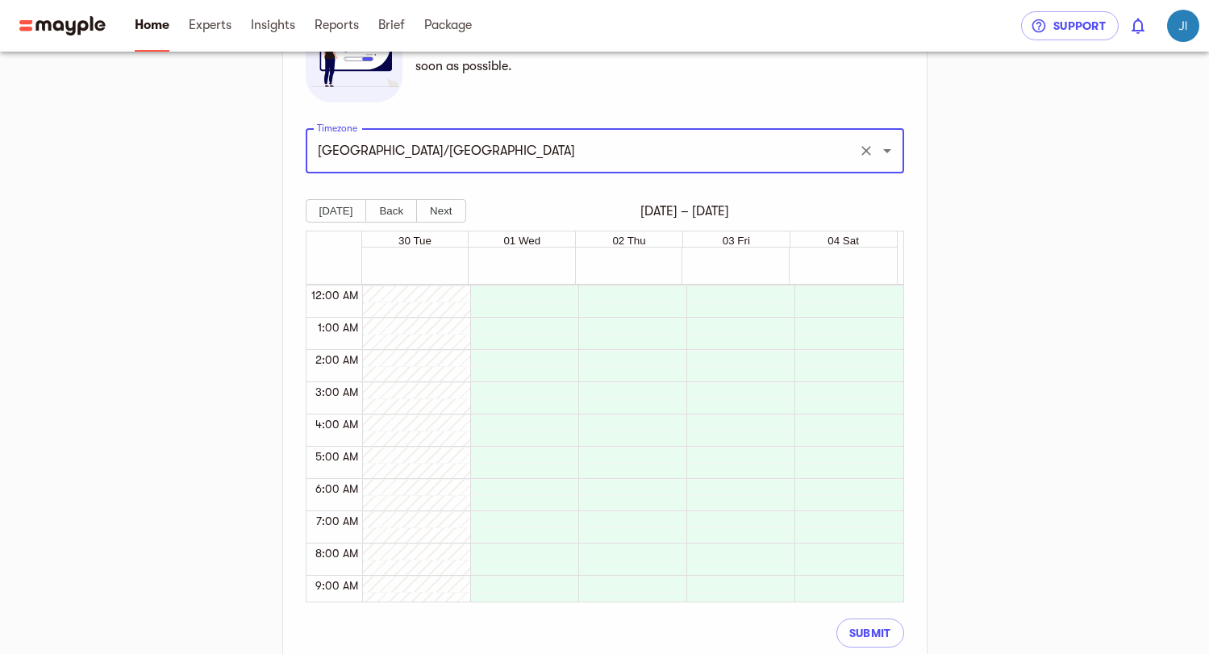
click at [214, 226] on div "Gear Up for Kick-off Meet your expert Connect accounts Marketing plan Our syste…" at bounding box center [605, 245] width 981 height 1067
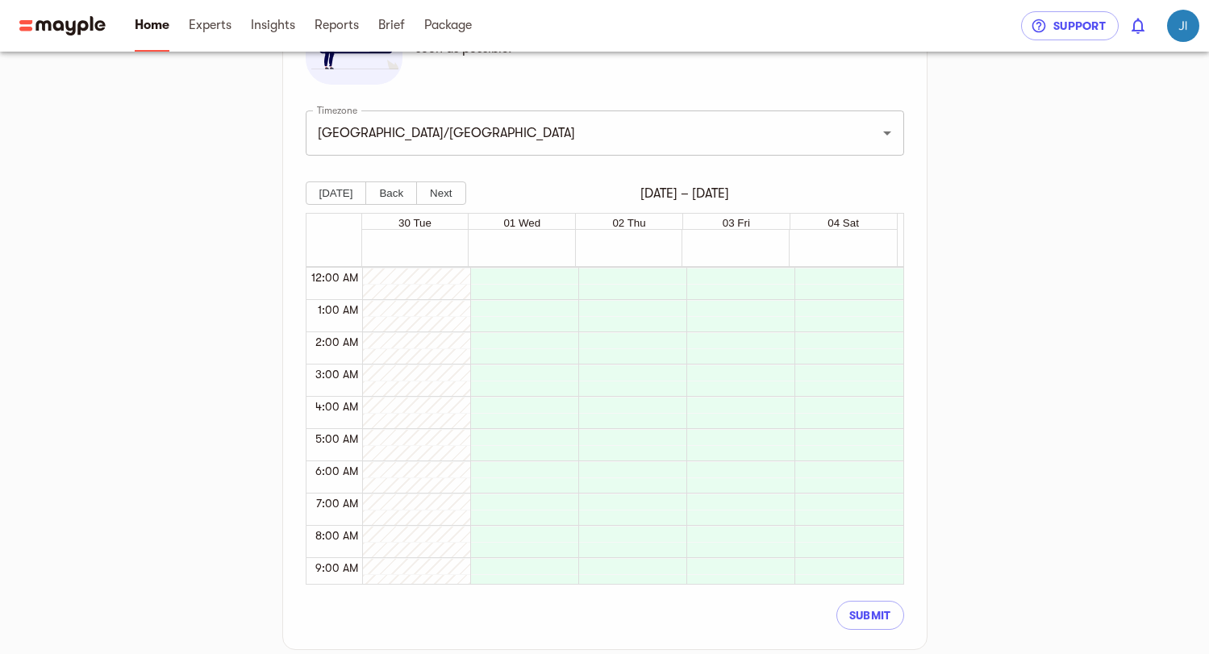
scroll to position [349, 0]
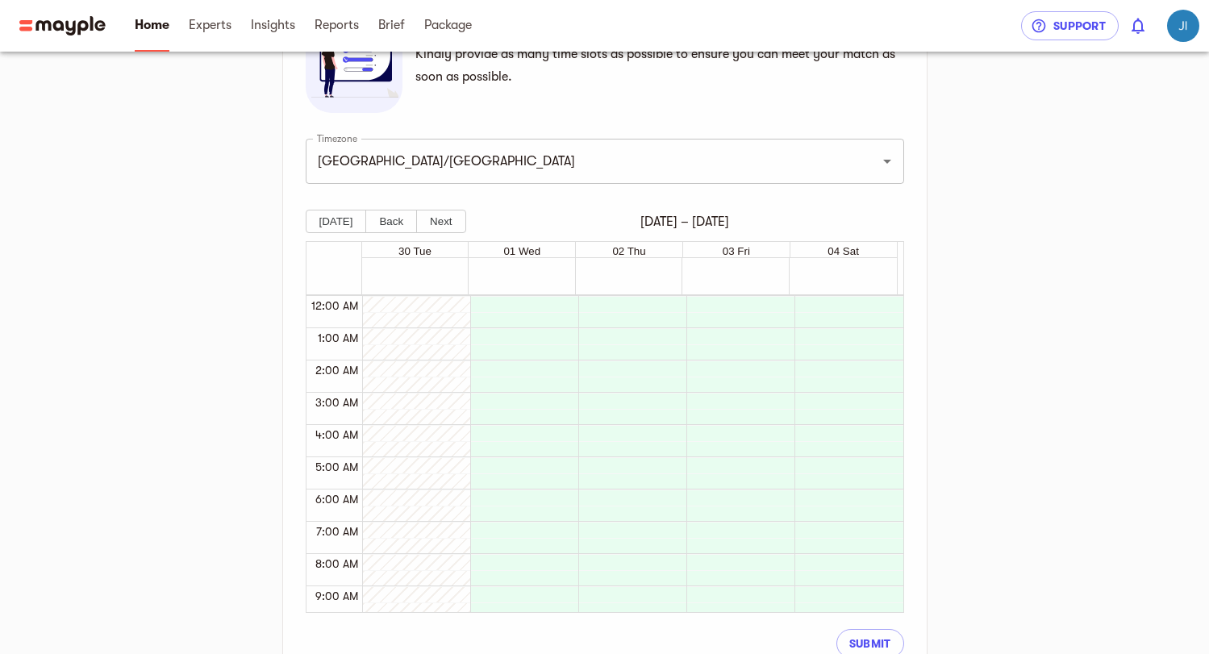
click at [345, 217] on button "[DATE]" at bounding box center [336, 221] width 61 height 23
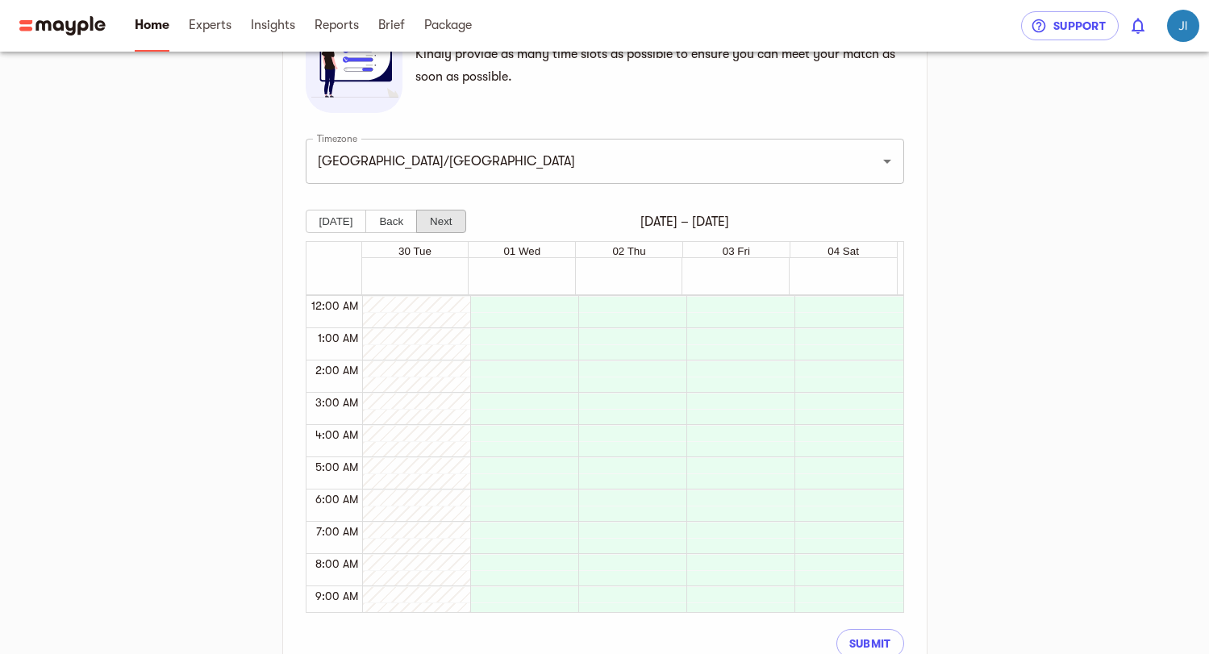
click at [430, 221] on button "Next" at bounding box center [440, 221] width 49 height 23
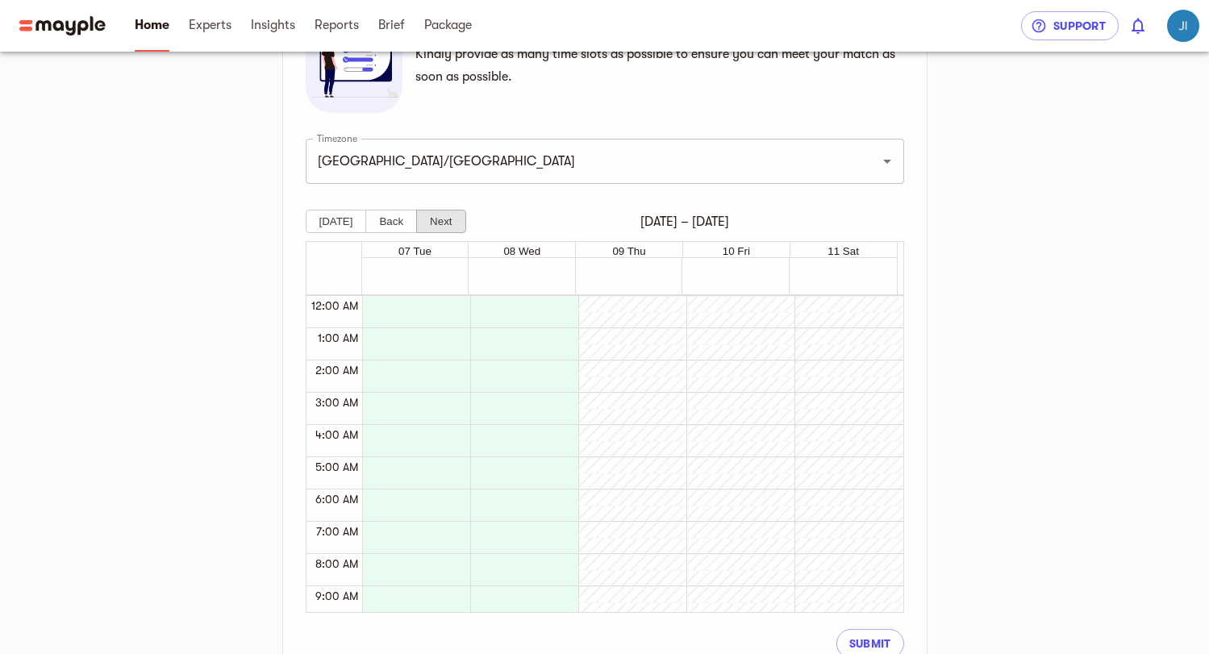
click at [430, 221] on button "Next" at bounding box center [440, 221] width 49 height 23
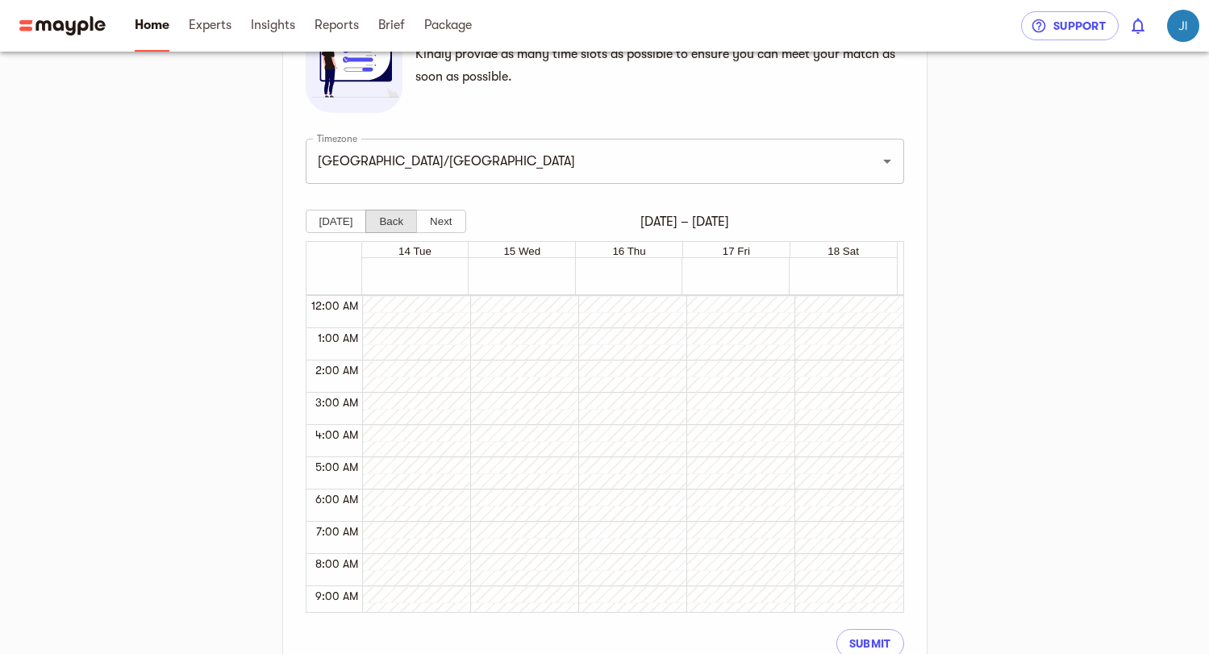
click at [391, 221] on button "Back" at bounding box center [391, 221] width 52 height 23
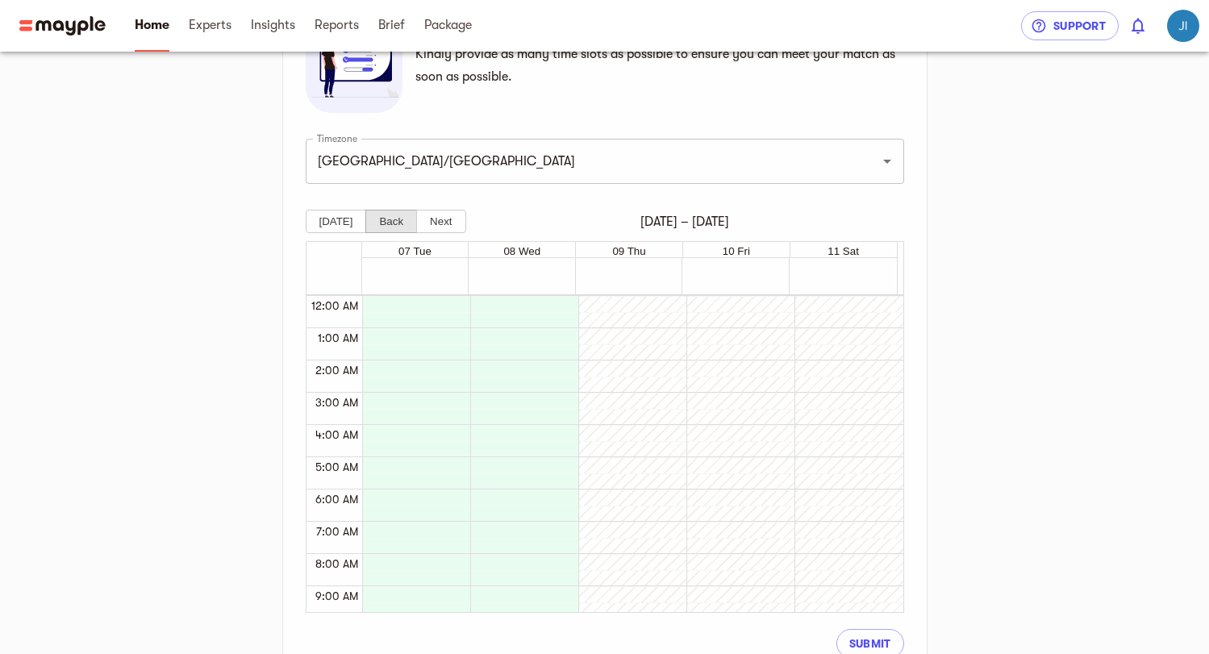
click at [391, 221] on button "Back" at bounding box center [391, 221] width 52 height 23
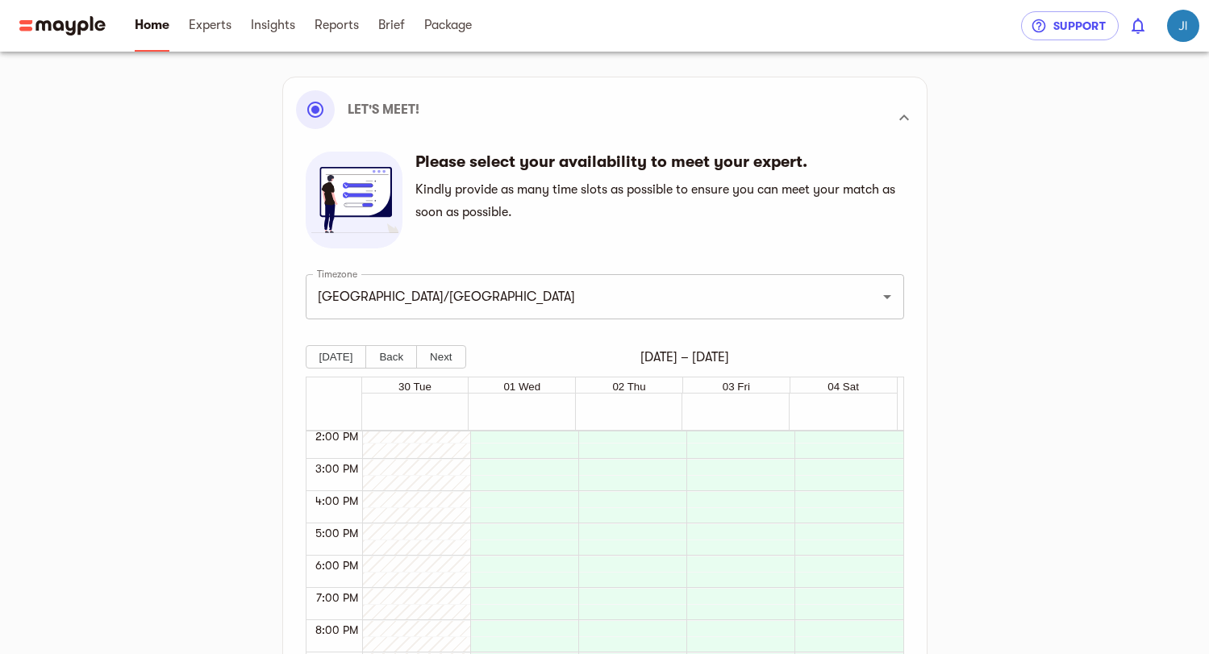
scroll to position [76, 0]
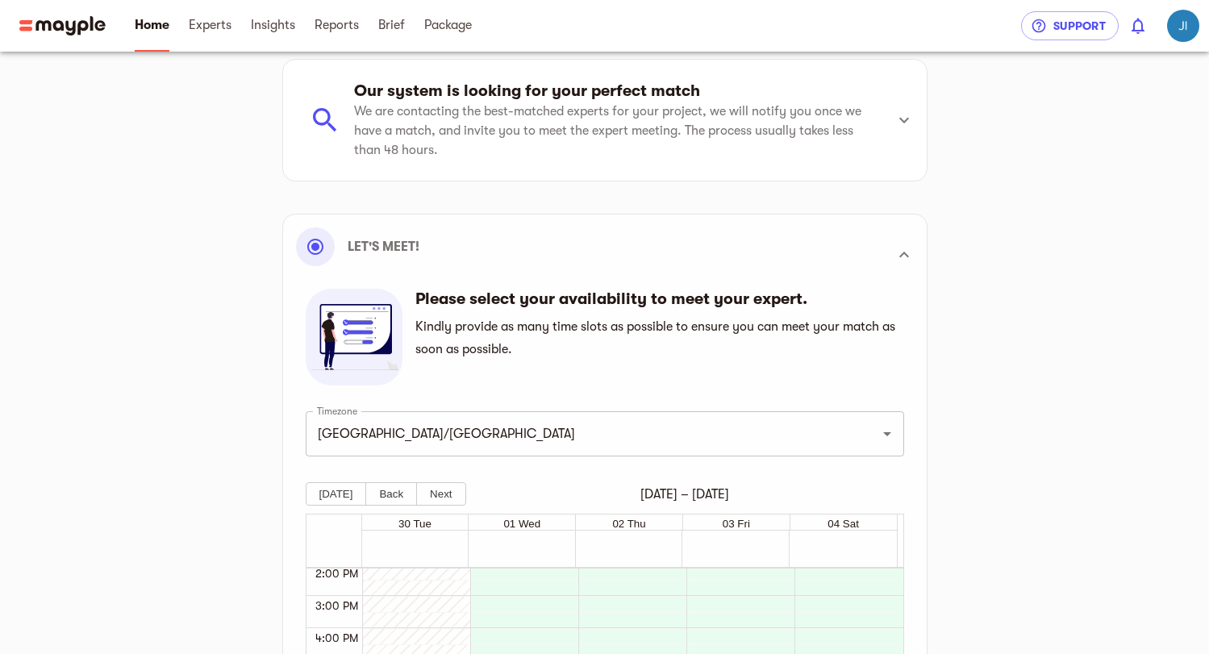
click at [699, 372] on div "Please select your availability to meet your expert. Kindly provide as many tim…" at bounding box center [656, 337] width 480 height 97
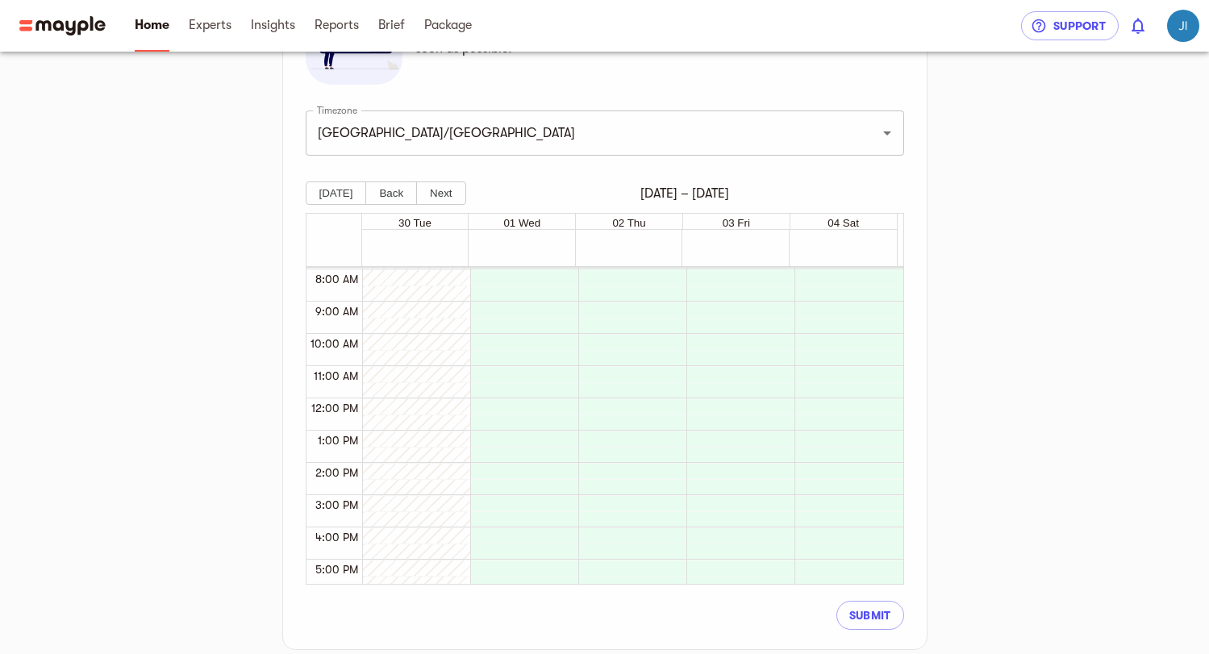
scroll to position [411, 0]
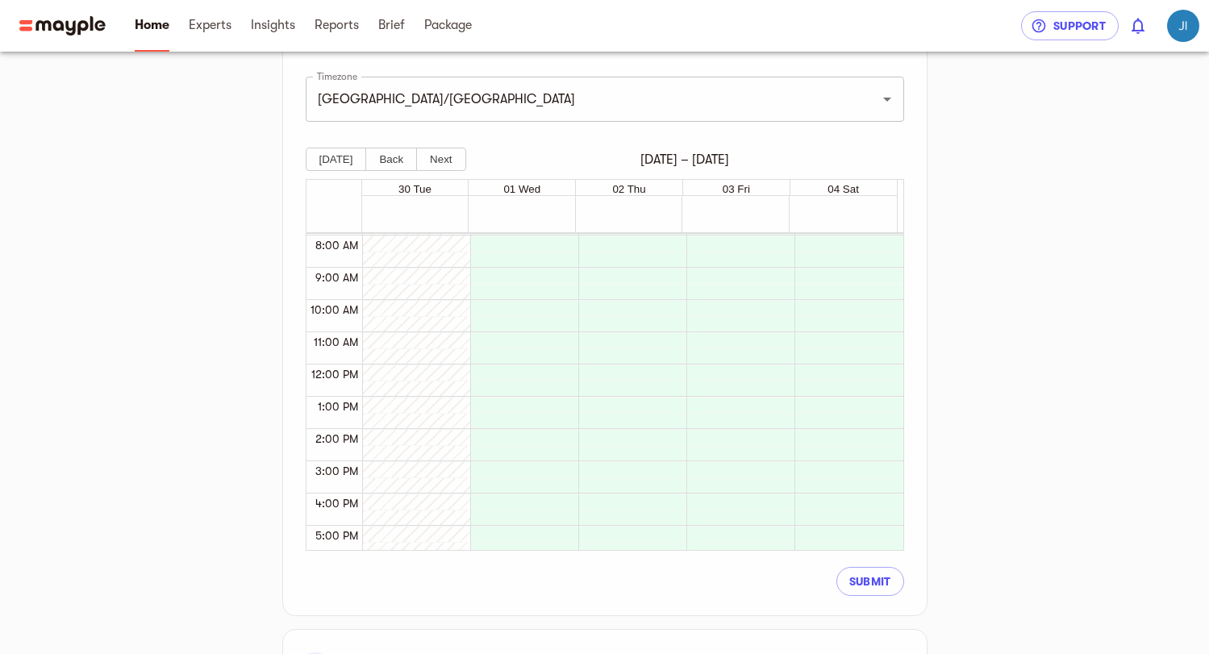
click at [534, 407] on div at bounding box center [520, 364] width 100 height 775
click at [866, 584] on span "Submit" at bounding box center [871, 581] width 42 height 19
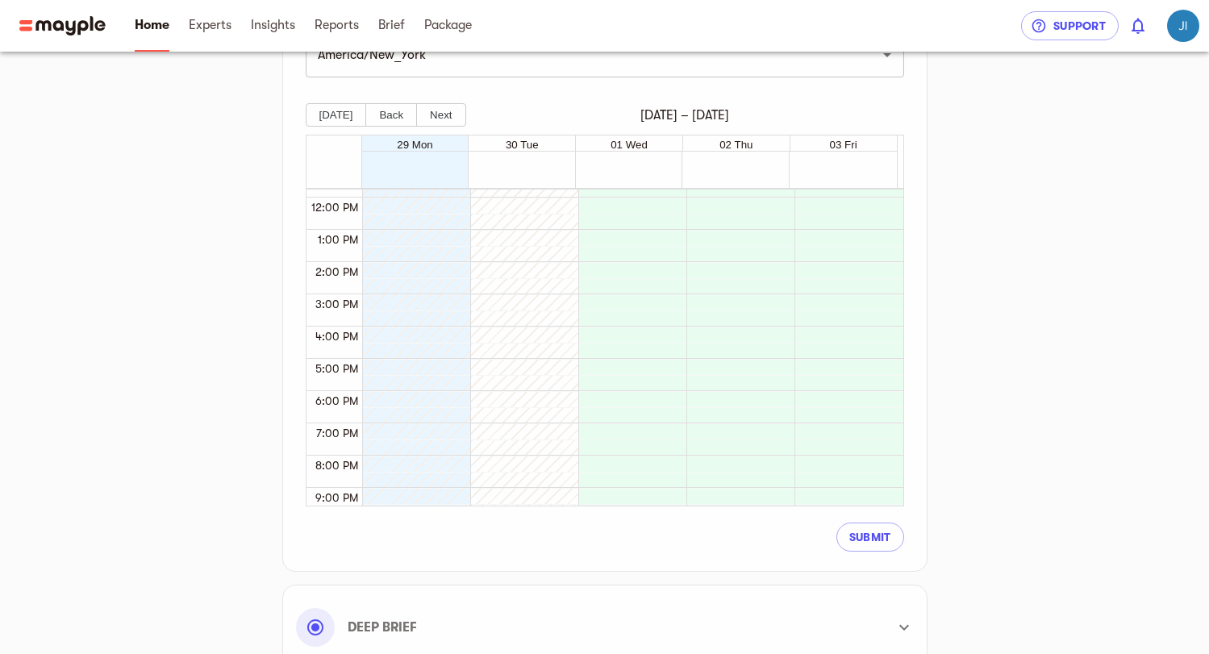
scroll to position [406, 0]
click at [463, 361] on div at bounding box center [416, 357] width 107 height 16
click at [432, 377] on div at bounding box center [412, 171] width 100 height 775
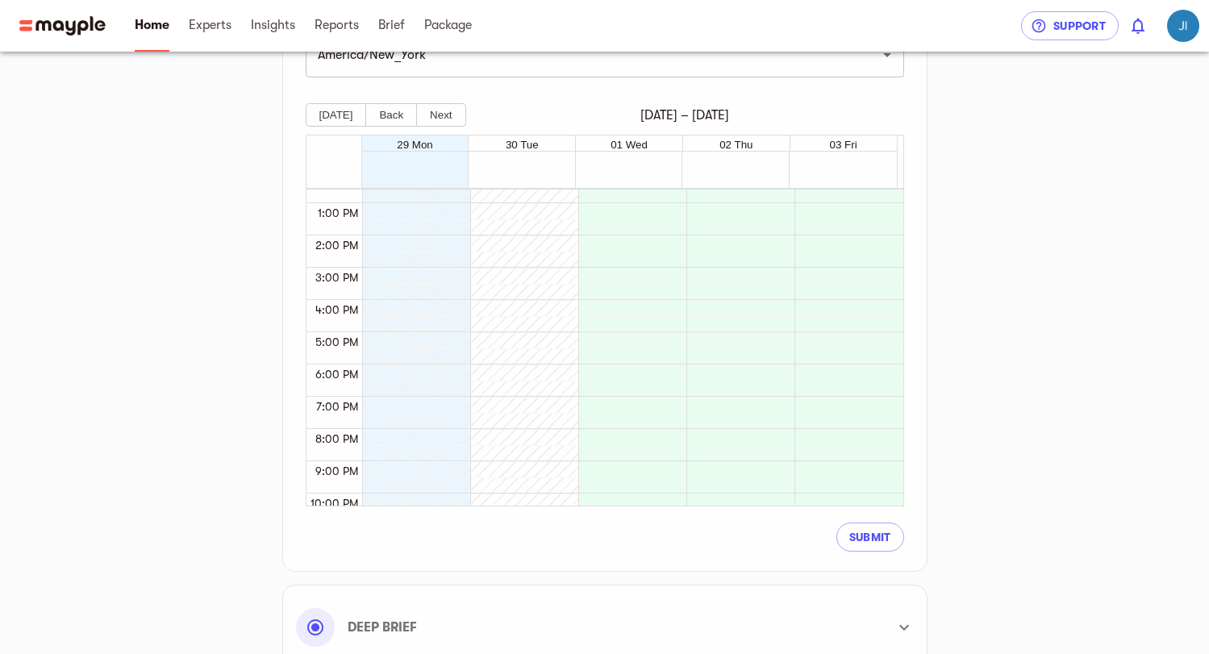
click at [432, 377] on div at bounding box center [412, 171] width 100 height 775
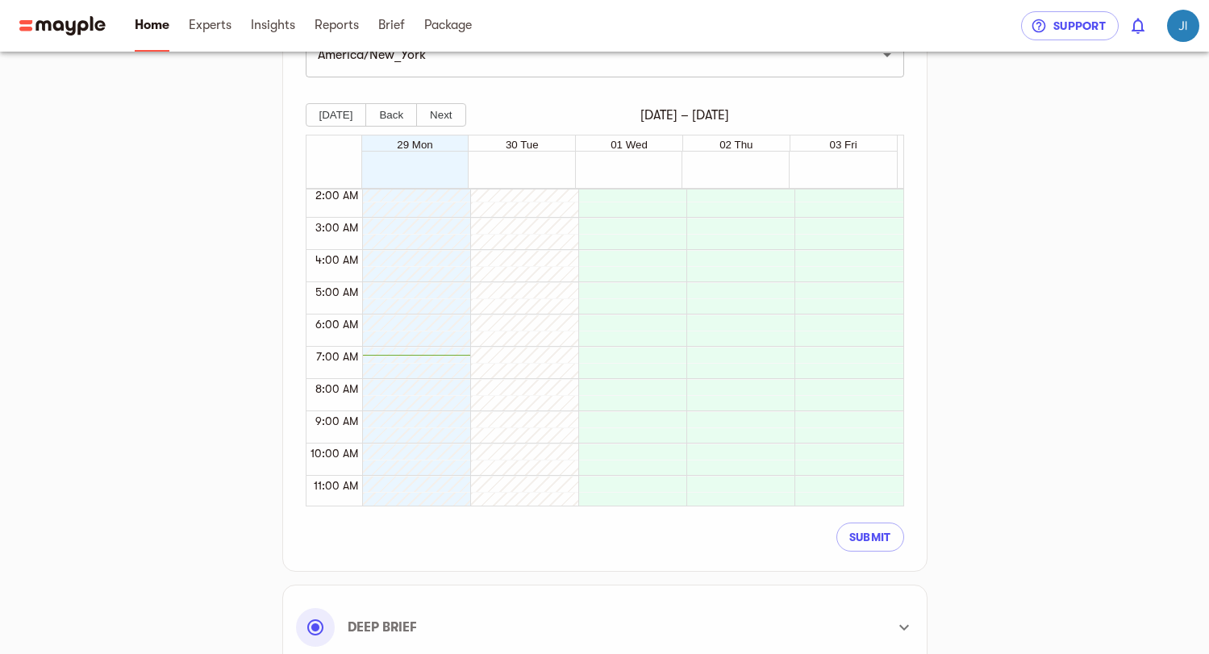
scroll to position [44, 0]
click at [897, 530] on button "Submit" at bounding box center [871, 537] width 68 height 29
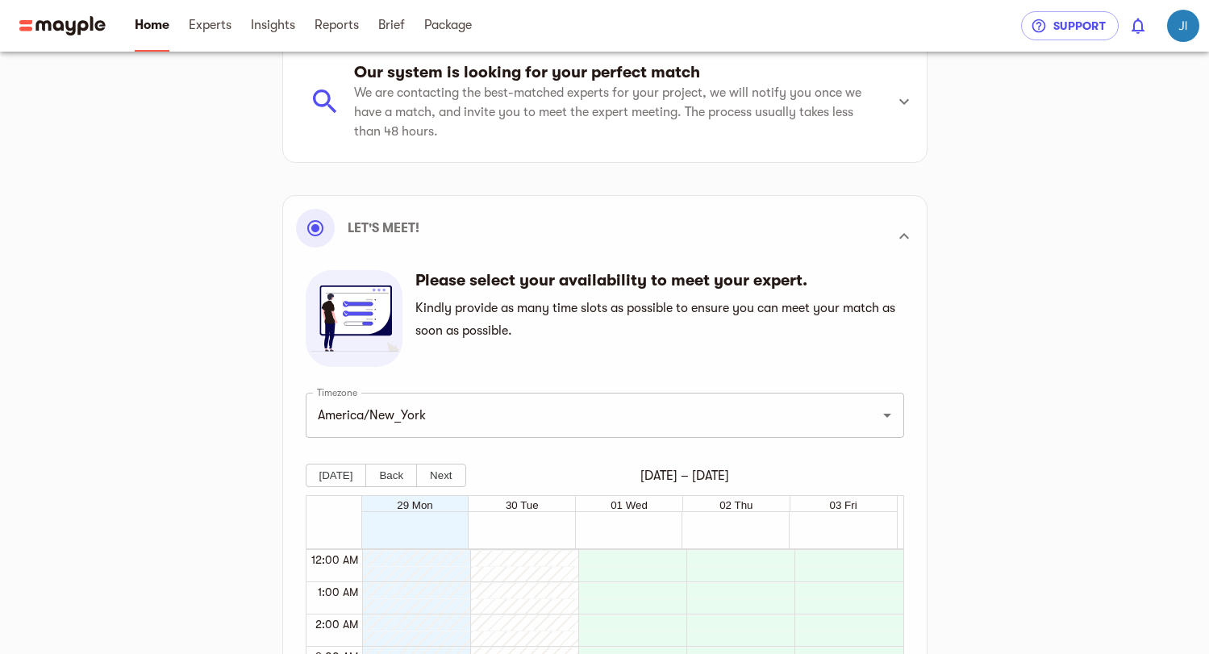
scroll to position [226, 0]
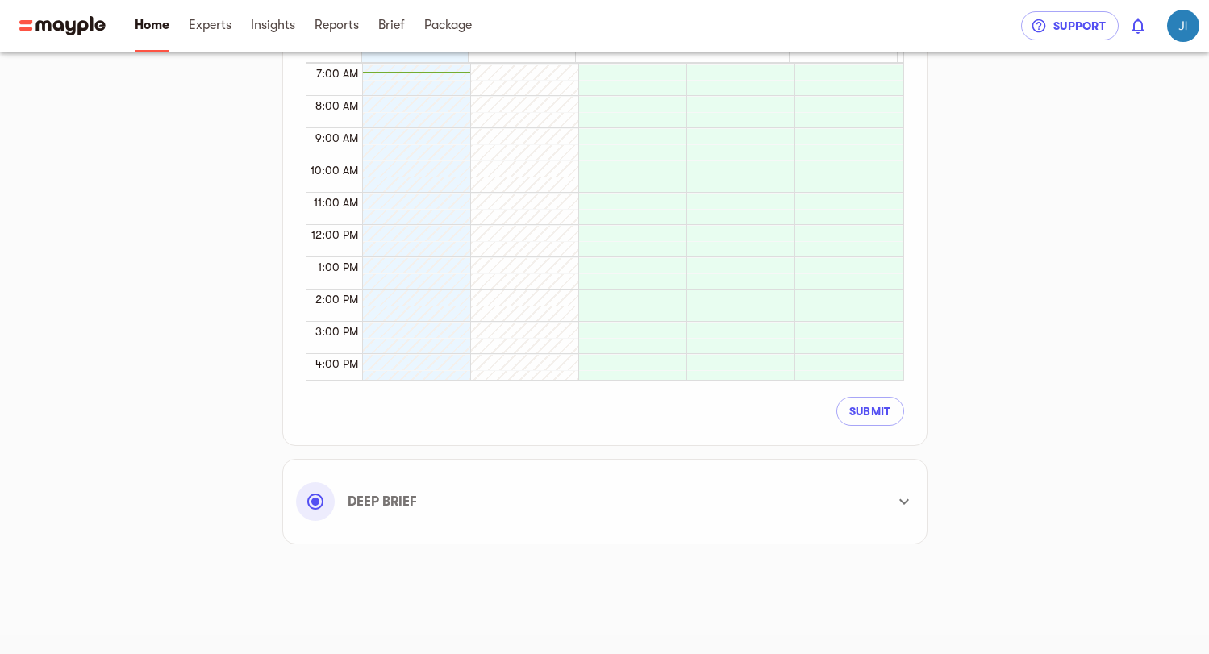
click at [825, 520] on div "Deep Brief" at bounding box center [590, 501] width 589 height 39
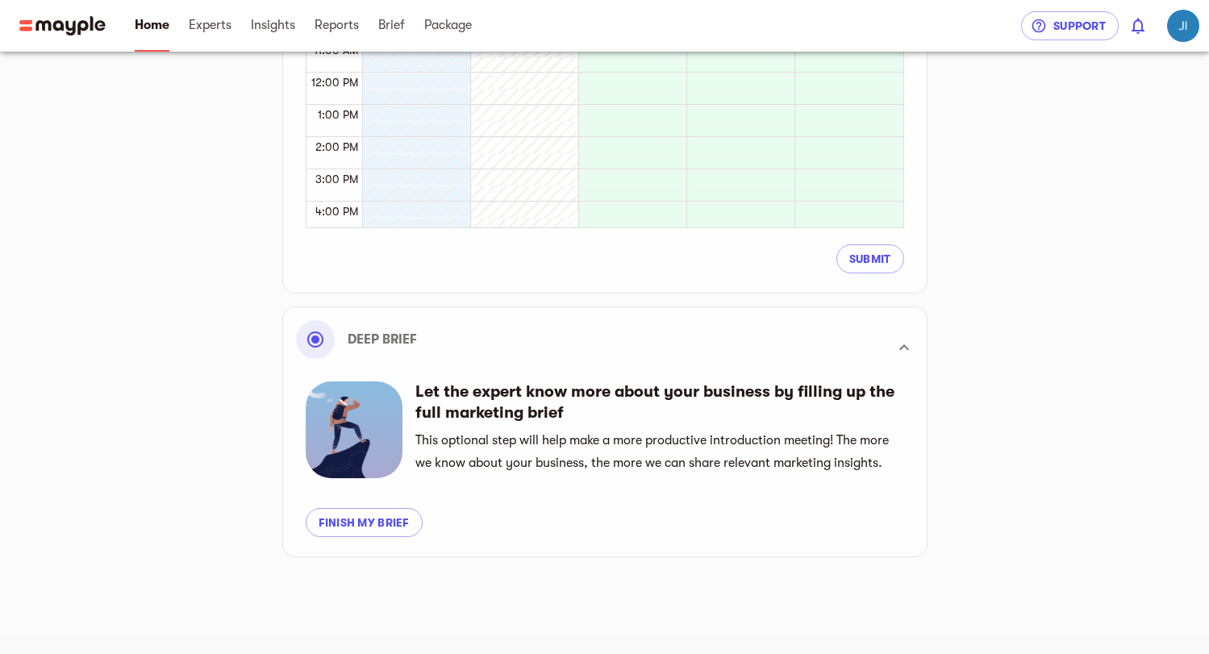
scroll to position [733, 0]
click at [399, 521] on span "Finish my brief" at bounding box center [364, 522] width 91 height 19
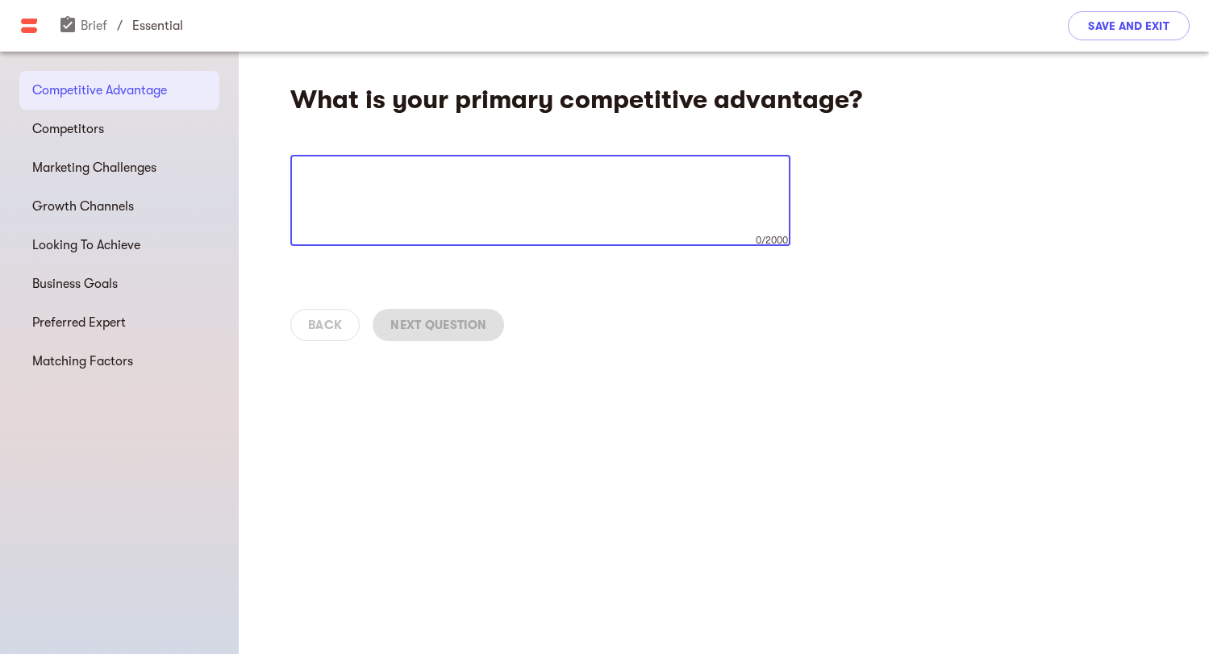
click at [545, 236] on div "x 0/2000 ​" at bounding box center [540, 200] width 500 height 91
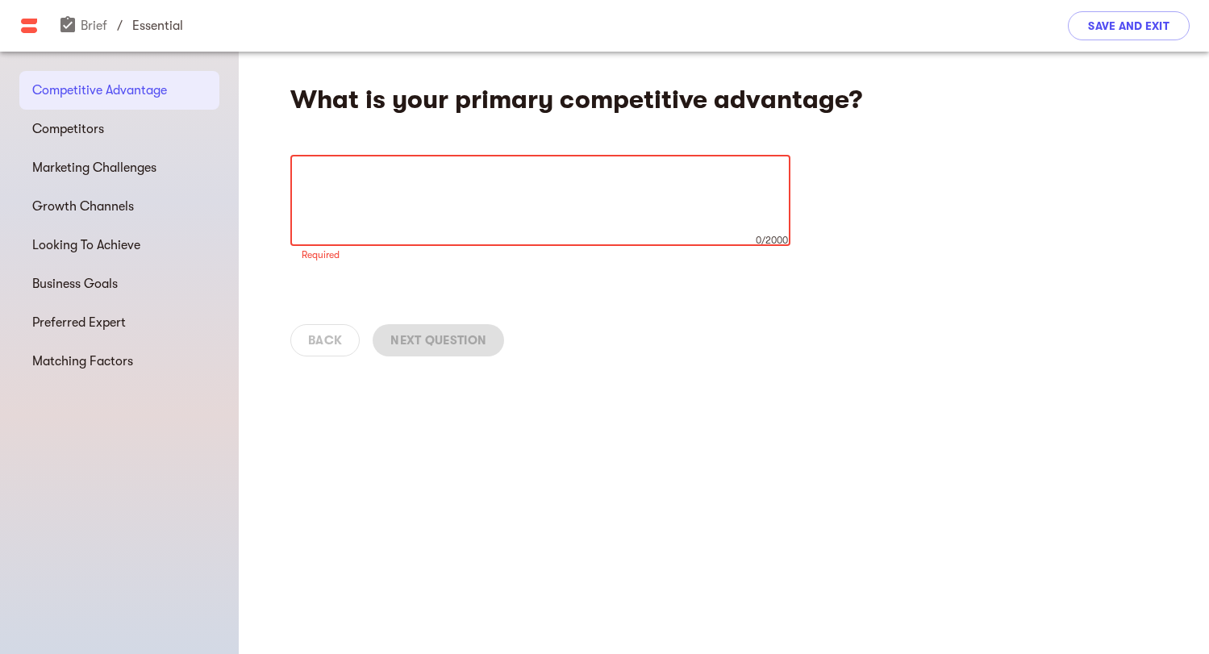
type textarea "L"
type textarea "q"
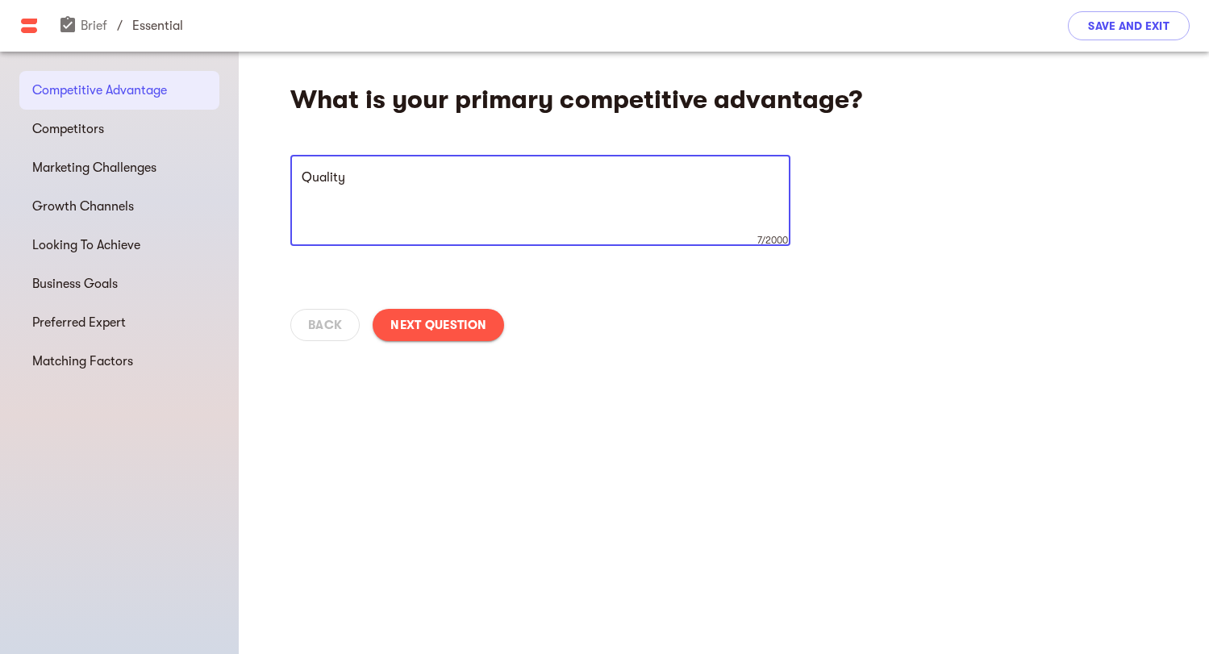
type textarea "Quality"
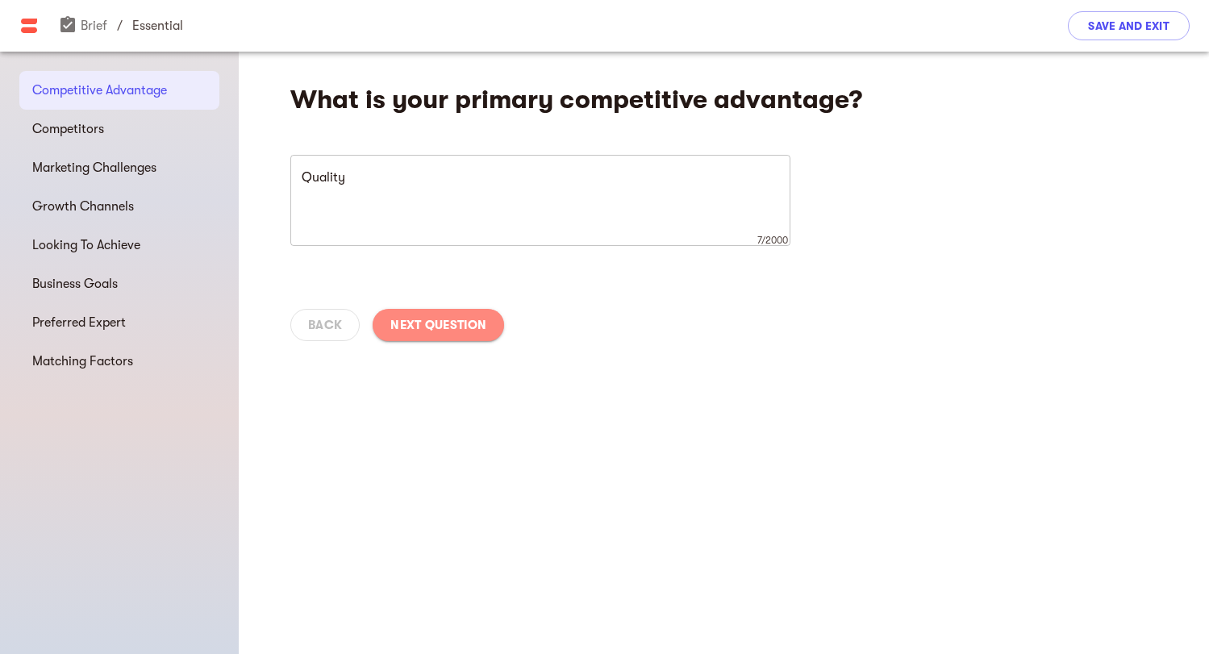
click at [476, 329] on span "Next Question" at bounding box center [439, 324] width 96 height 19
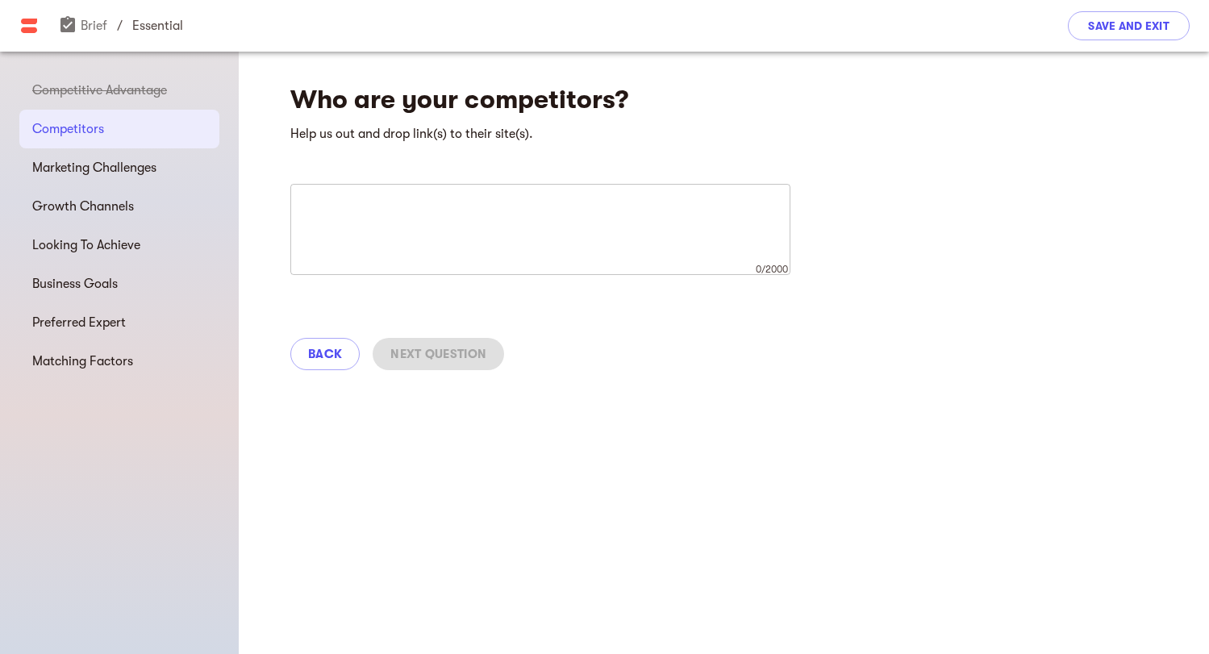
click at [429, 265] on div "x 0/2000 ​" at bounding box center [540, 229] width 500 height 91
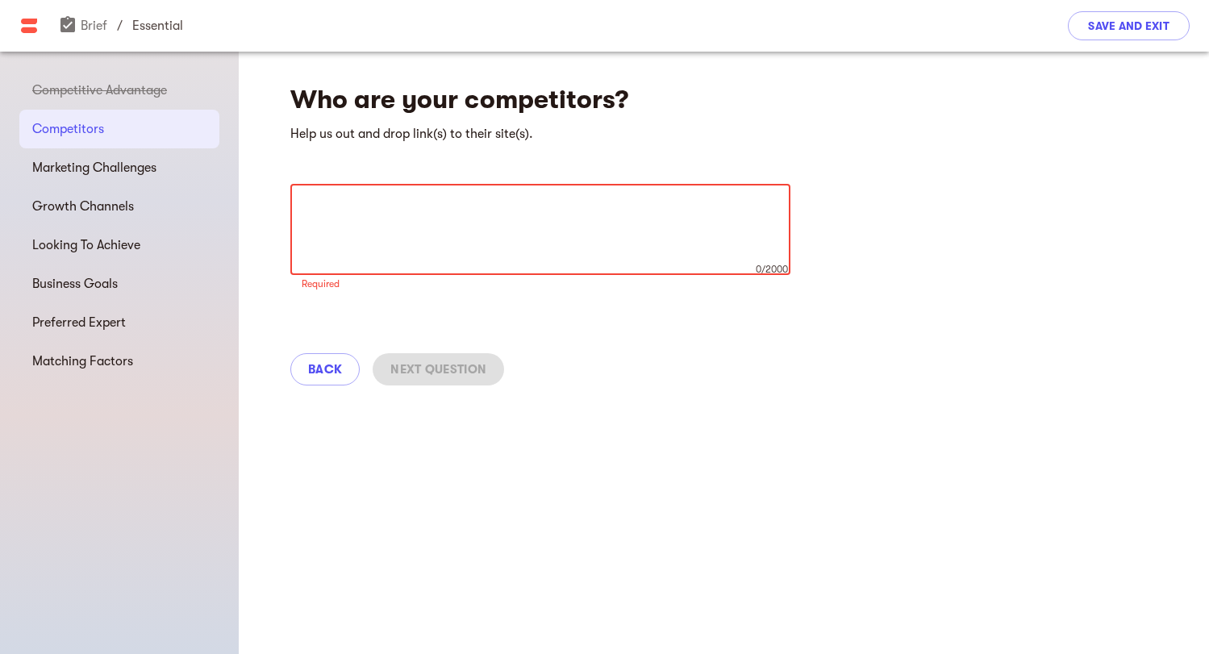
paste textarea "[URL][DOMAIN_NAME]"
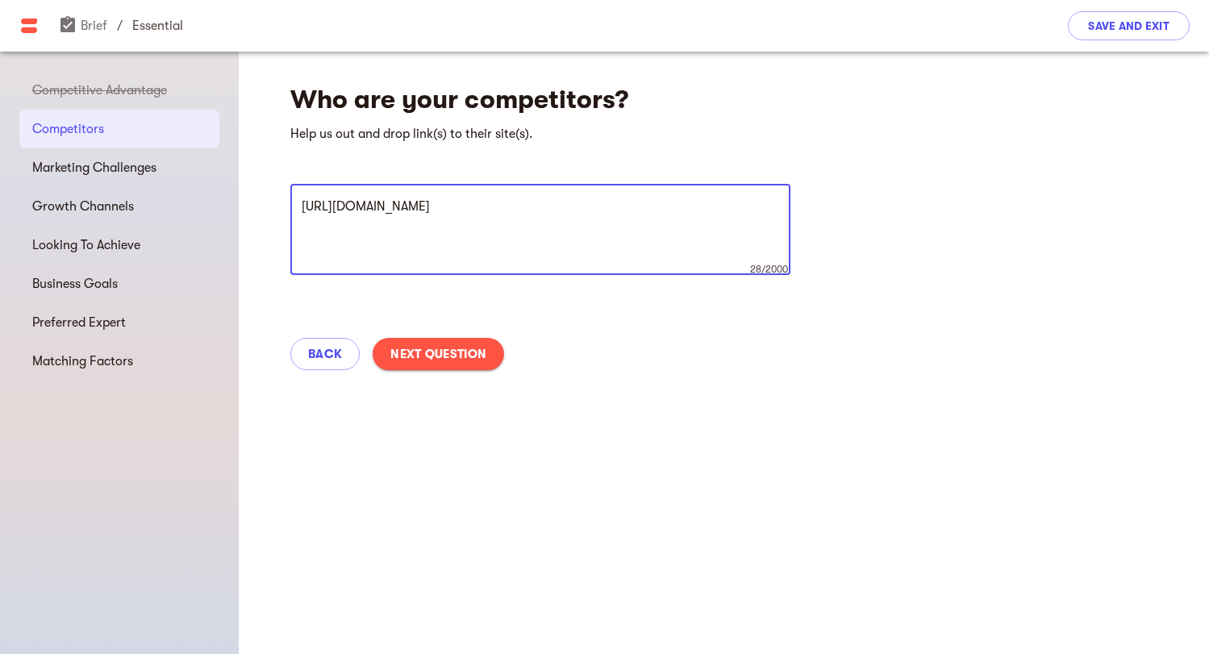
paste textarea "[URL][DOMAIN_NAME]"
type textarea "[URL][DOMAIN_NAME] [URL][DOMAIN_NAME]"
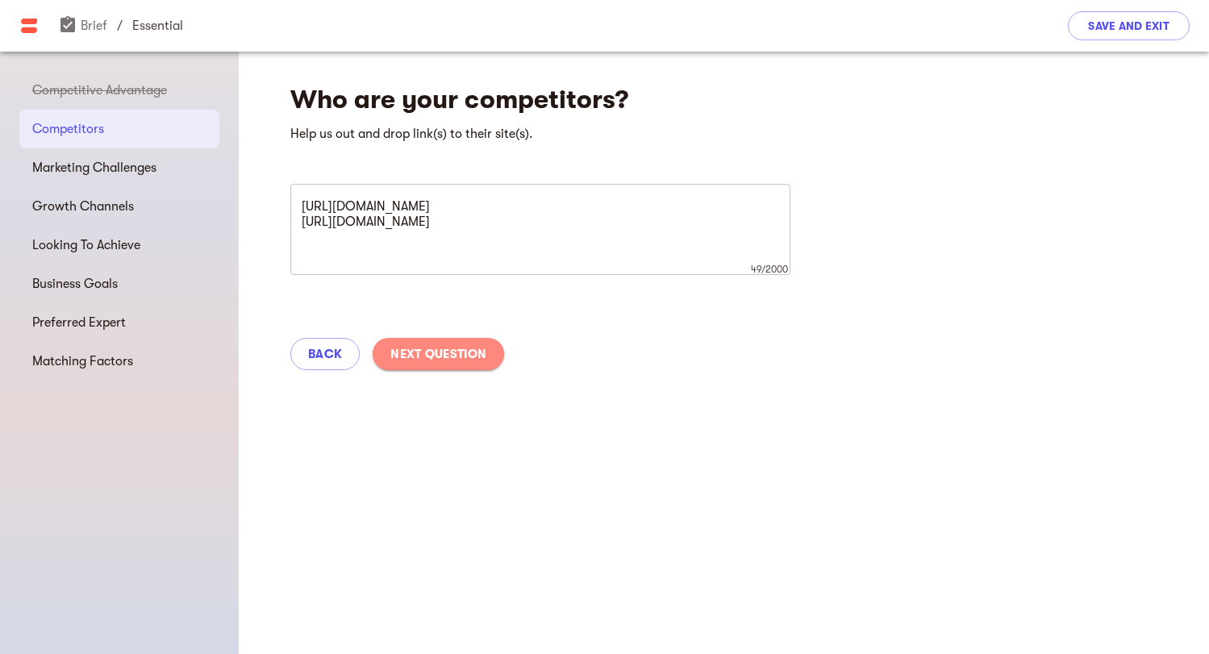
click at [436, 358] on span "Next Question" at bounding box center [439, 354] width 96 height 19
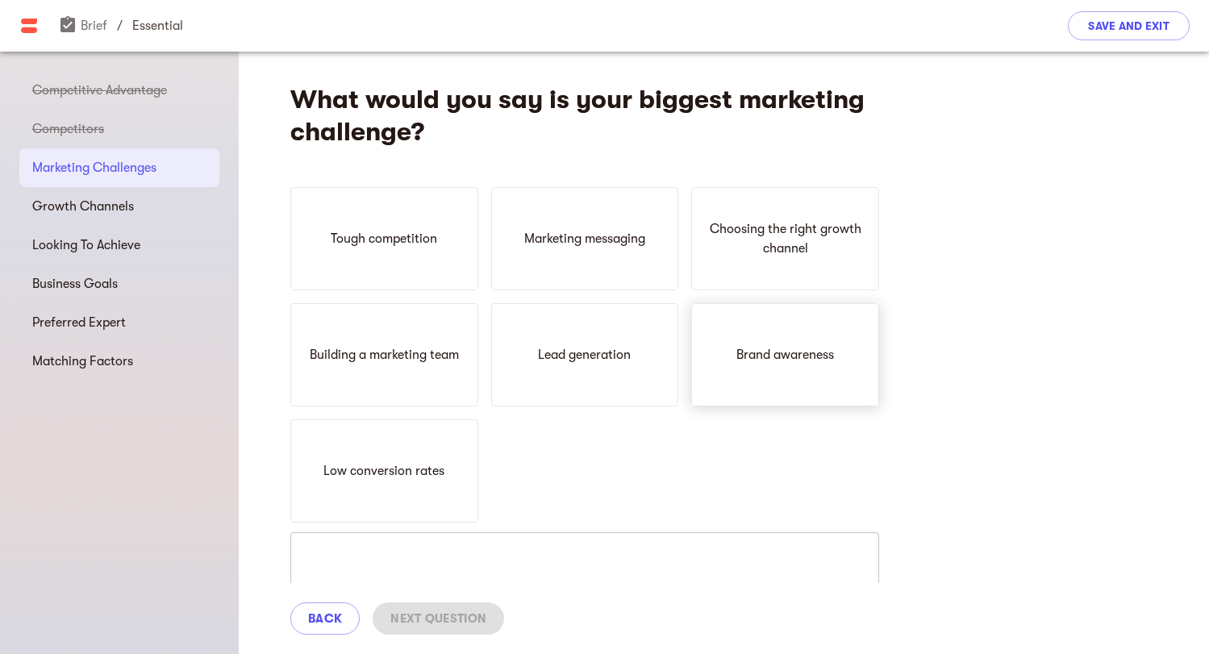
click at [811, 371] on div "Brand awareness" at bounding box center [785, 354] width 188 height 103
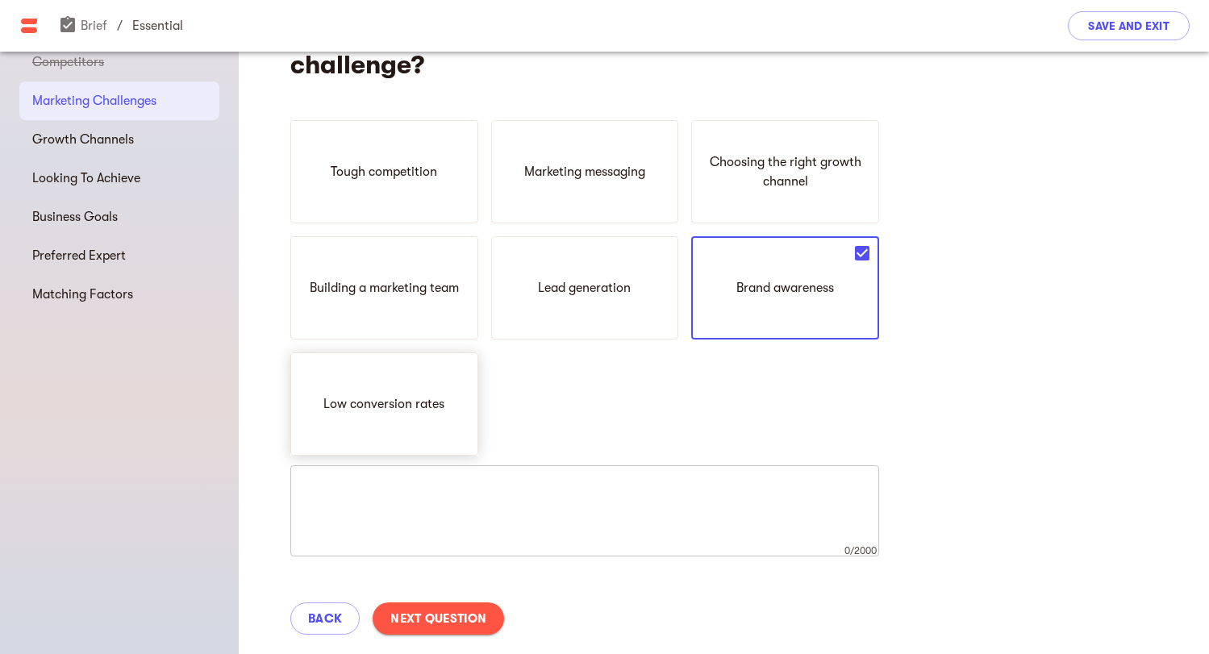
scroll to position [68, 0]
click at [407, 407] on p "Low conversion rates" at bounding box center [384, 403] width 121 height 19
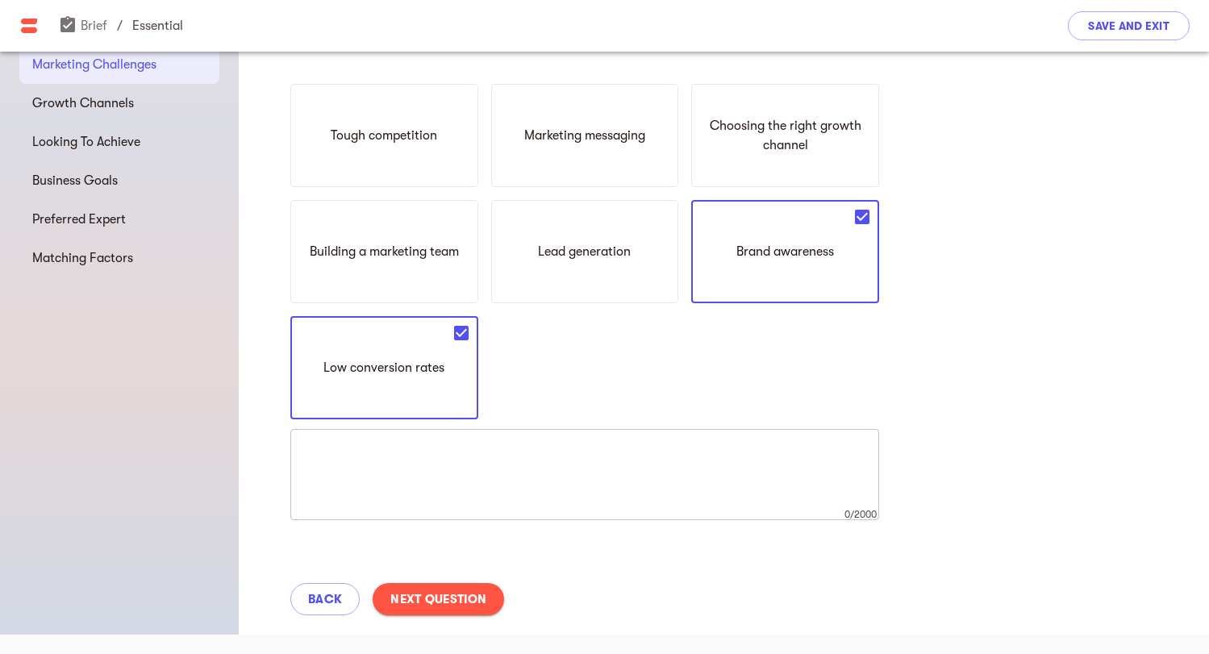
scroll to position [103, 0]
click at [411, 603] on span "Next Question" at bounding box center [439, 599] width 96 height 19
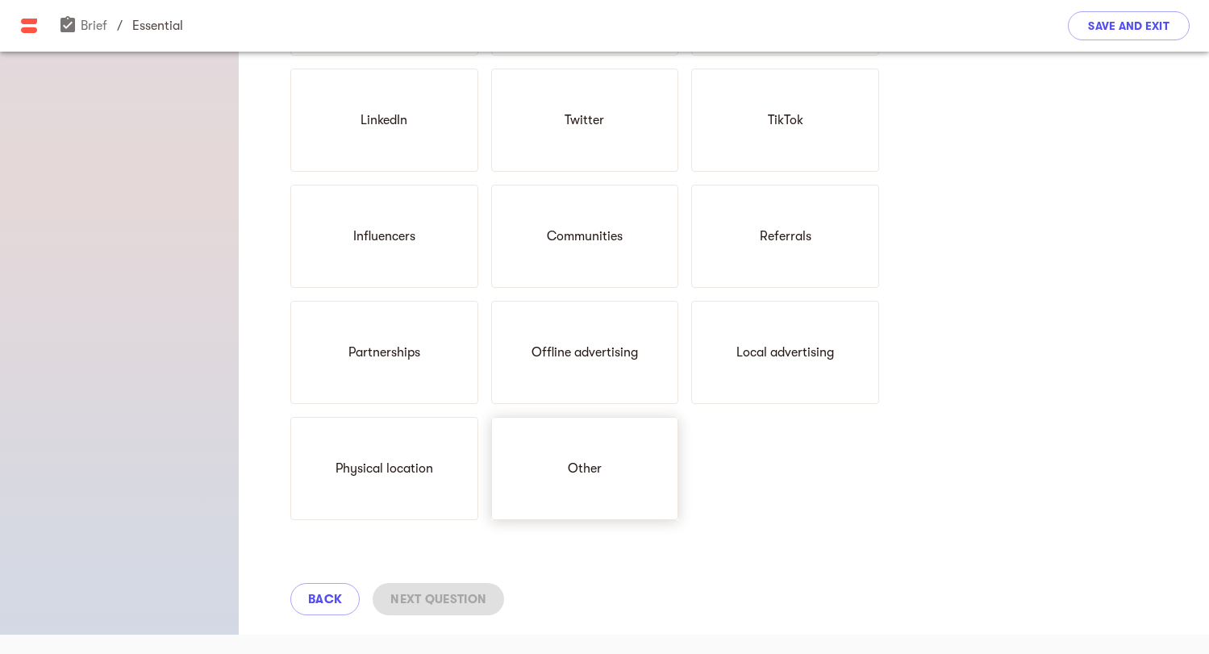
scroll to position [612, 0]
click at [596, 466] on p "Other" at bounding box center [585, 468] width 34 height 19
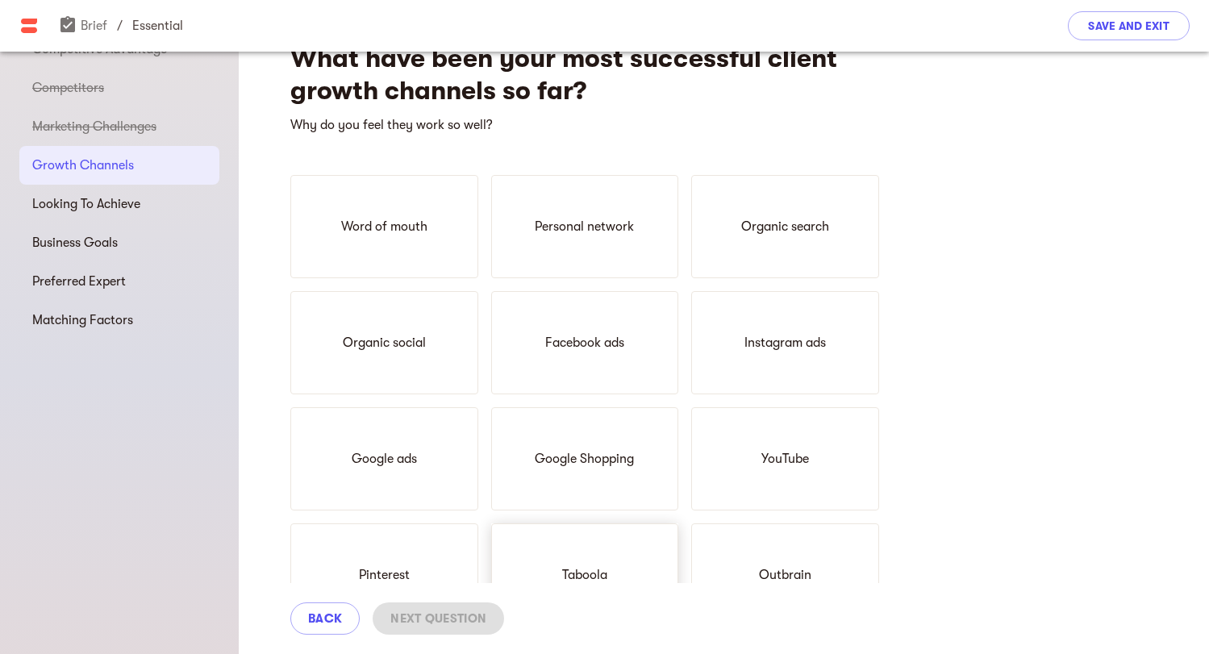
scroll to position [20, 0]
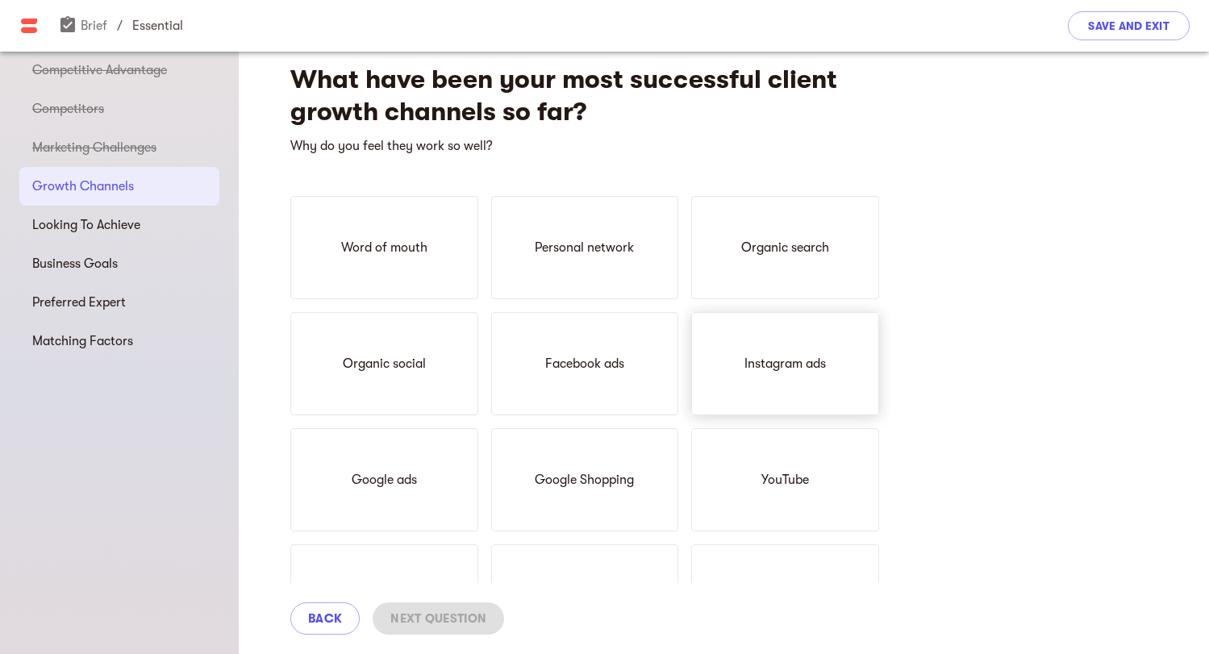
click at [767, 382] on div "Instagram ads" at bounding box center [785, 363] width 188 height 103
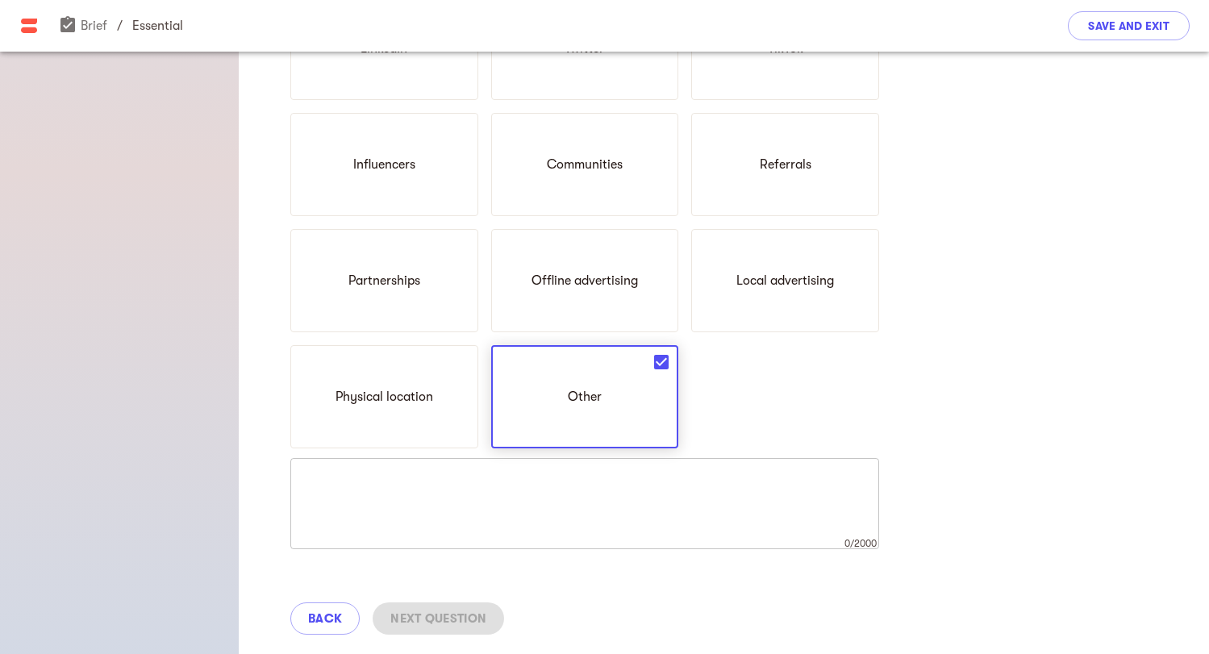
click at [668, 366] on icon at bounding box center [661, 362] width 15 height 15
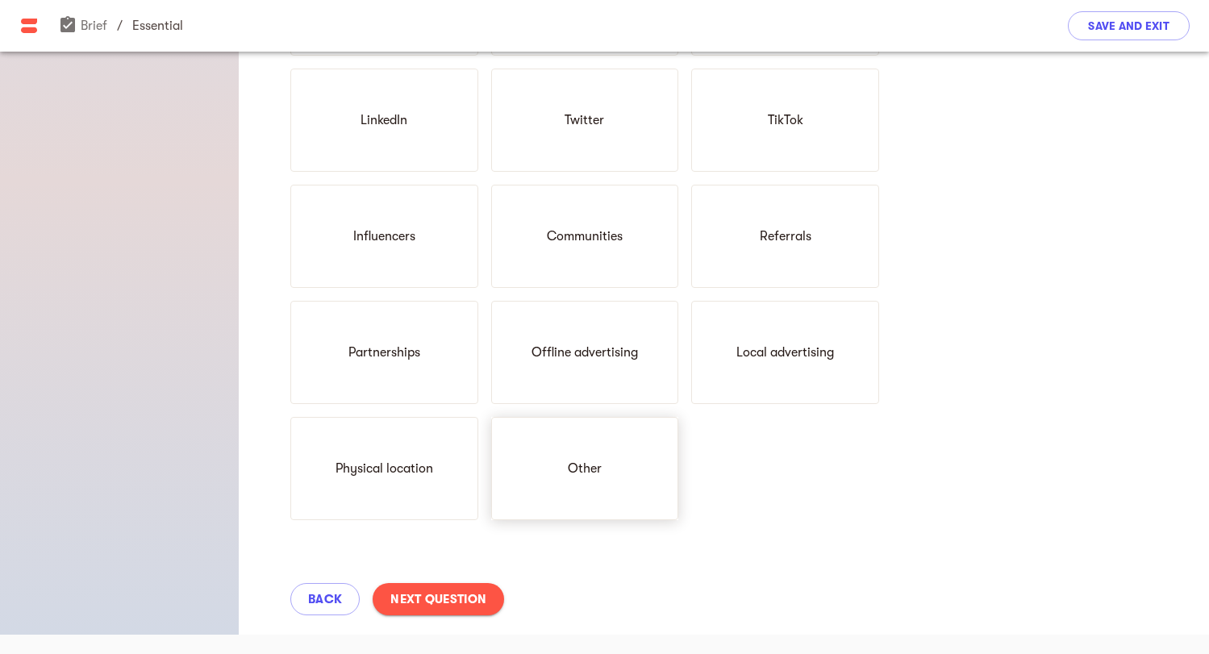
scroll to position [612, 0]
click at [462, 601] on span "Next Question" at bounding box center [439, 599] width 96 height 19
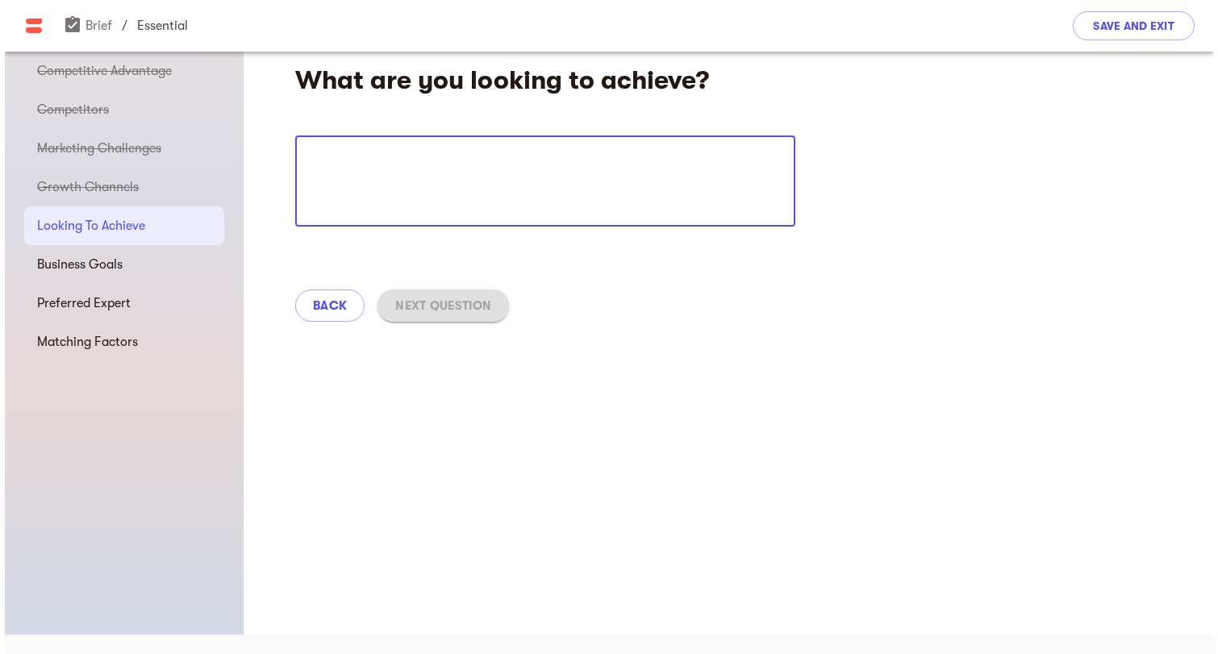
scroll to position [19, 0]
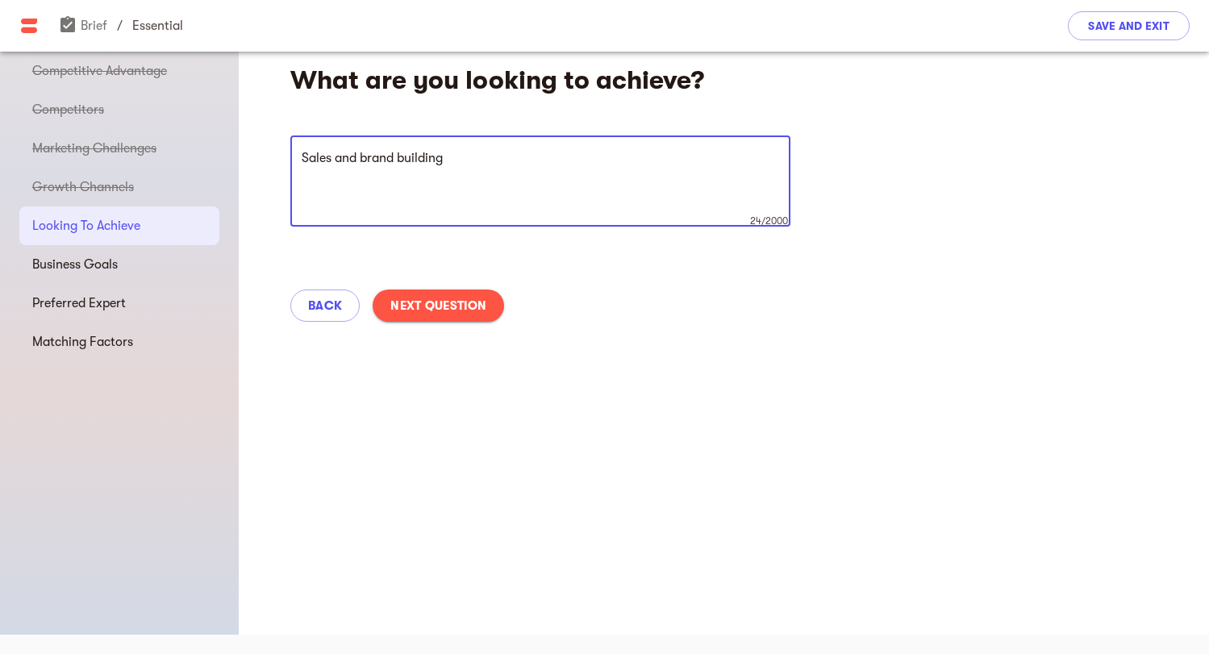
type textarea "Sales and brand building"
click at [423, 307] on span "Next Question" at bounding box center [439, 305] width 96 height 19
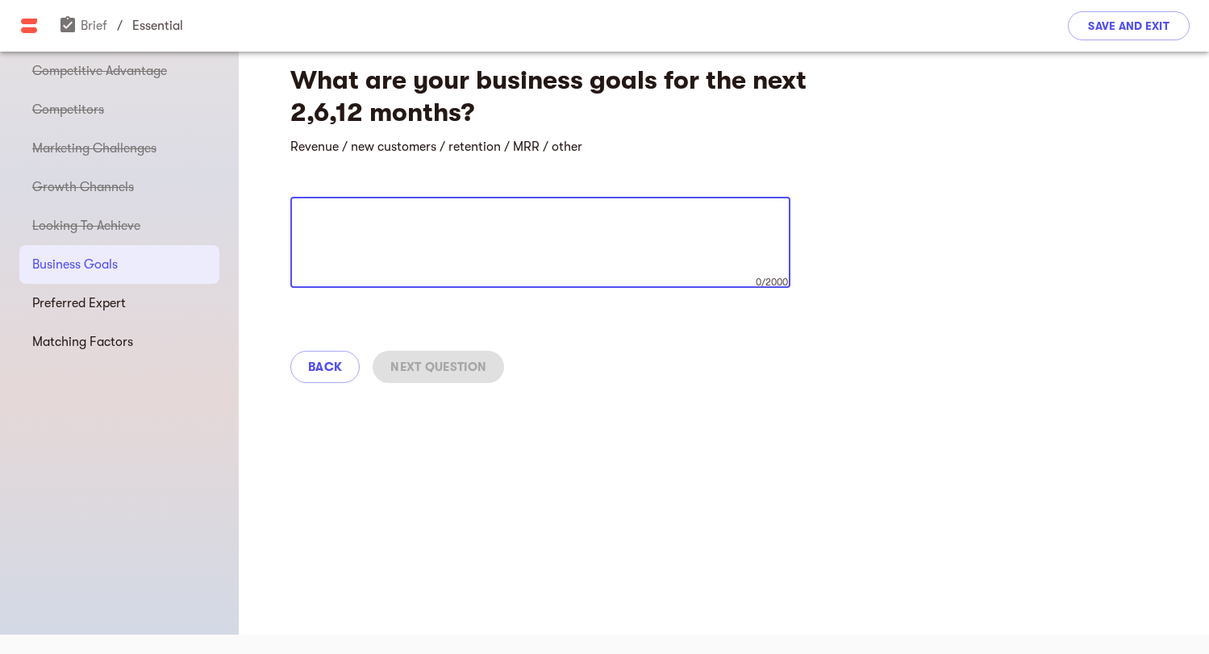
click at [469, 236] on textarea at bounding box center [541, 242] width 478 height 61
type textarea "Revenue and new customers"
click at [436, 379] on button "Next Question" at bounding box center [439, 367] width 132 height 32
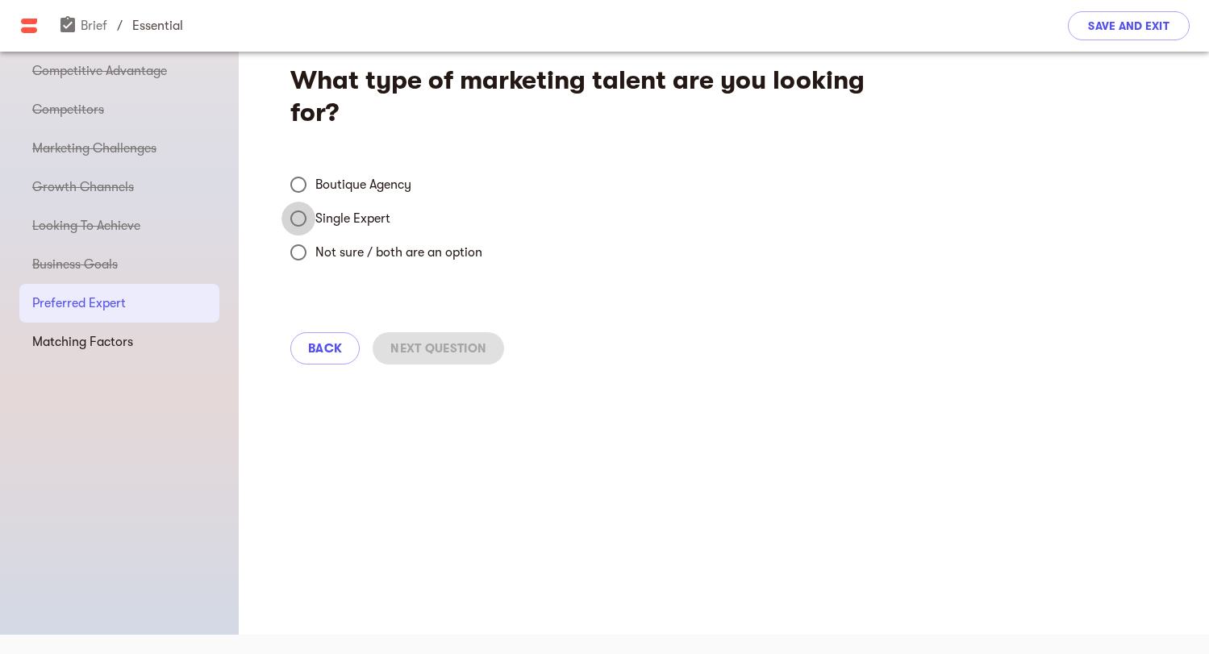
click at [293, 214] on input "Single Expert" at bounding box center [299, 219] width 34 height 34
radio input "true"
click at [304, 246] on input "Not sure / both are an option" at bounding box center [299, 253] width 34 height 34
radio input "true"
click at [302, 215] on input "Single Expert" at bounding box center [299, 219] width 34 height 34
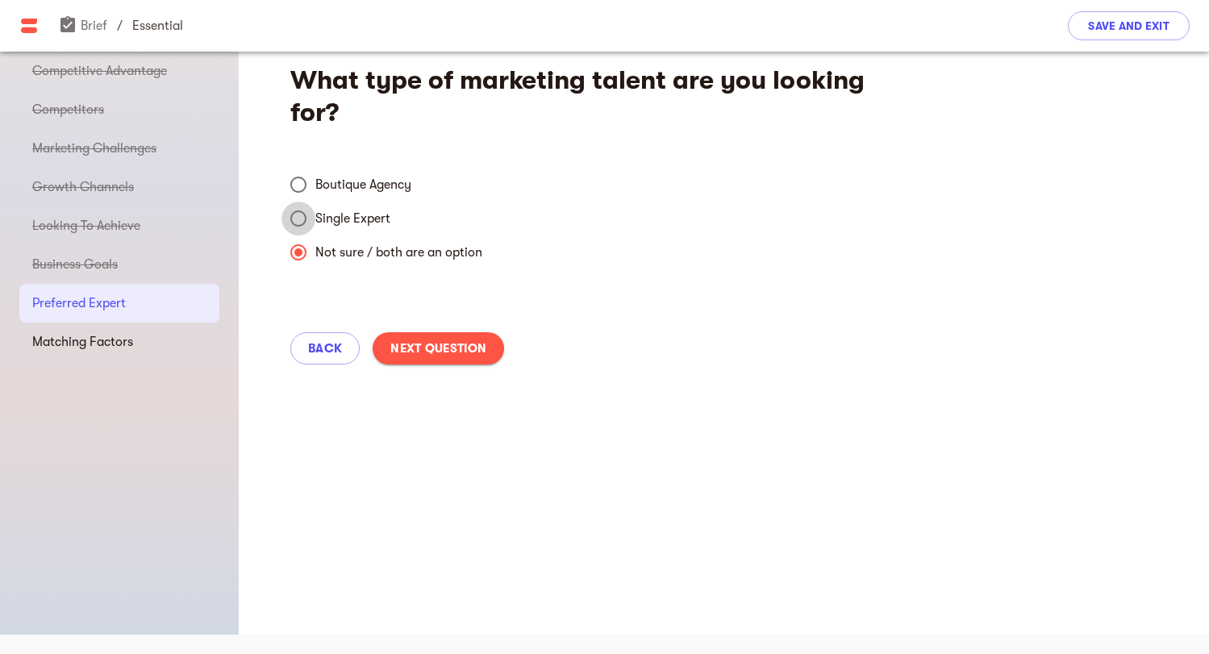
radio input "true"
click at [442, 344] on span "Next Question" at bounding box center [439, 348] width 96 height 19
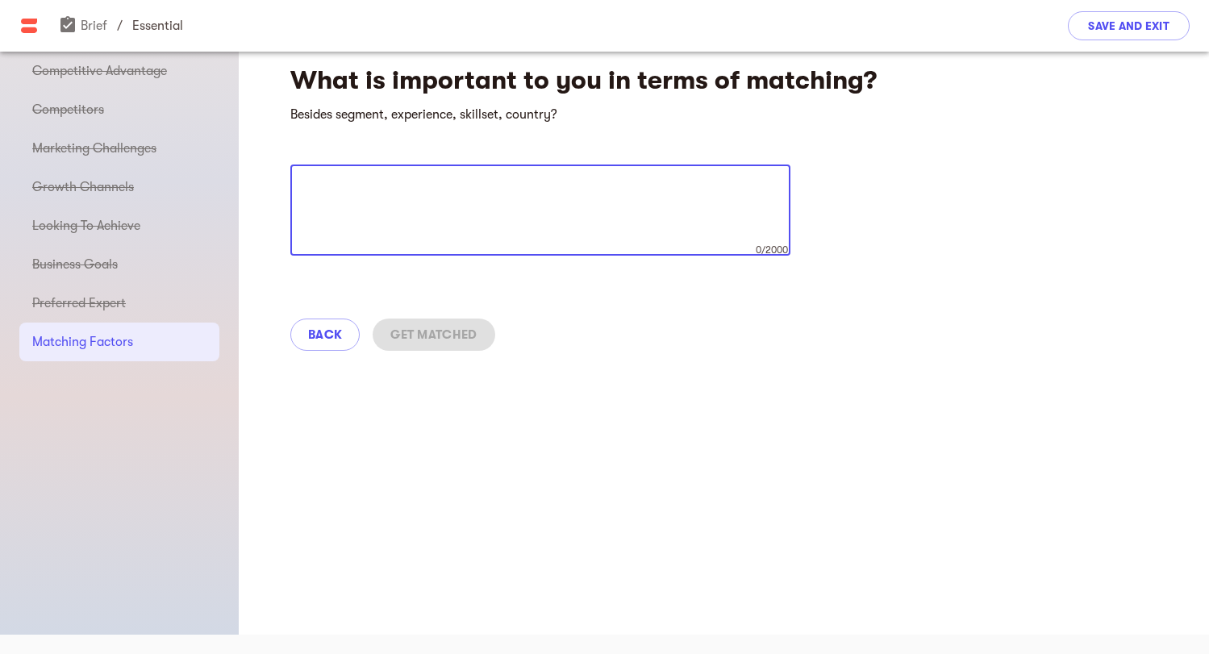
click at [455, 231] on textarea at bounding box center [541, 210] width 478 height 61
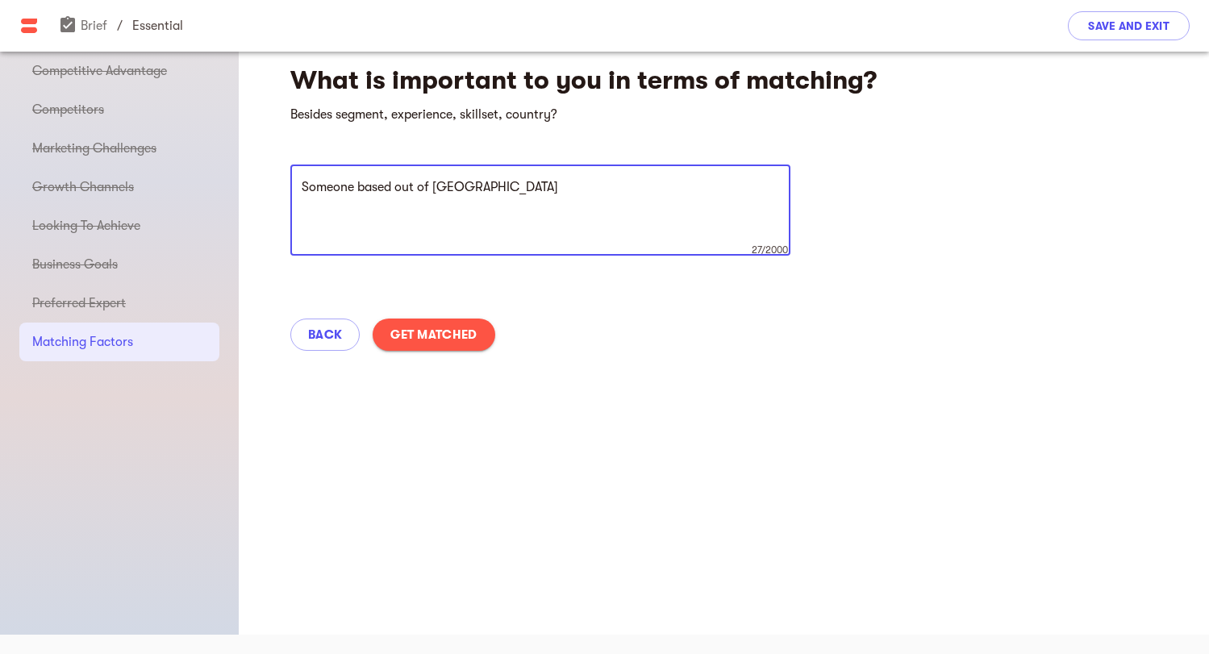
type textarea "Someone based out of [GEOGRAPHIC_DATA]"
click at [452, 336] on span "Get Matched" at bounding box center [434, 334] width 86 height 19
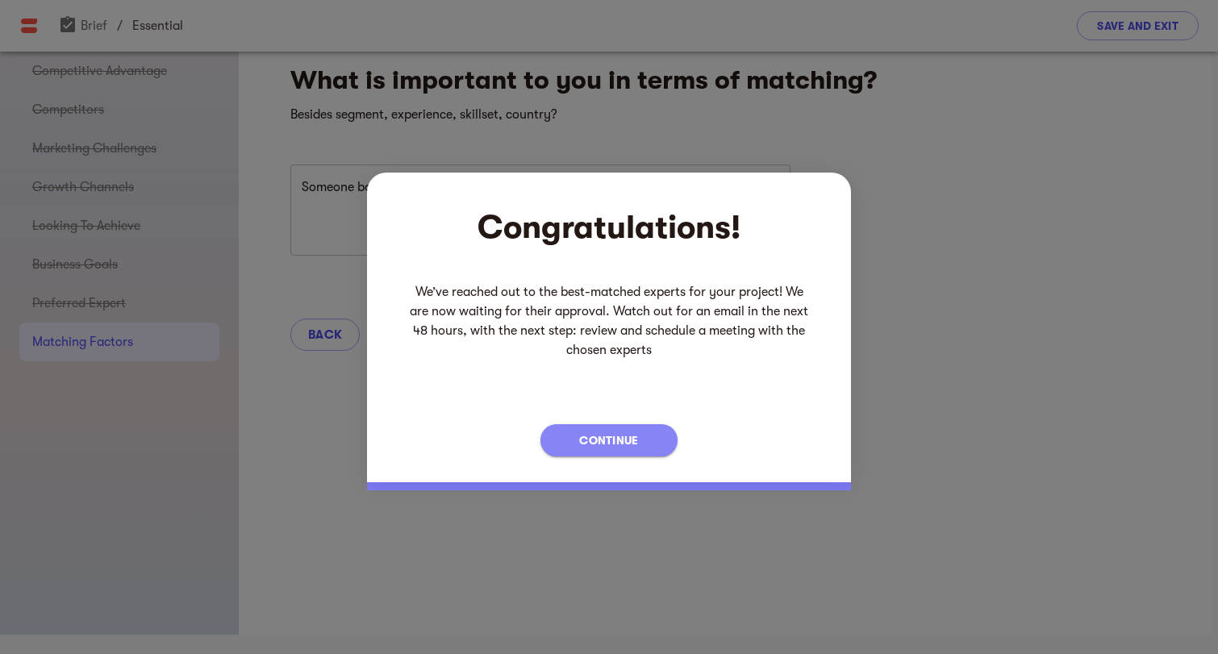
click at [620, 434] on span "Continue" at bounding box center [608, 440] width 59 height 19
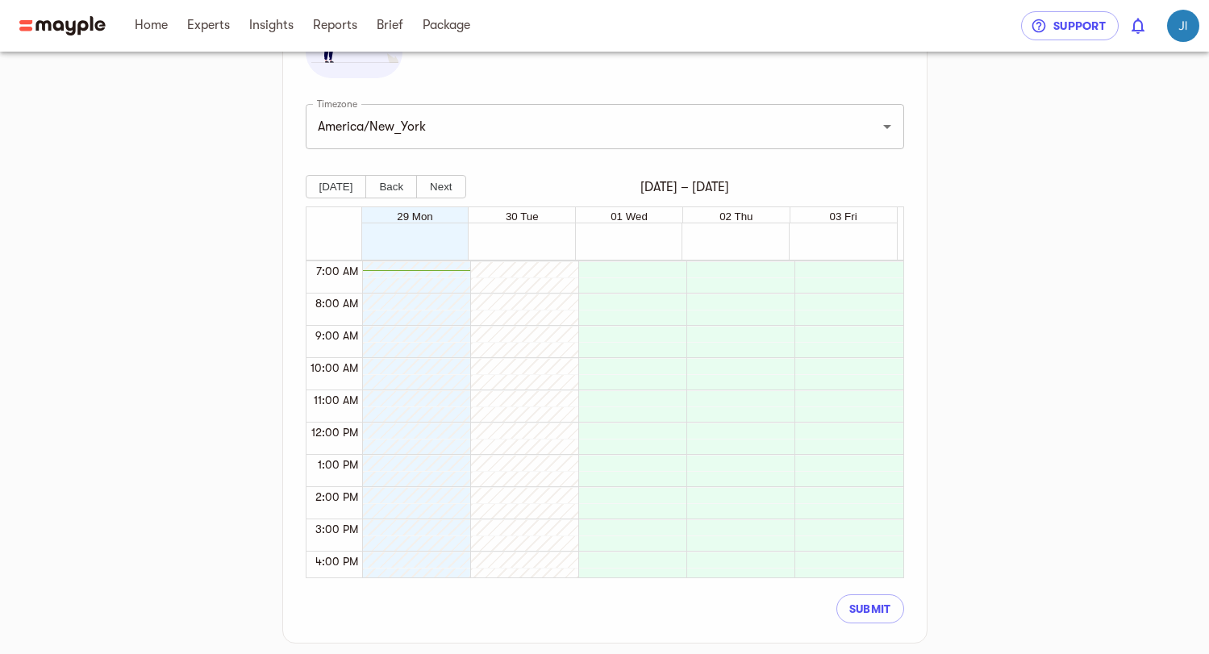
scroll to position [403, 0]
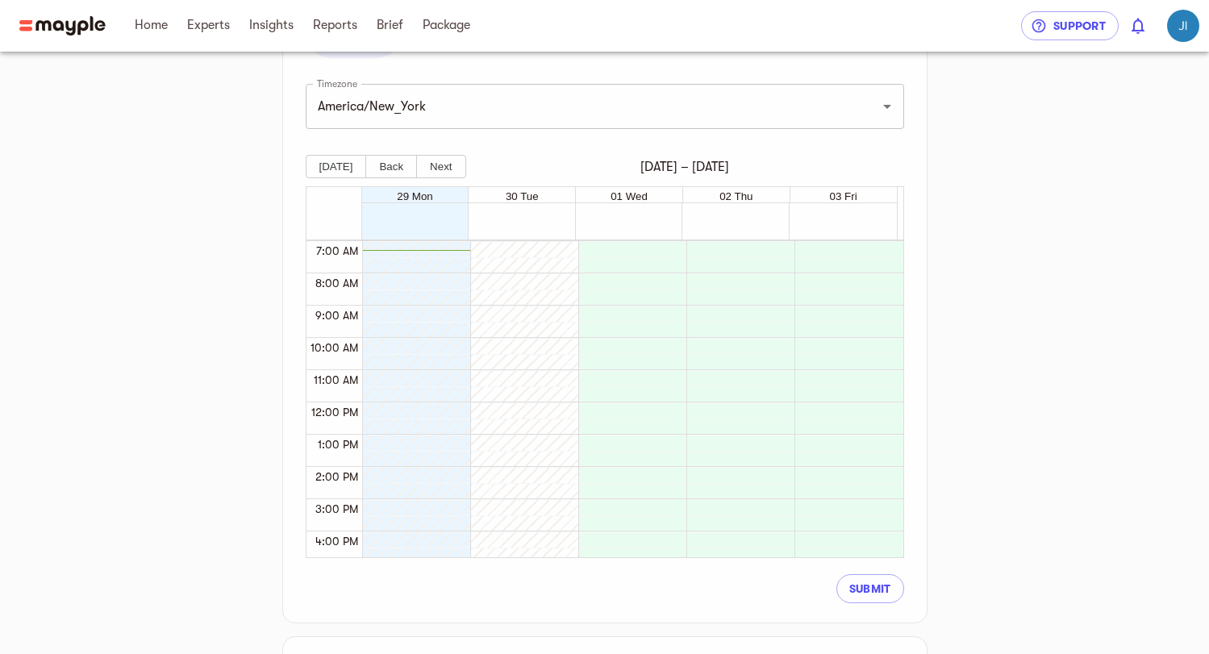
click at [409, 345] on div at bounding box center [412, 402] width 100 height 775
click at [625, 345] on div at bounding box center [628, 402] width 100 height 775
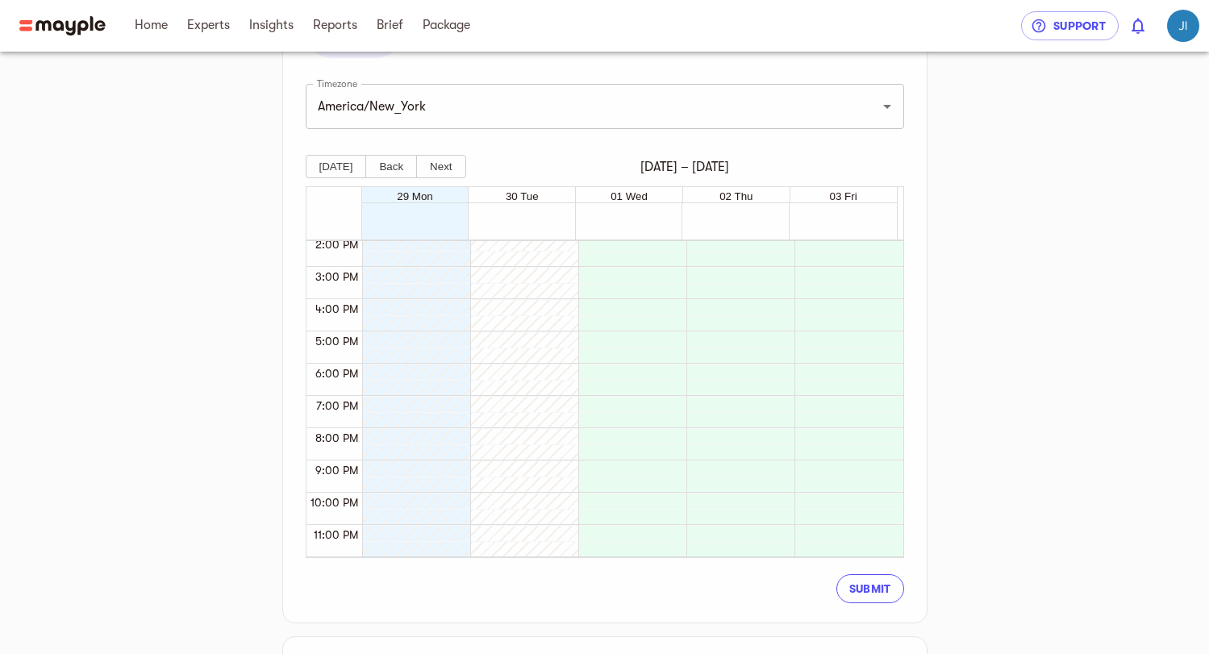
scroll to position [457, 0]
click at [861, 577] on button "Submit" at bounding box center [871, 588] width 68 height 29
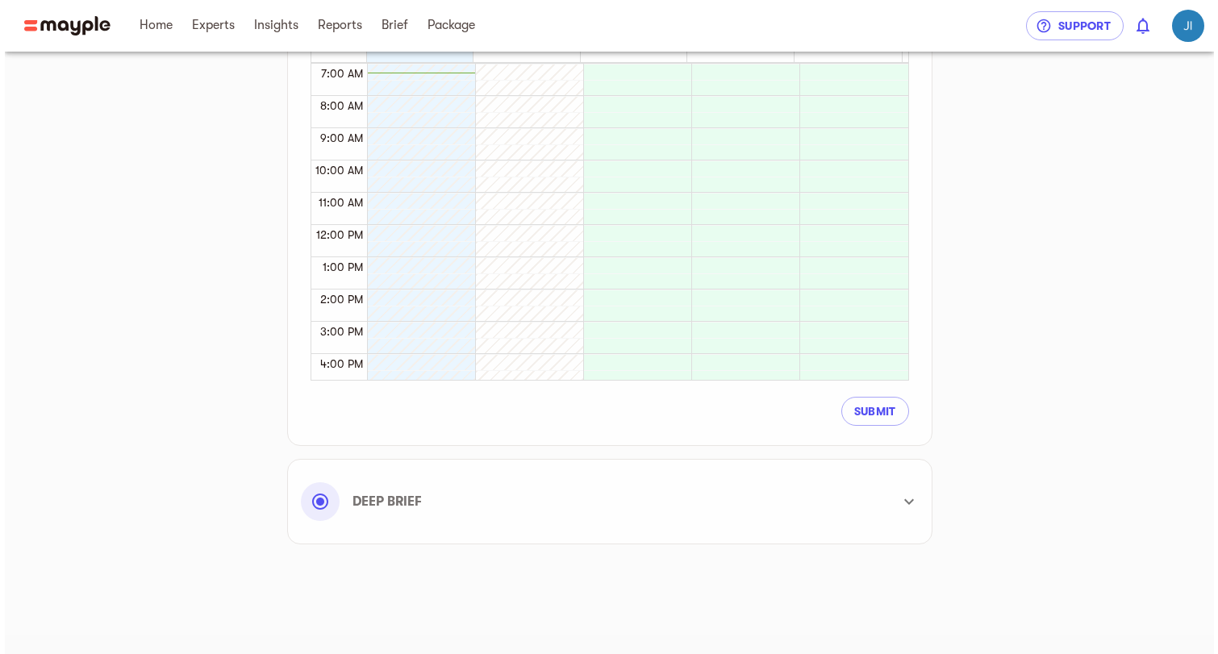
scroll to position [581, 0]
click at [1046, 22] on icon "button" at bounding box center [1039, 26] width 16 height 16
